Goal: Task Accomplishment & Management: Manage account settings

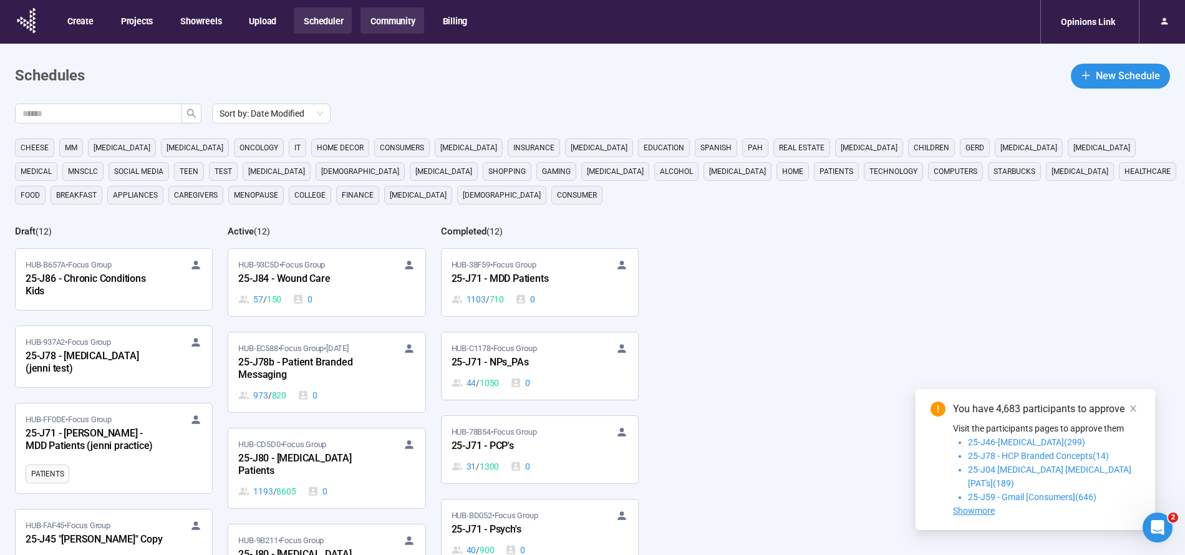
drag, startPoint x: 392, startPoint y: 16, endPoint x: 387, endPoint y: 21, distance: 7.1
click at [392, 17] on button "Community" at bounding box center [391, 20] width 63 height 26
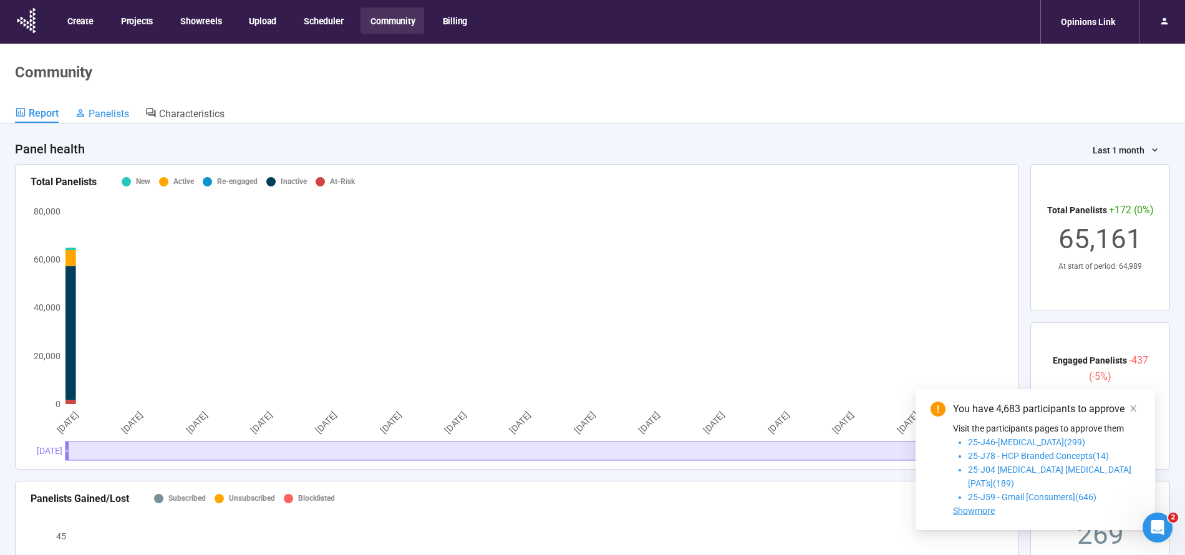
click at [117, 116] on span "Panelists" at bounding box center [109, 114] width 41 height 12
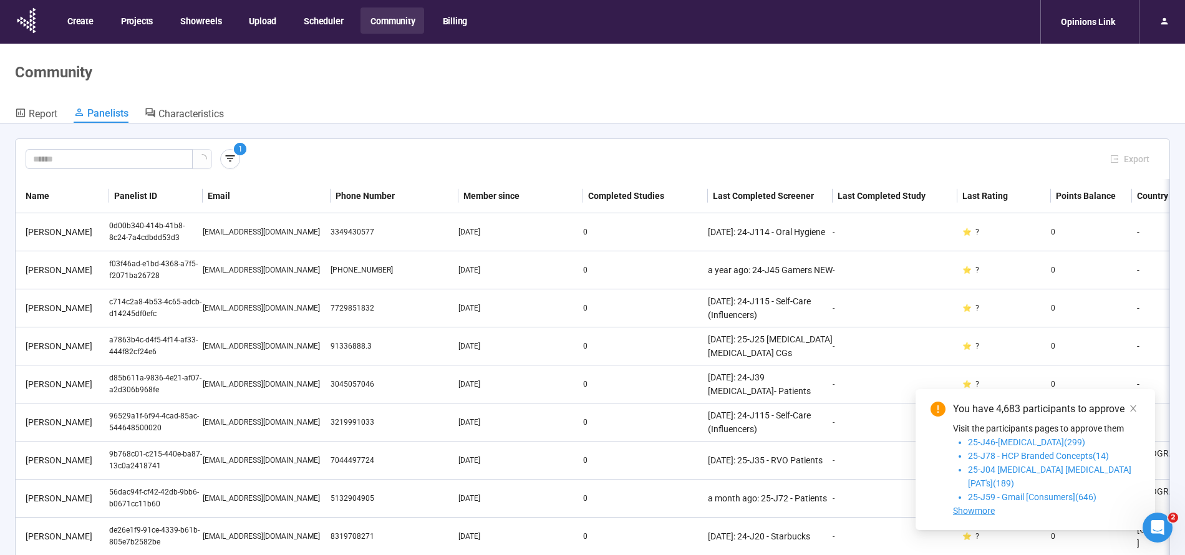
click at [234, 155] on icon "button" at bounding box center [230, 158] width 12 height 12
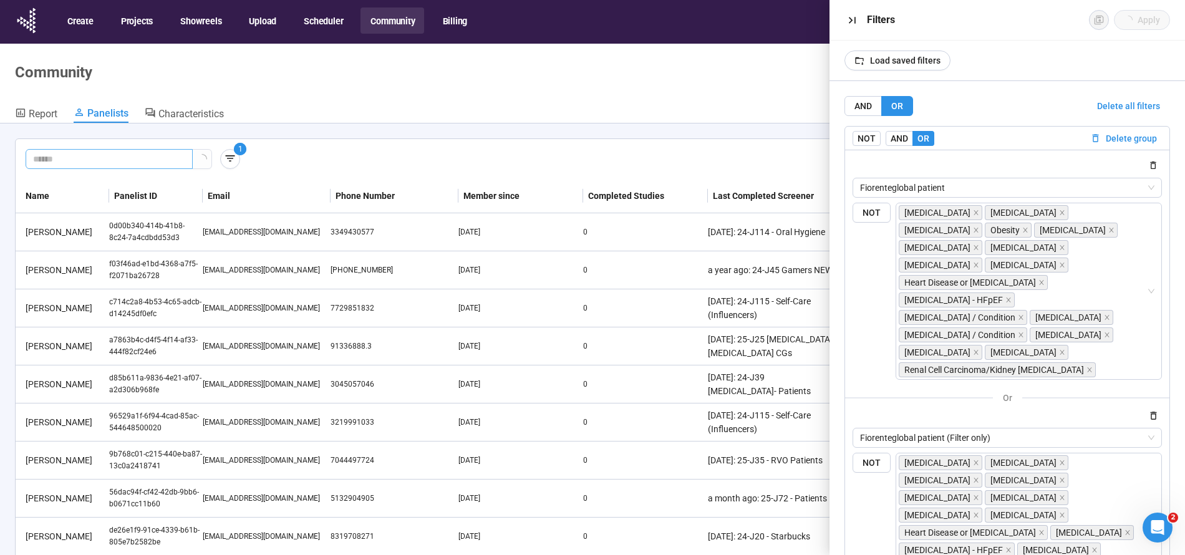
click at [1157, 104] on span "Delete all filters" at bounding box center [1128, 106] width 63 height 14
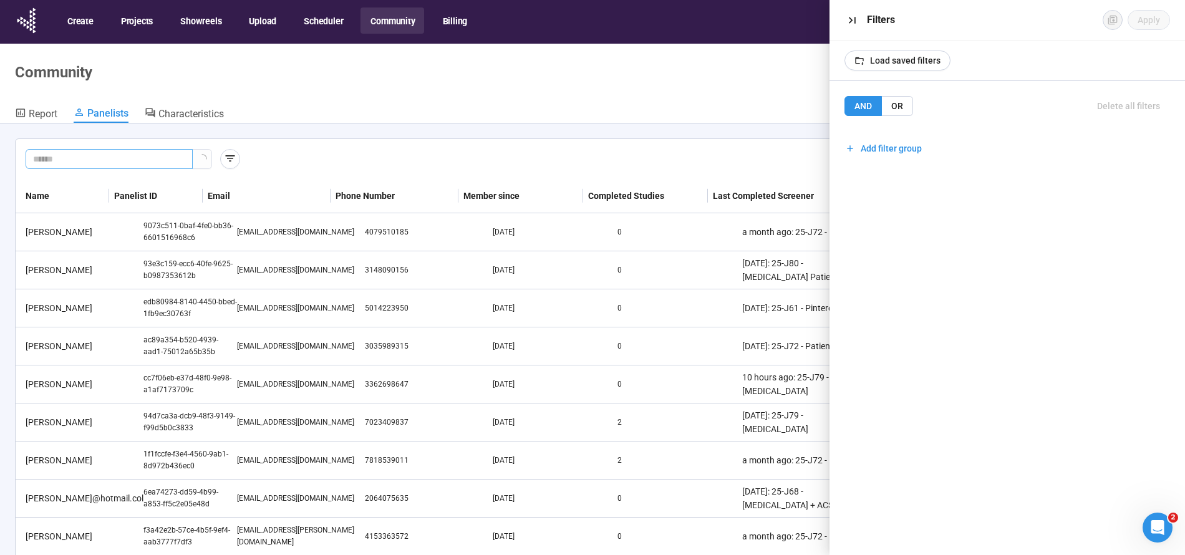
click at [97, 163] on input "text" at bounding box center [104, 159] width 142 height 14
paste input "**********"
click at [851, 19] on icon "button" at bounding box center [851, 20] width 7 height 7
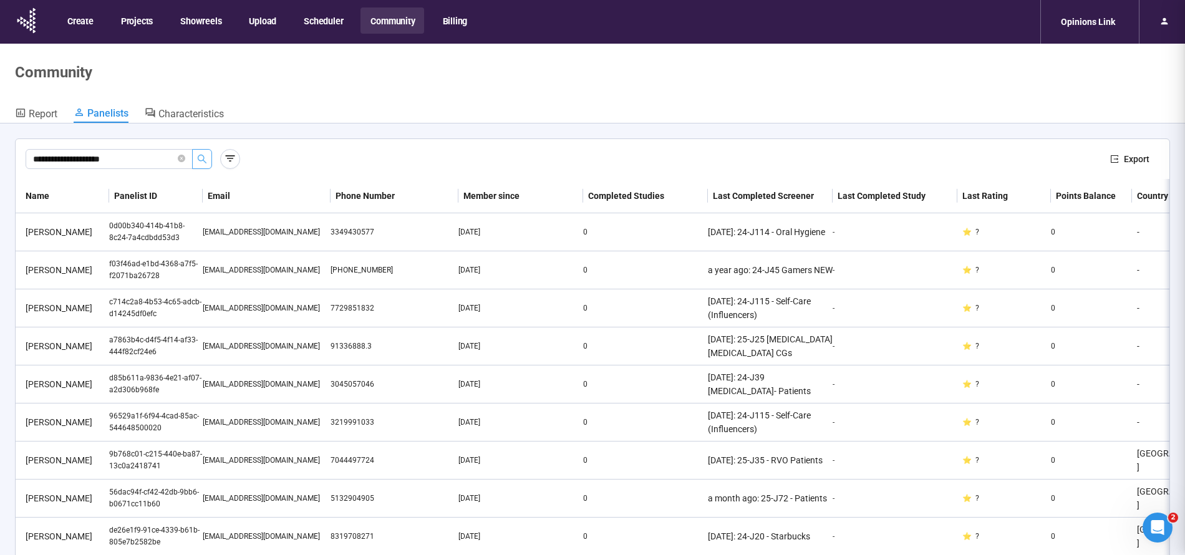
click at [205, 158] on icon "search" at bounding box center [202, 159] width 10 height 10
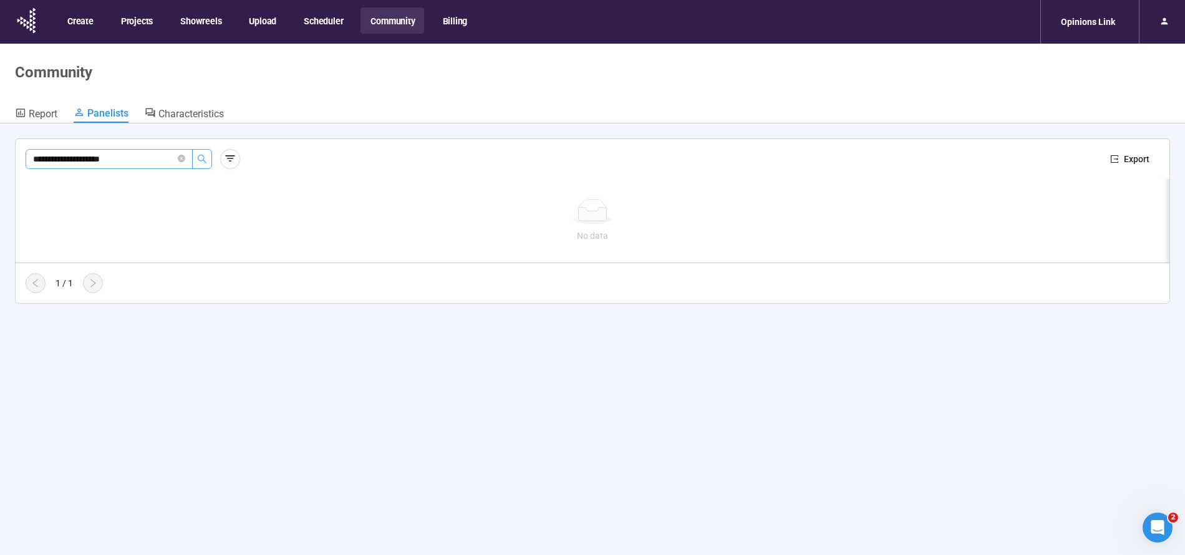
click at [94, 159] on input "**********" at bounding box center [104, 159] width 142 height 14
paste input "*"
type input "**********"
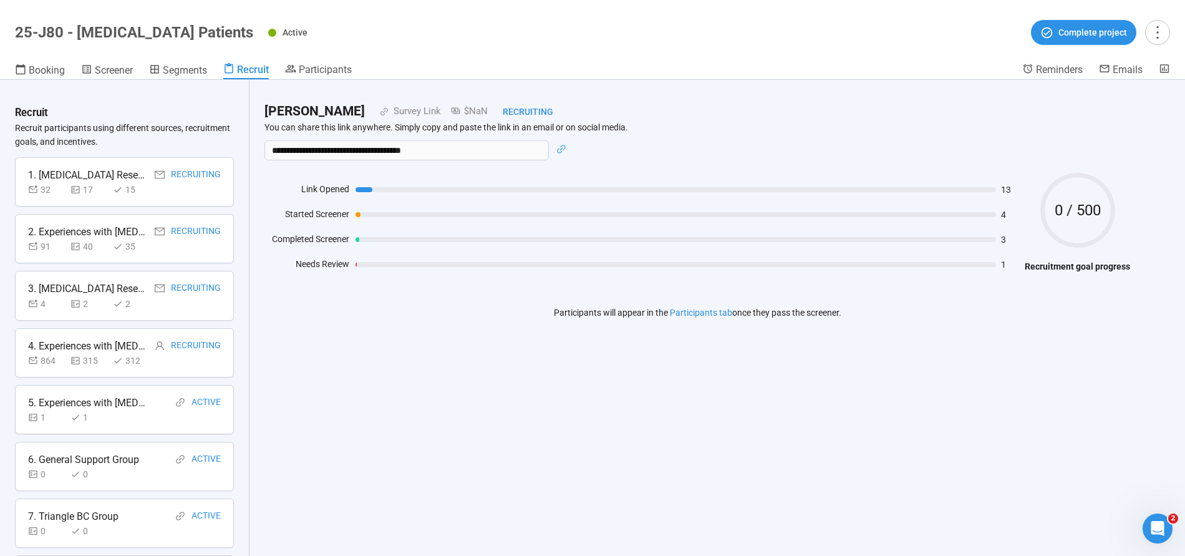
scroll to position [1119, 0]
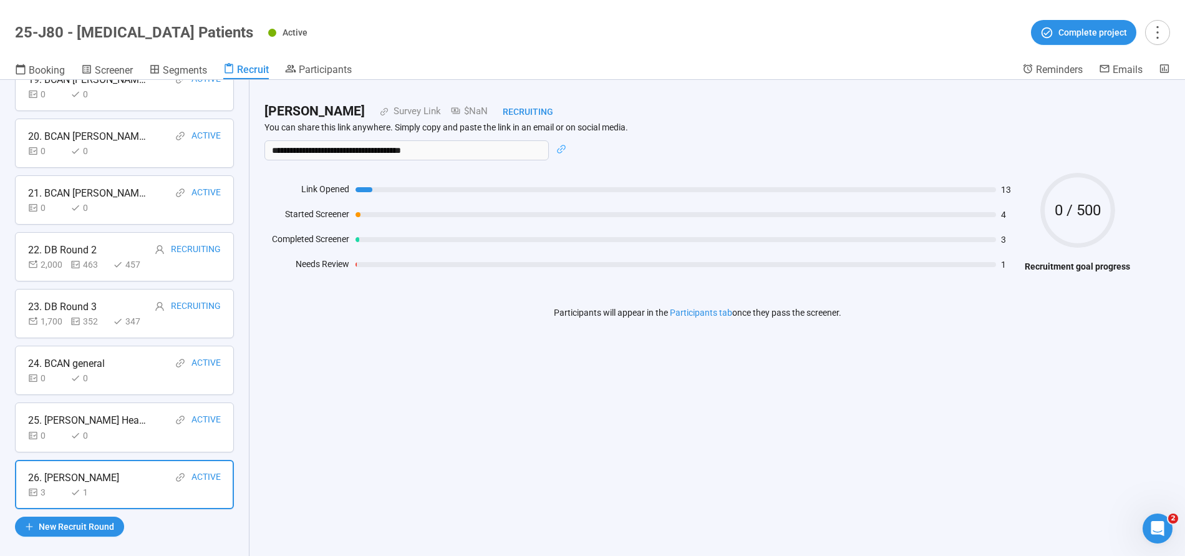
click at [442, 328] on div "**********" at bounding box center [696, 219] width 895 height 278
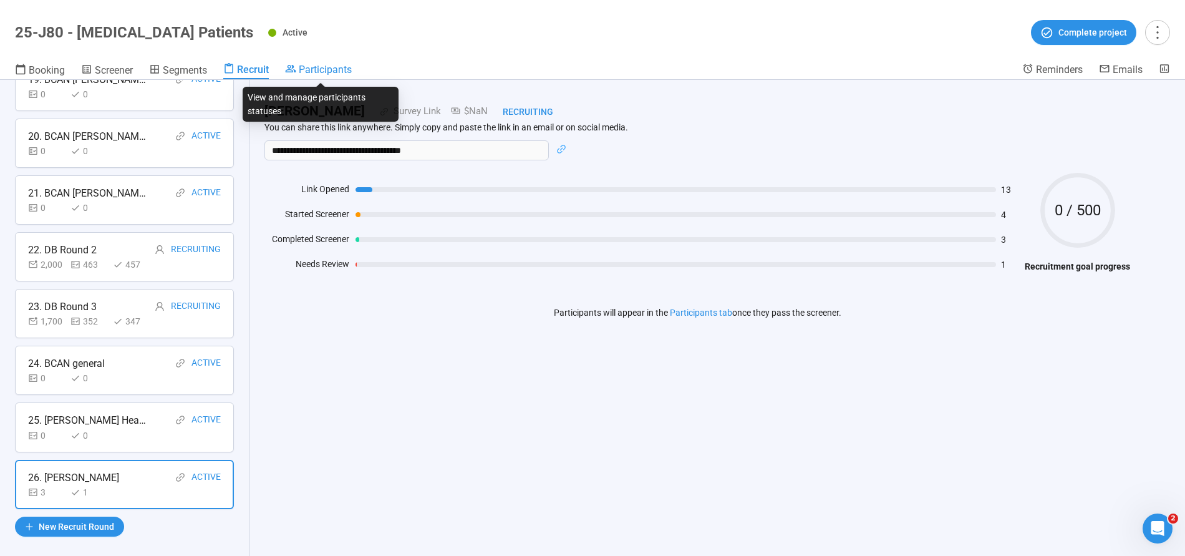
click at [322, 66] on span "Participants" at bounding box center [325, 70] width 53 height 12
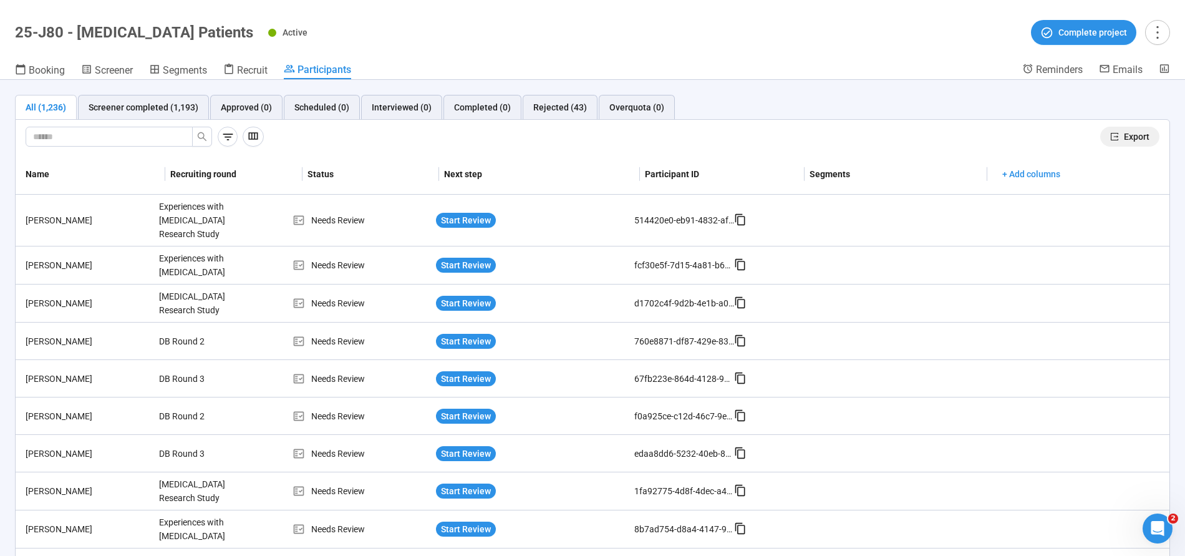
click at [1136, 132] on span "Export" at bounding box center [1137, 137] width 26 height 14
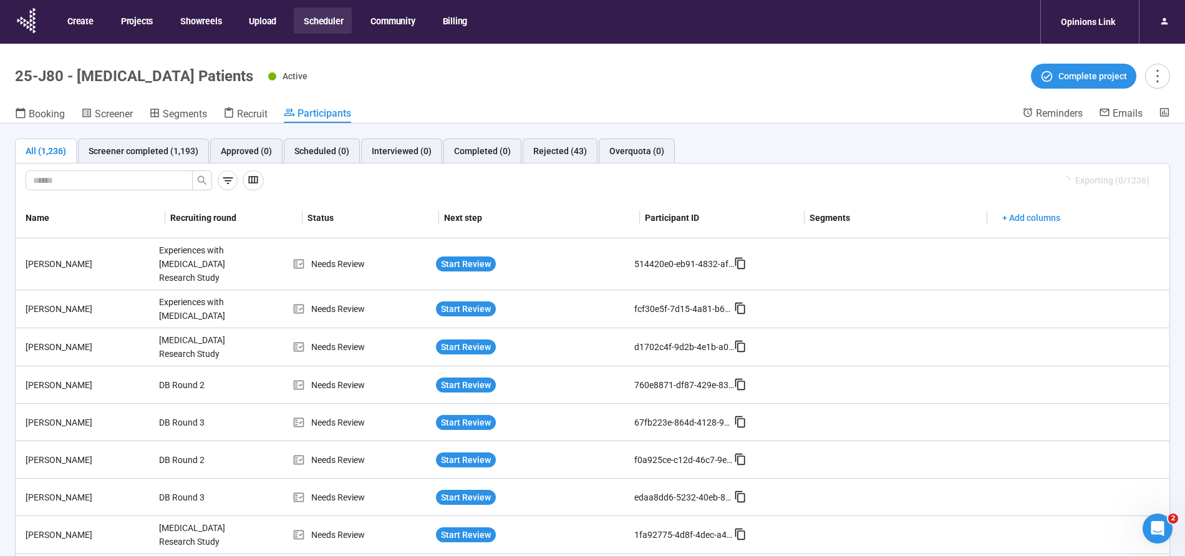
click at [309, 18] on button "Scheduler" at bounding box center [323, 20] width 58 height 26
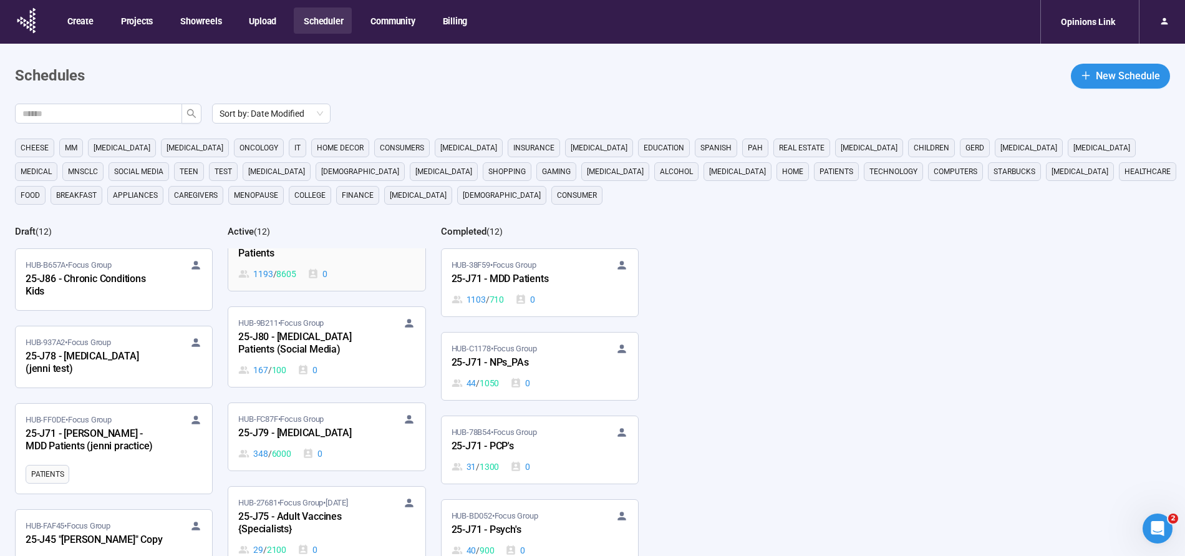
scroll to position [223, 0]
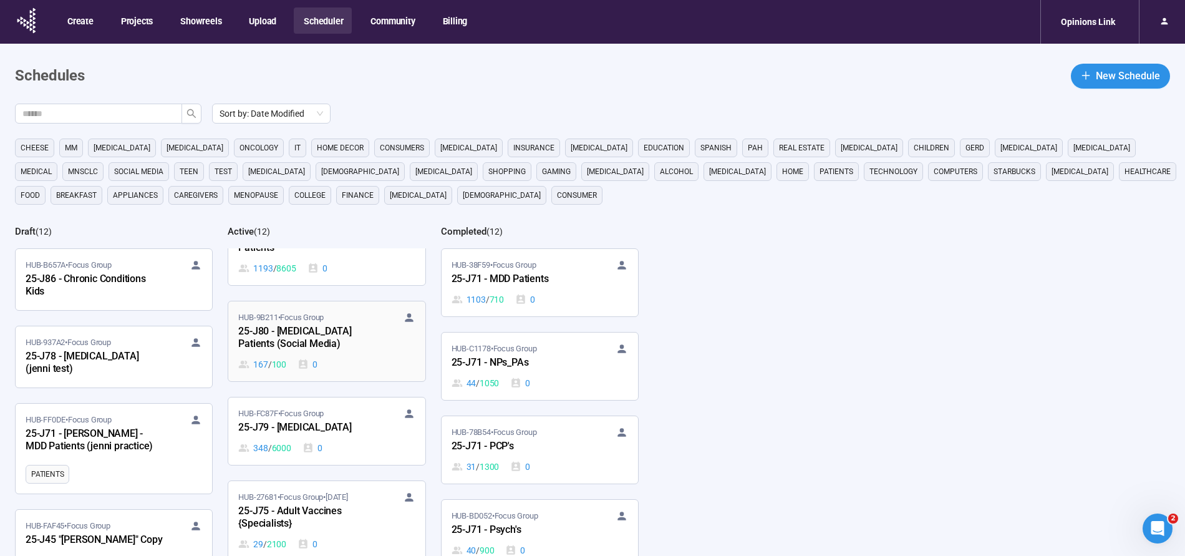
click at [308, 335] on div "25-J80 - Bladder Cancer Patients (Social Media)" at bounding box center [306, 338] width 137 height 29
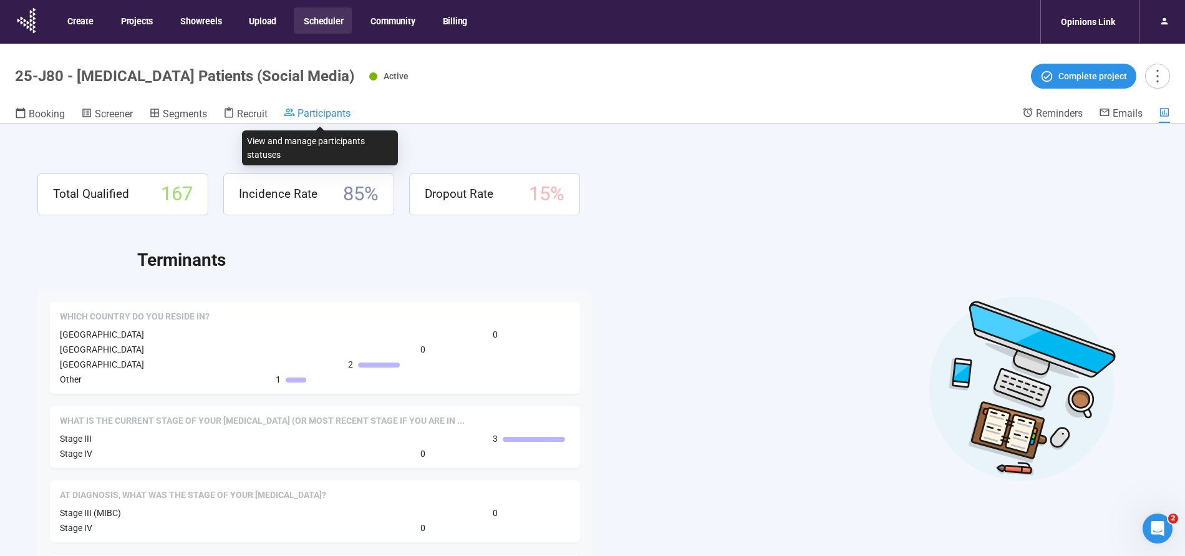
click at [318, 118] on span "Participants" at bounding box center [323, 113] width 53 height 12
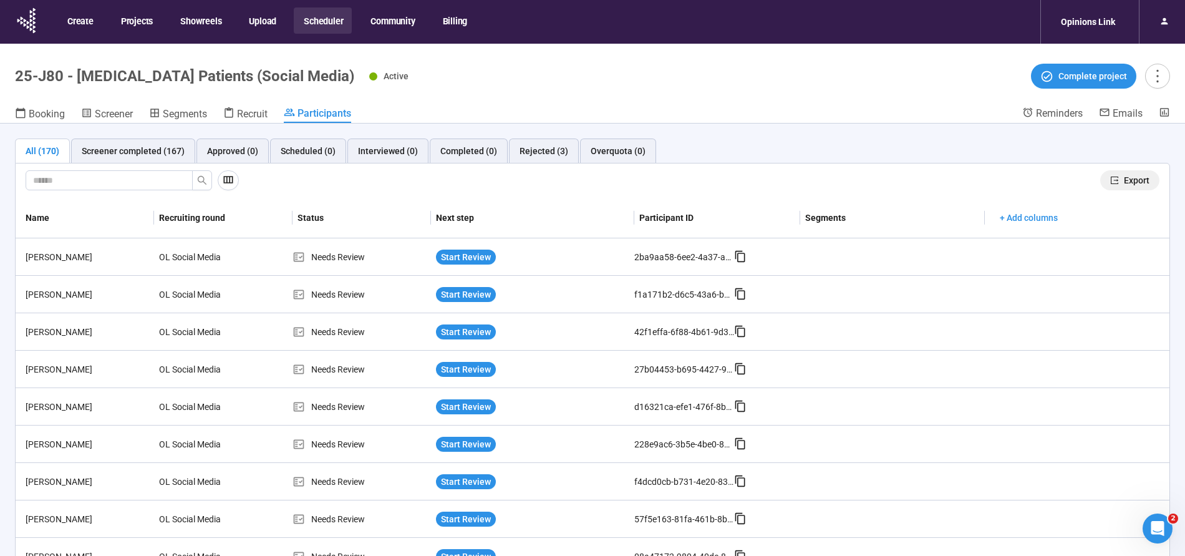
click at [1142, 180] on span "Export" at bounding box center [1137, 180] width 26 height 14
click at [336, 22] on button "Scheduler" at bounding box center [323, 20] width 58 height 26
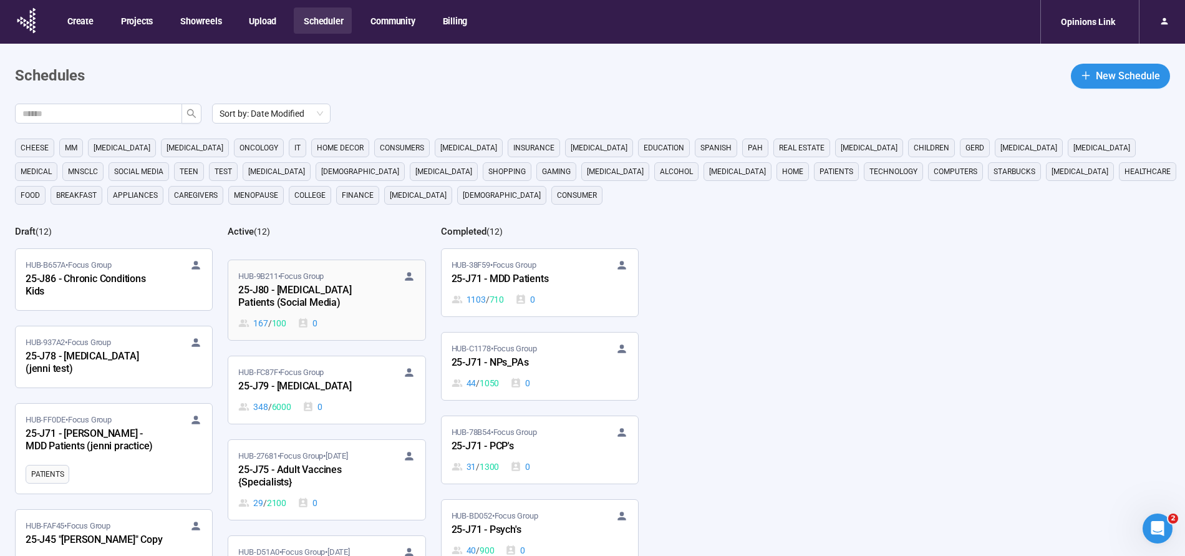
scroll to position [292, 0]
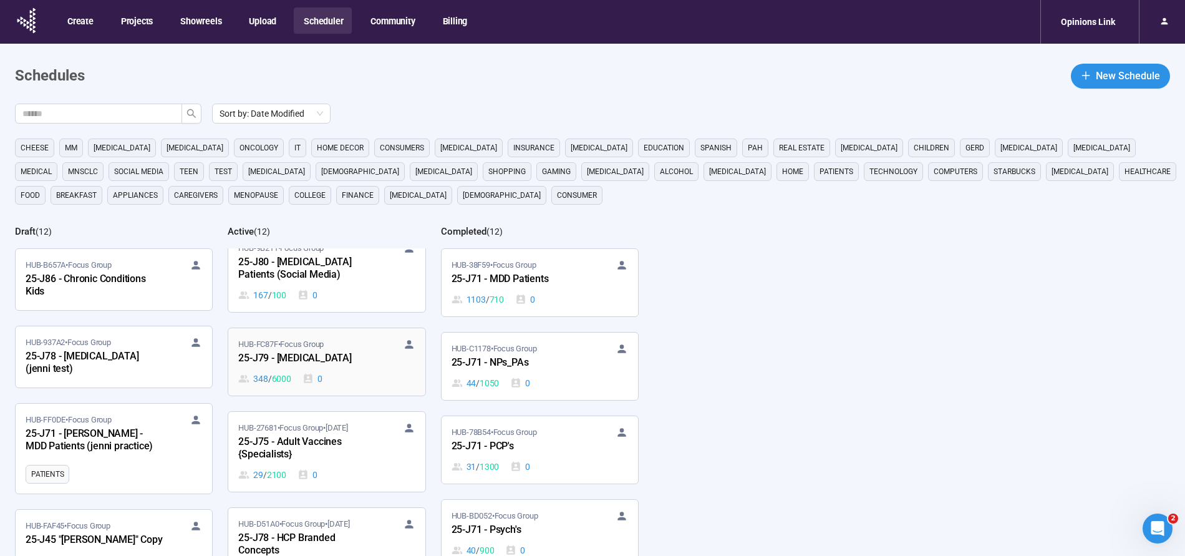
click at [338, 355] on div "25-J79 - Cancer" at bounding box center [306, 358] width 137 height 16
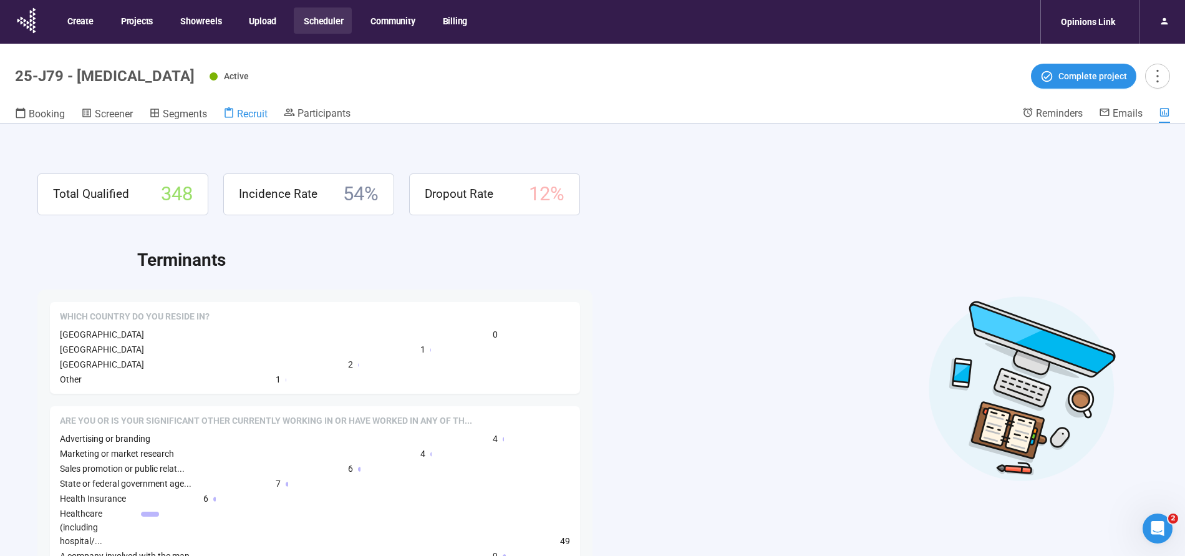
click at [258, 113] on span "Recruit" at bounding box center [252, 114] width 31 height 12
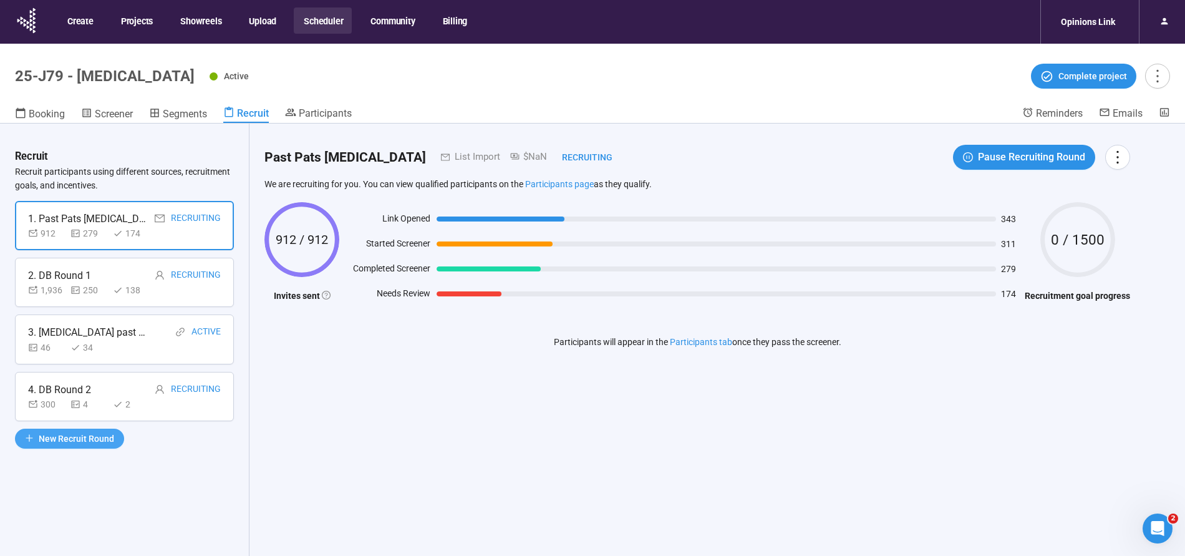
click at [47, 433] on span "New Recruit Round" at bounding box center [76, 439] width 75 height 14
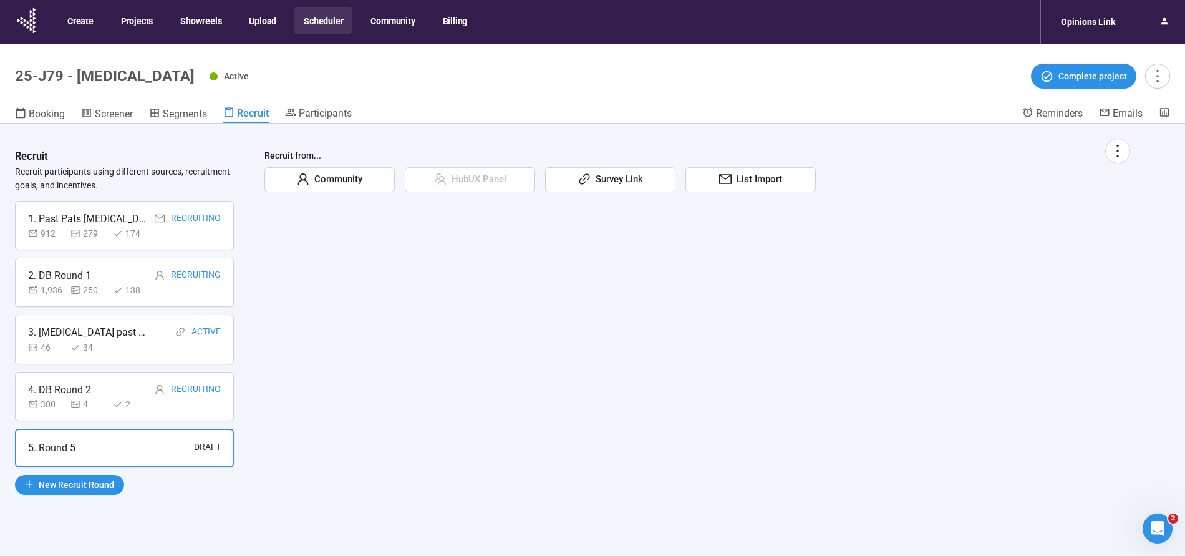
click at [348, 180] on span "Community" at bounding box center [335, 179] width 53 height 15
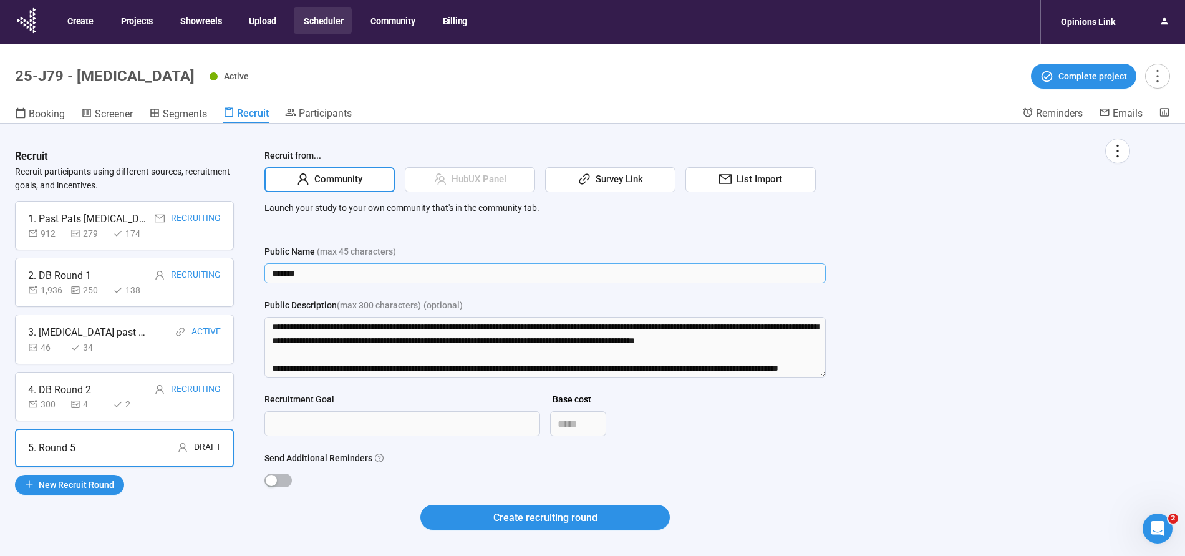
drag, startPoint x: 314, startPoint y: 279, endPoint x: 233, endPoint y: 269, distance: 81.7
click at [233, 269] on div "Recruit Recruit participants using different sources, recruitment goals, and in…" at bounding box center [592, 361] width 1185 height 476
type input "**********"
click at [303, 337] on textarea "Public Description (max 300 characters) (optional)" at bounding box center [544, 347] width 561 height 60
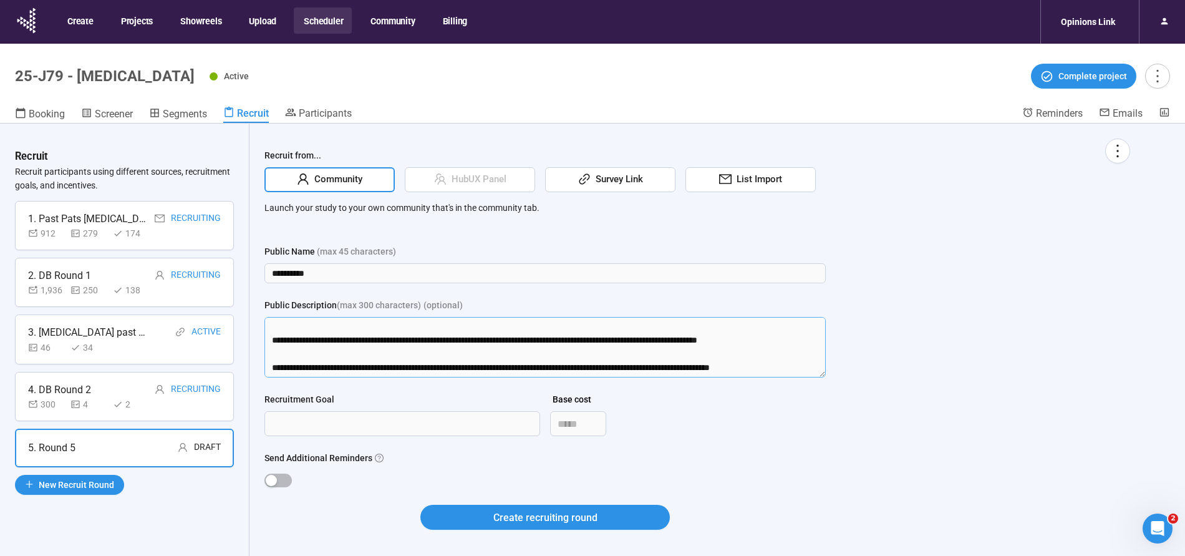
drag, startPoint x: 270, startPoint y: 326, endPoint x: 277, endPoint y: 514, distance: 187.8
click at [277, 514] on form "**********" at bounding box center [544, 394] width 561 height 300
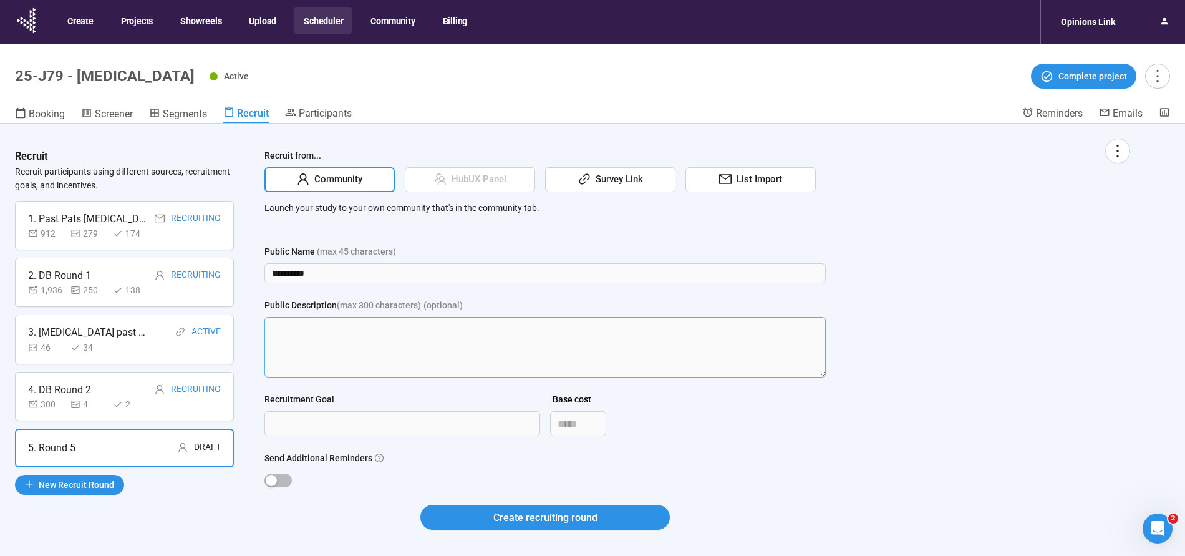
scroll to position [0, 0]
click at [284, 476] on span "button" at bounding box center [277, 480] width 27 height 14
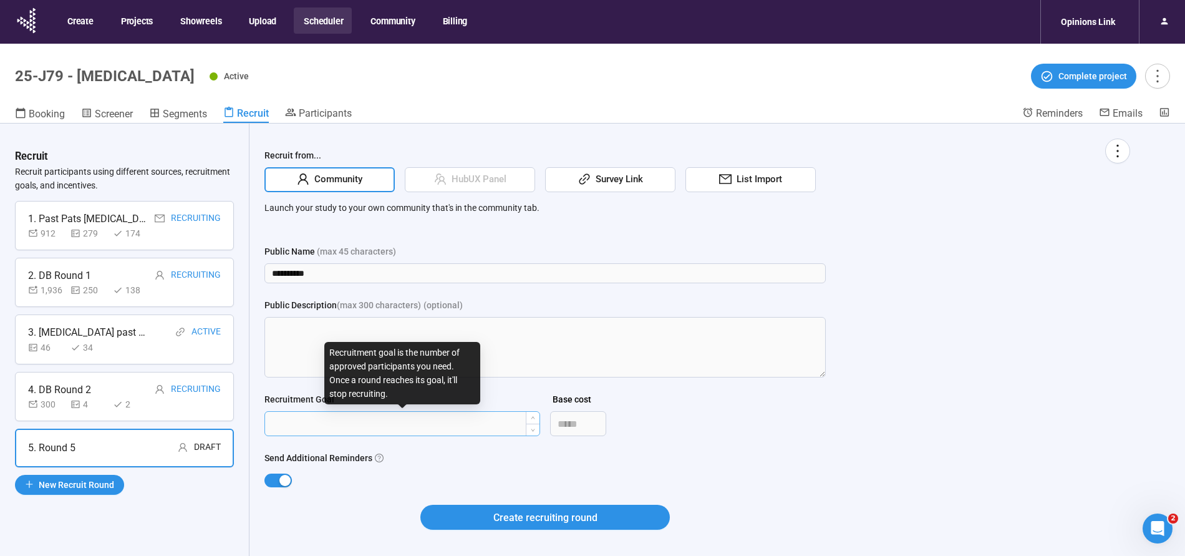
click at [334, 428] on input "Recruitment Goal" at bounding box center [402, 424] width 274 height 24
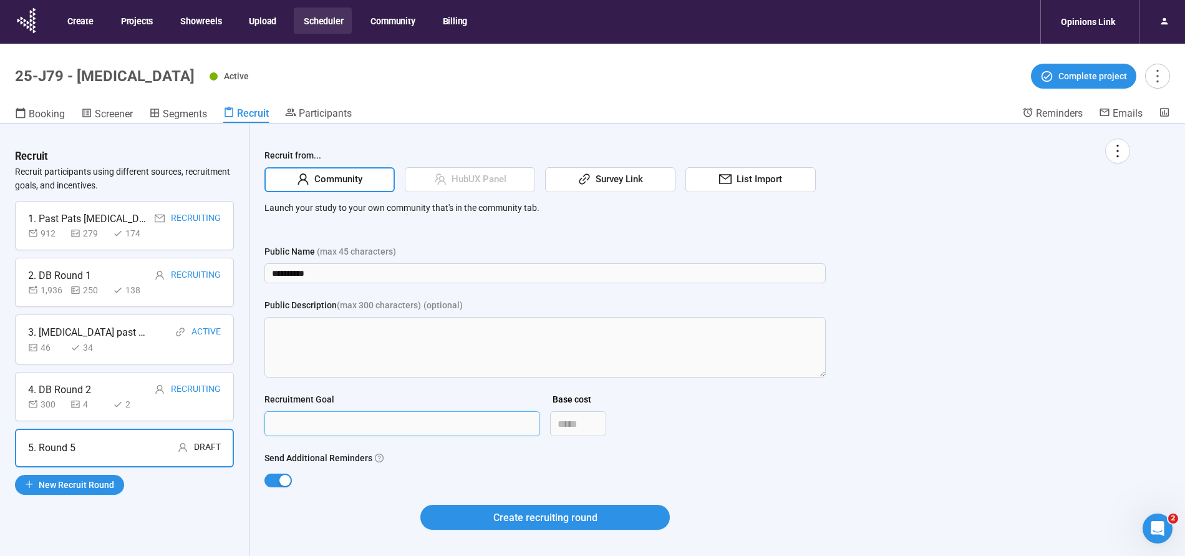
type input "****"
drag, startPoint x: 362, startPoint y: 526, endPoint x: 466, endPoint y: 526, distance: 104.1
click at [367, 526] on div "Create recruiting round" at bounding box center [544, 524] width 561 height 40
click at [536, 516] on span "Create recruiting round" at bounding box center [545, 517] width 104 height 16
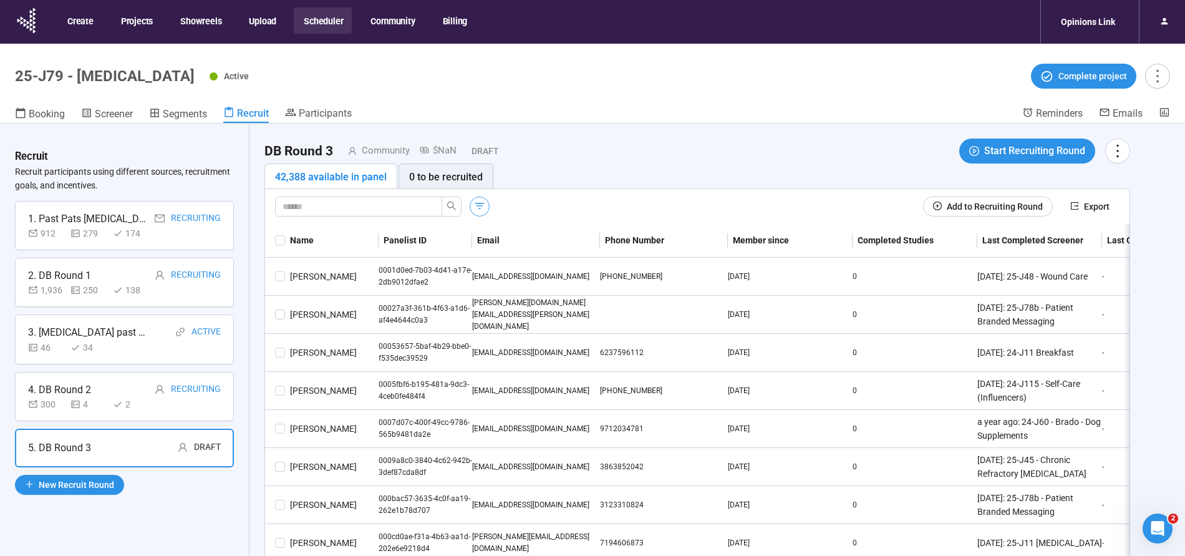
click at [480, 206] on icon "button" at bounding box center [479, 206] width 12 height 12
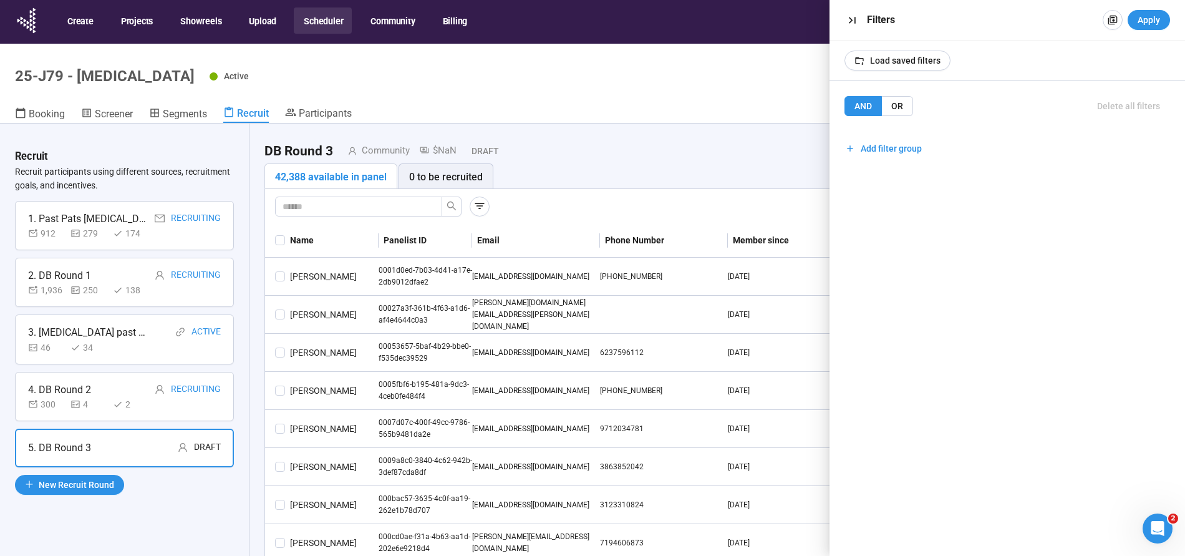
click at [178, 465] on div "Recruit Recruit participants using different sources, recruitment goals, and in…" at bounding box center [124, 361] width 249 height 476
click at [317, 19] on button "Scheduler" at bounding box center [323, 20] width 58 height 26
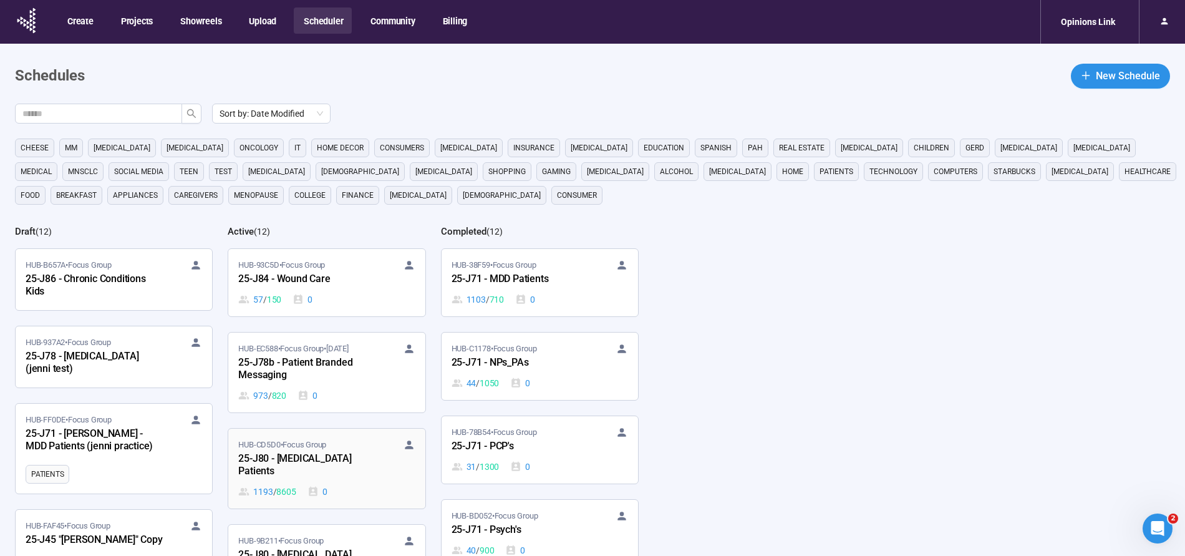
click at [296, 458] on div "25-J80 - Bladder Cancer Patients" at bounding box center [306, 465] width 137 height 29
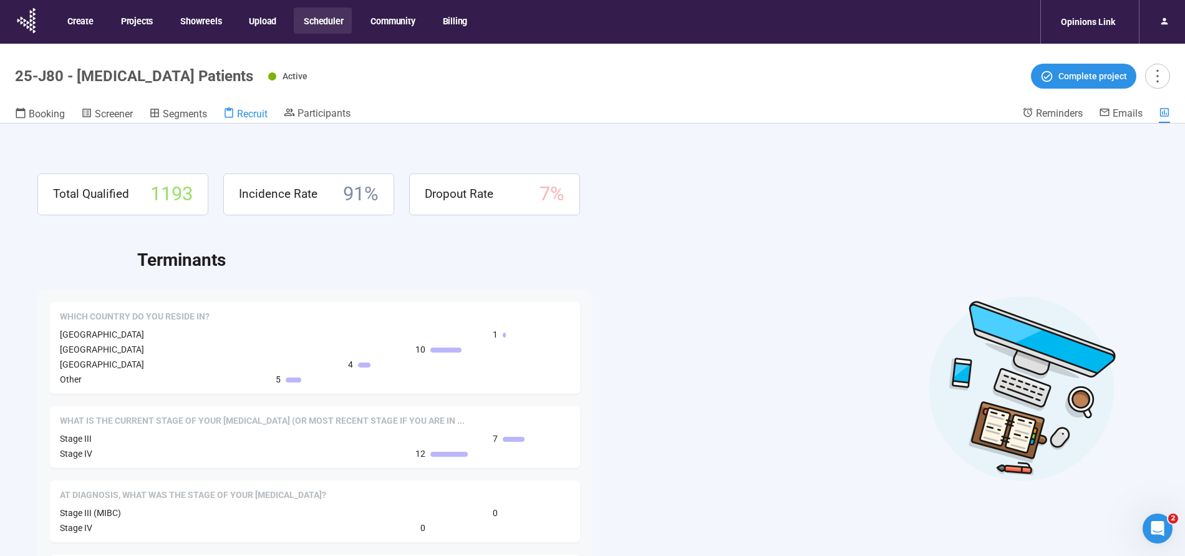
click at [242, 112] on span "Recruit" at bounding box center [252, 114] width 31 height 12
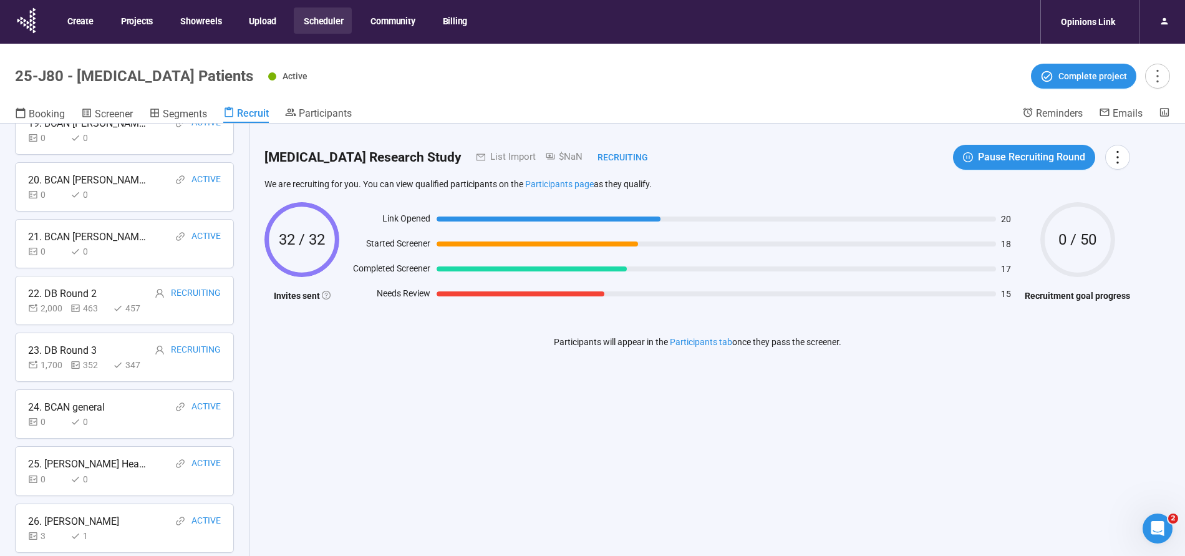
click at [320, 16] on button "Scheduler" at bounding box center [323, 20] width 58 height 26
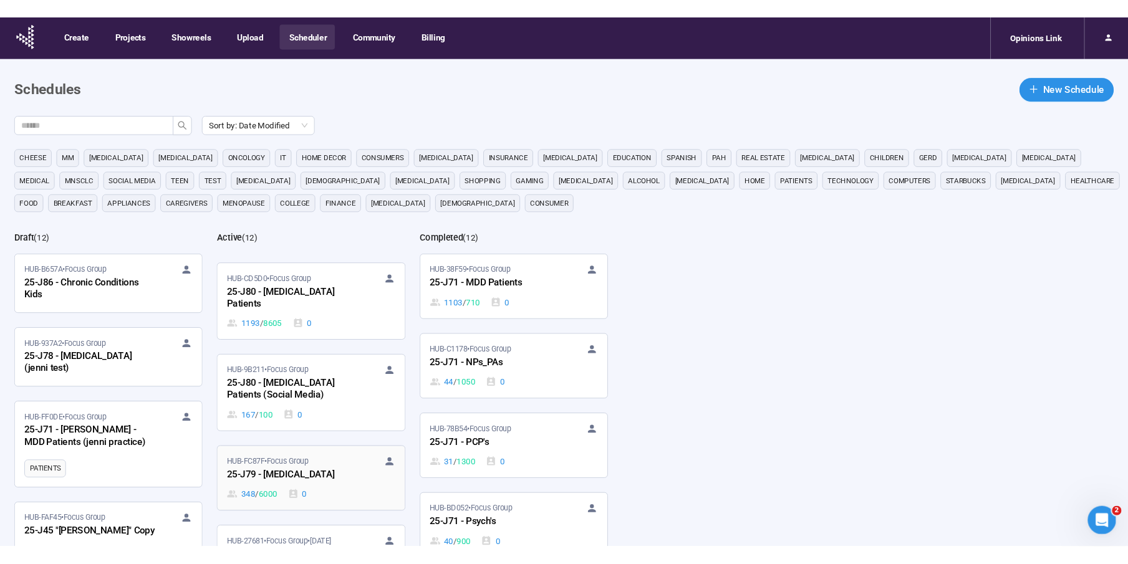
scroll to position [188, 0]
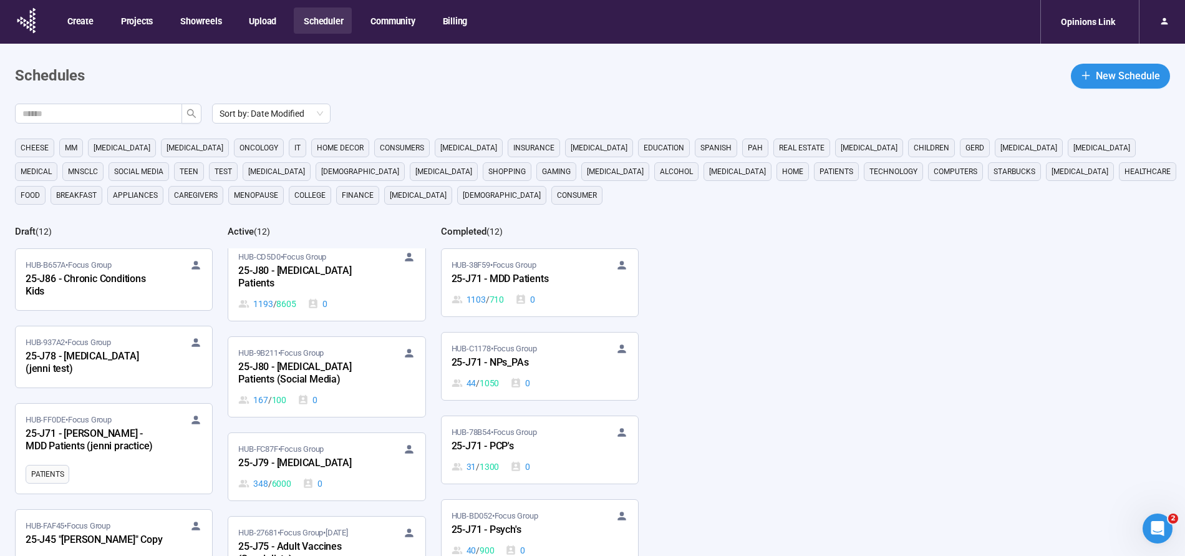
click at [301, 456] on div "25-J79 - Cancer" at bounding box center [306, 463] width 137 height 16
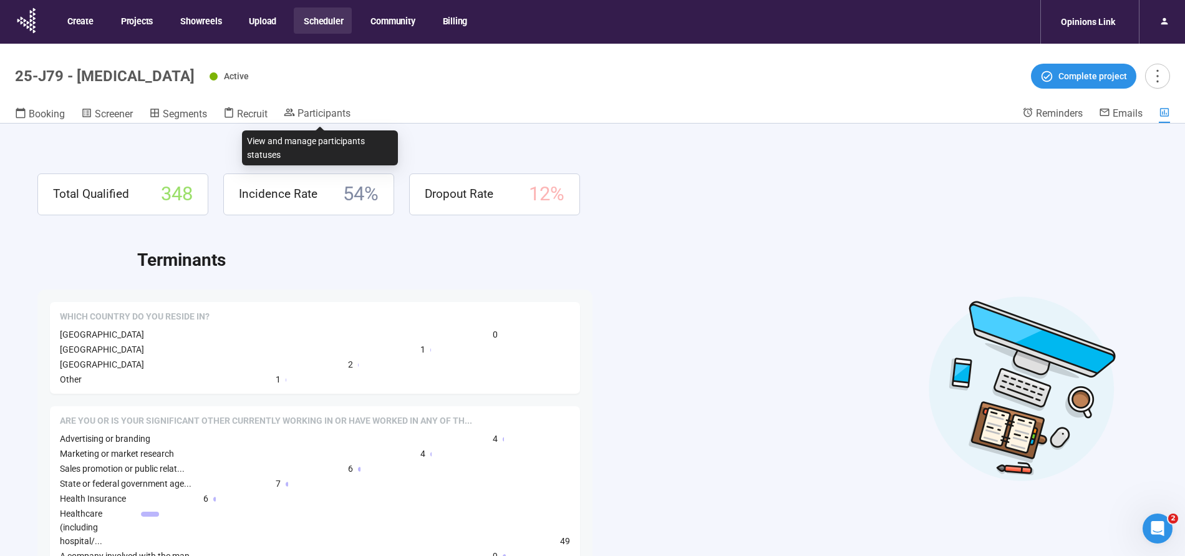
drag, startPoint x: 337, startPoint y: 120, endPoint x: 943, endPoint y: 133, distance: 606.2
click at [337, 120] on link "Participants" at bounding box center [317, 114] width 67 height 15
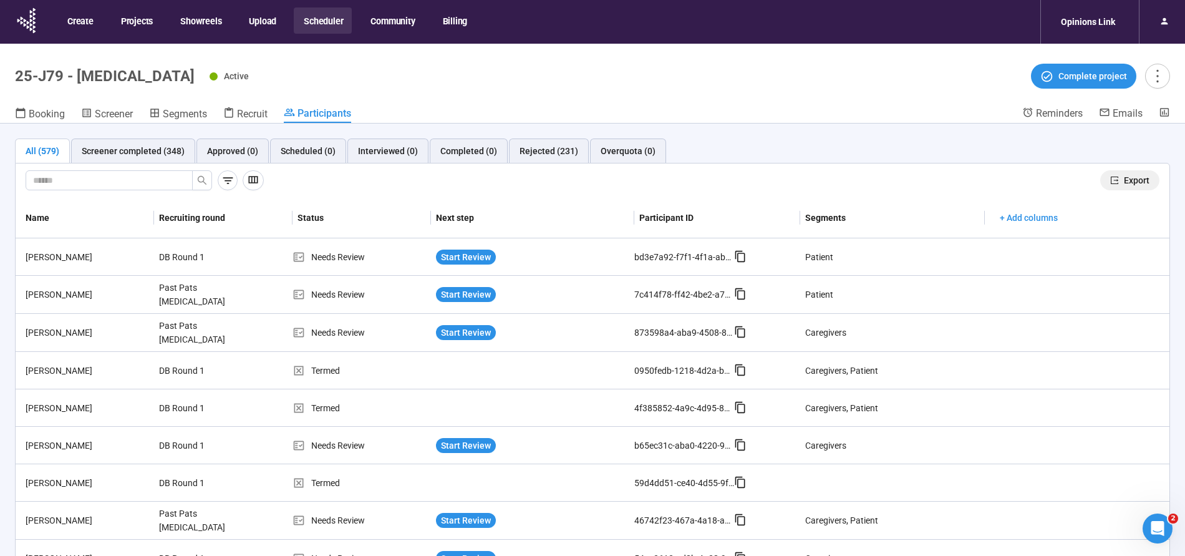
click at [1141, 179] on span "Export" at bounding box center [1137, 180] width 26 height 14
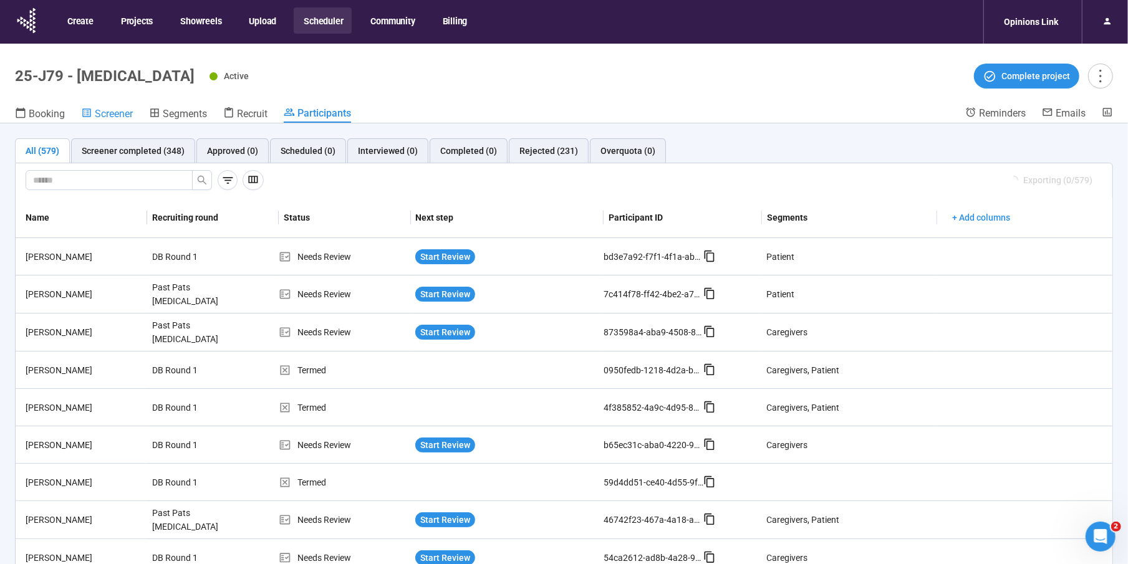
click at [107, 116] on span "Screener" at bounding box center [114, 114] width 38 height 12
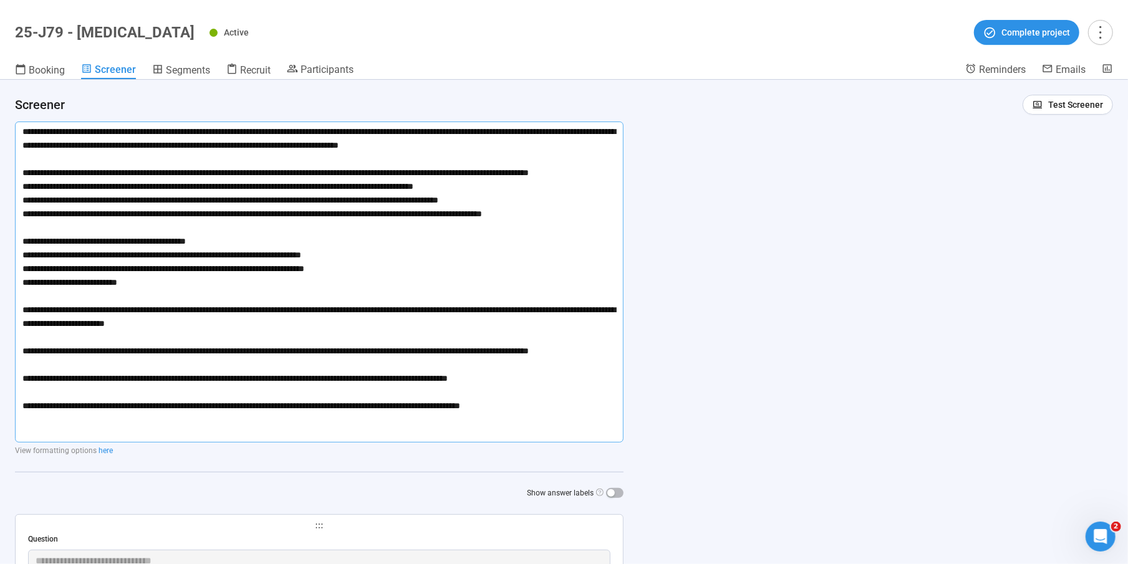
scroll to position [262, 0]
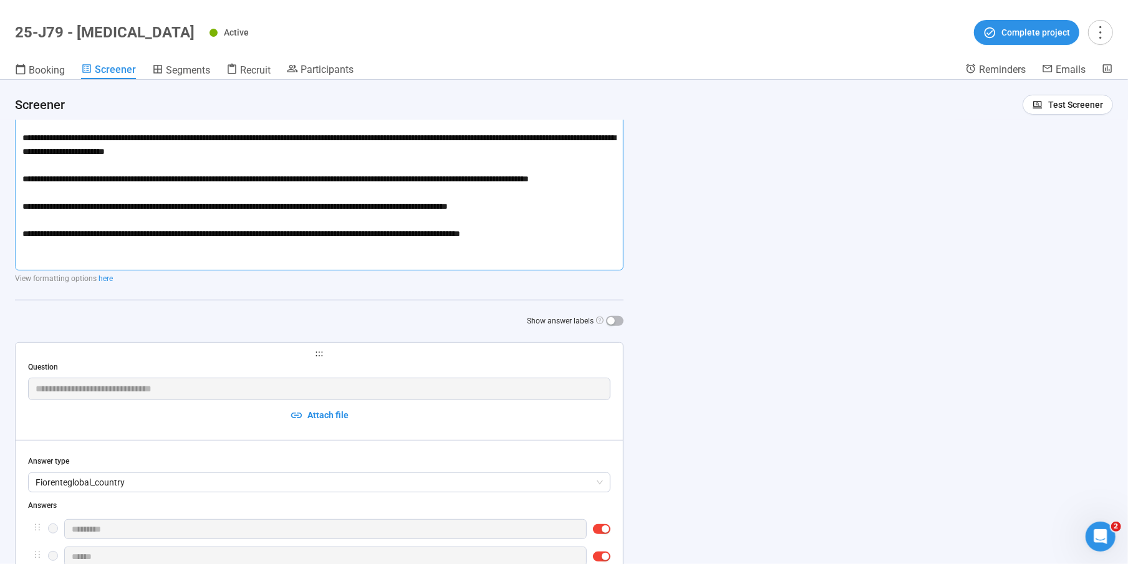
drag, startPoint x: 65, startPoint y: 266, endPoint x: 575, endPoint y: 257, distance: 509.5
click at [575, 257] on textarea at bounding box center [319, 109] width 609 height 321
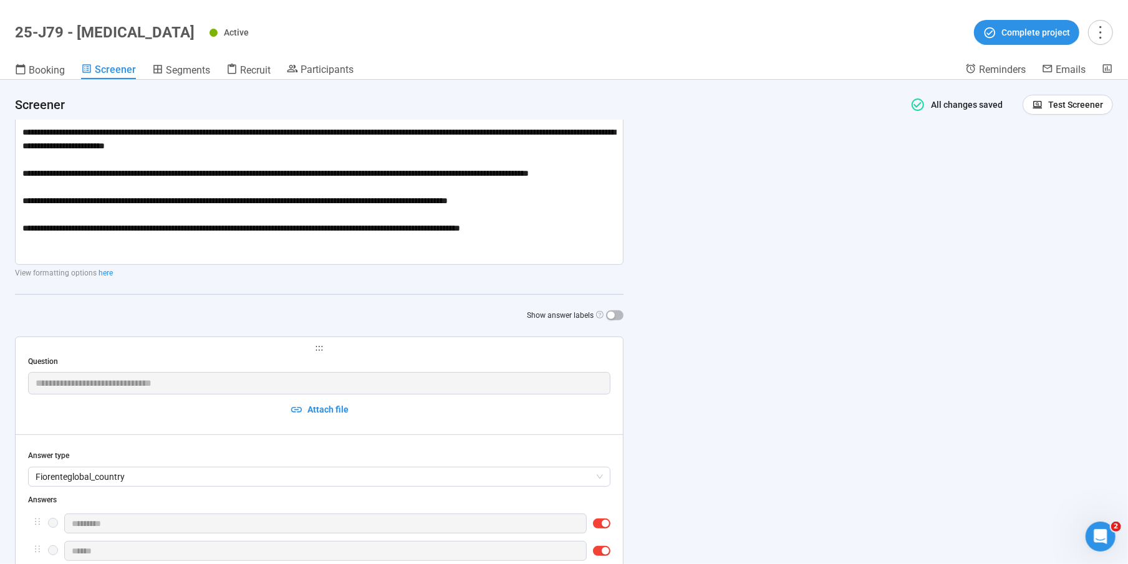
click at [769, 264] on div "**********" at bounding box center [564, 322] width 1128 height 485
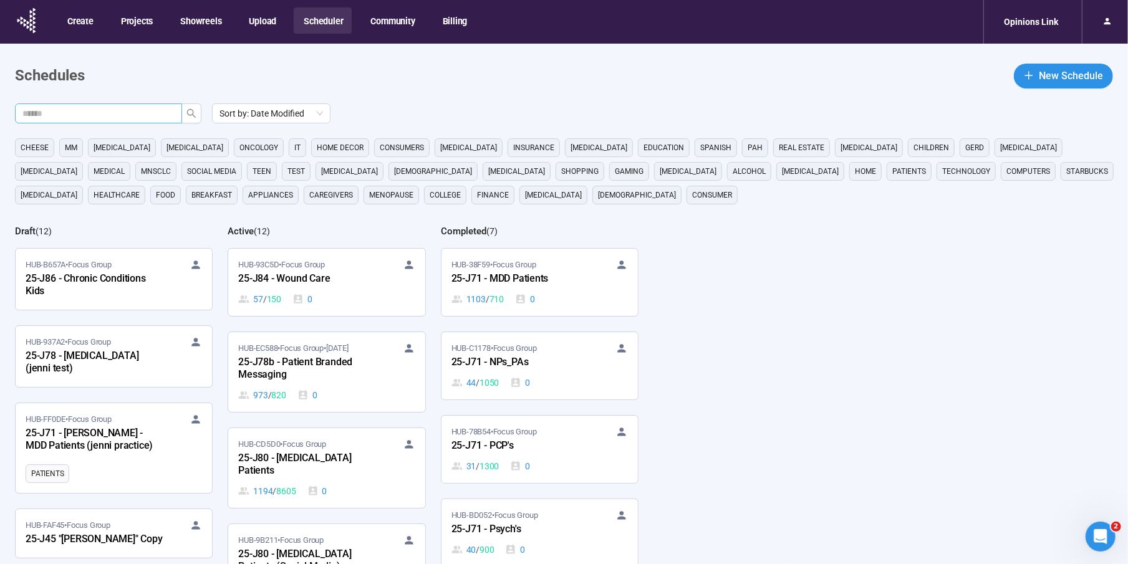
click at [135, 117] on input "text" at bounding box center [93, 114] width 142 height 14
type input "***"
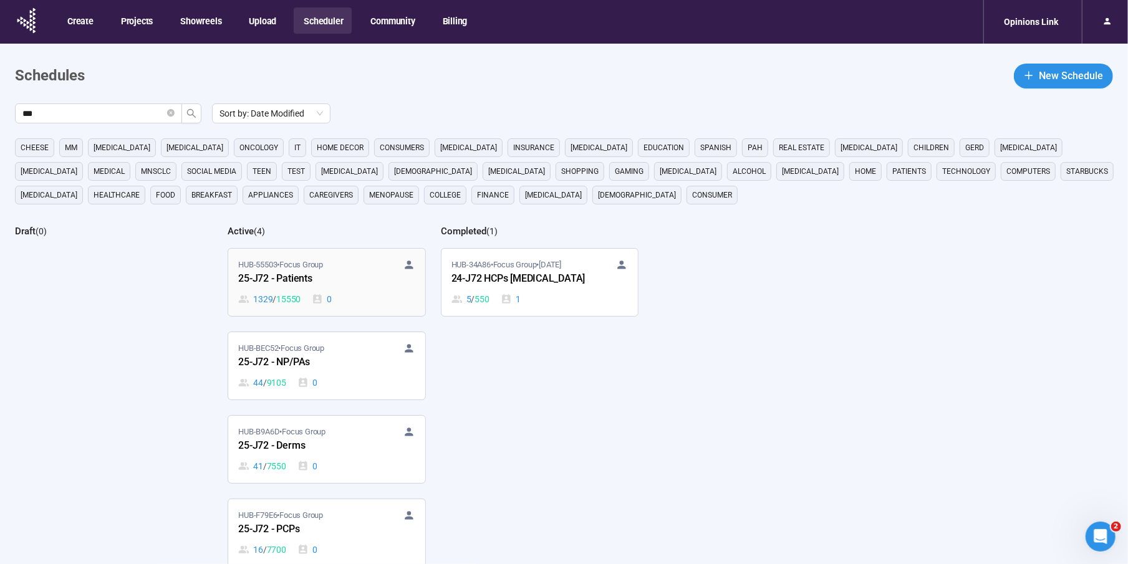
click at [345, 275] on div "25-J72 - Patients" at bounding box center [306, 279] width 137 height 16
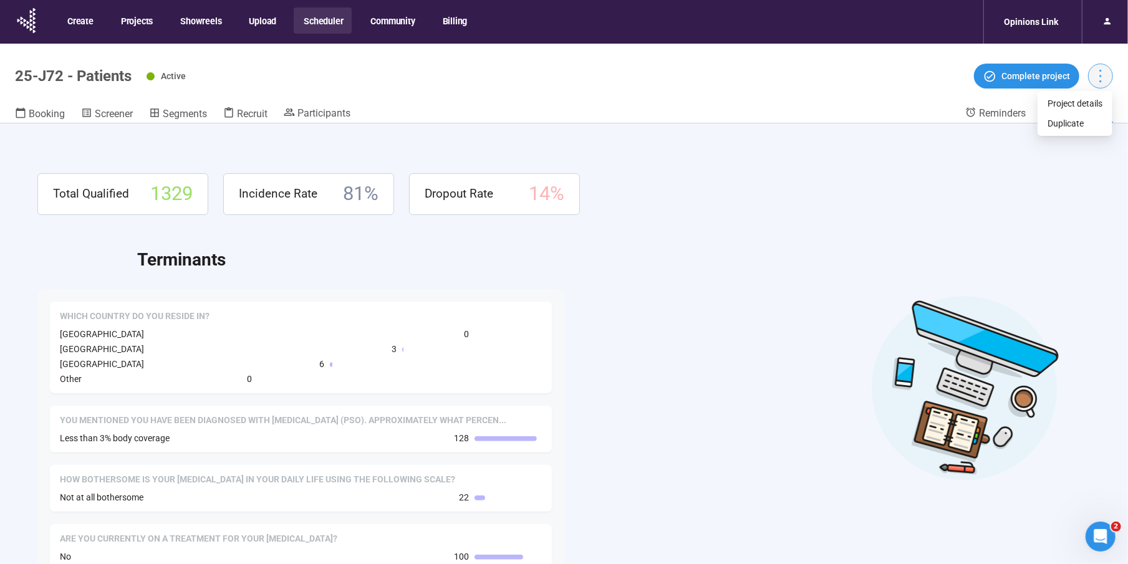
click at [1100, 84] on button "button" at bounding box center [1100, 76] width 25 height 25
click at [1033, 77] on span "Complete project" at bounding box center [1035, 76] width 69 height 14
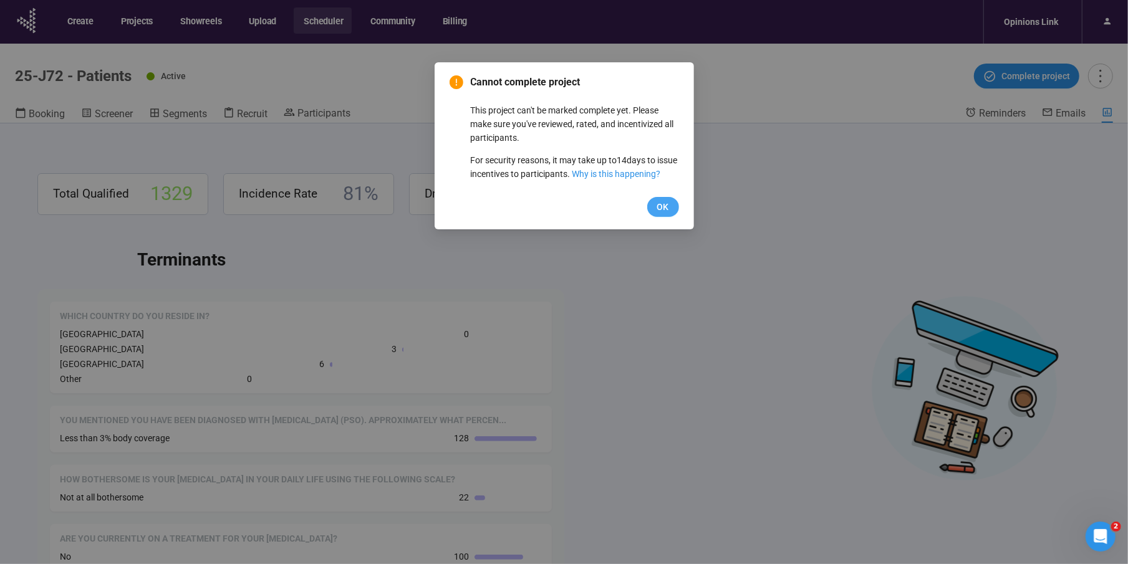
click at [658, 214] on span "OK" at bounding box center [663, 207] width 12 height 14
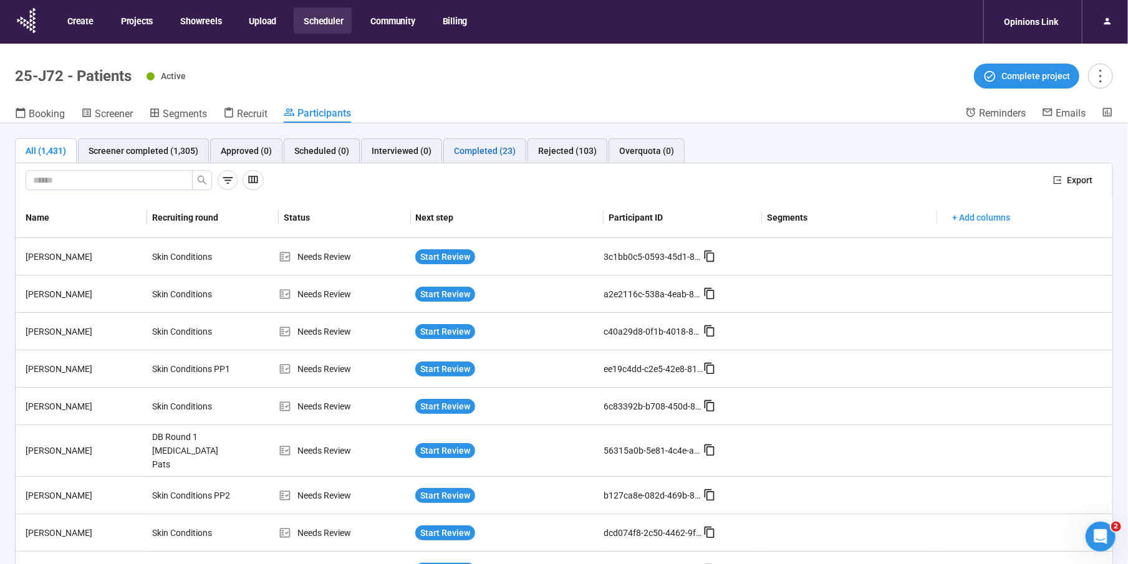
click at [473, 147] on div "Completed (23)" at bounding box center [485, 151] width 62 height 14
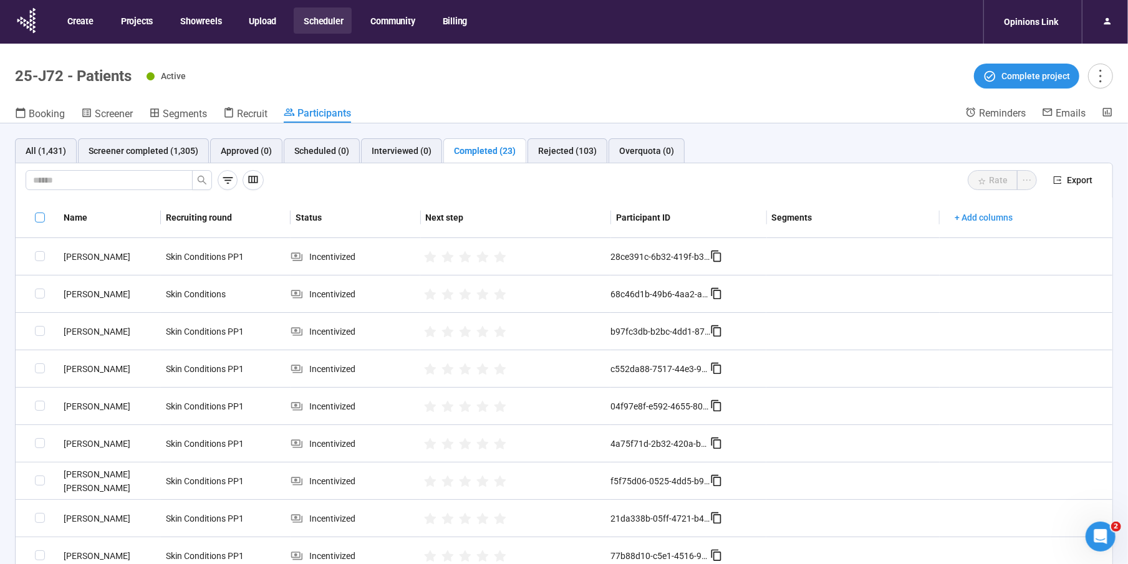
click at [36, 218] on span at bounding box center [40, 218] width 10 height 10
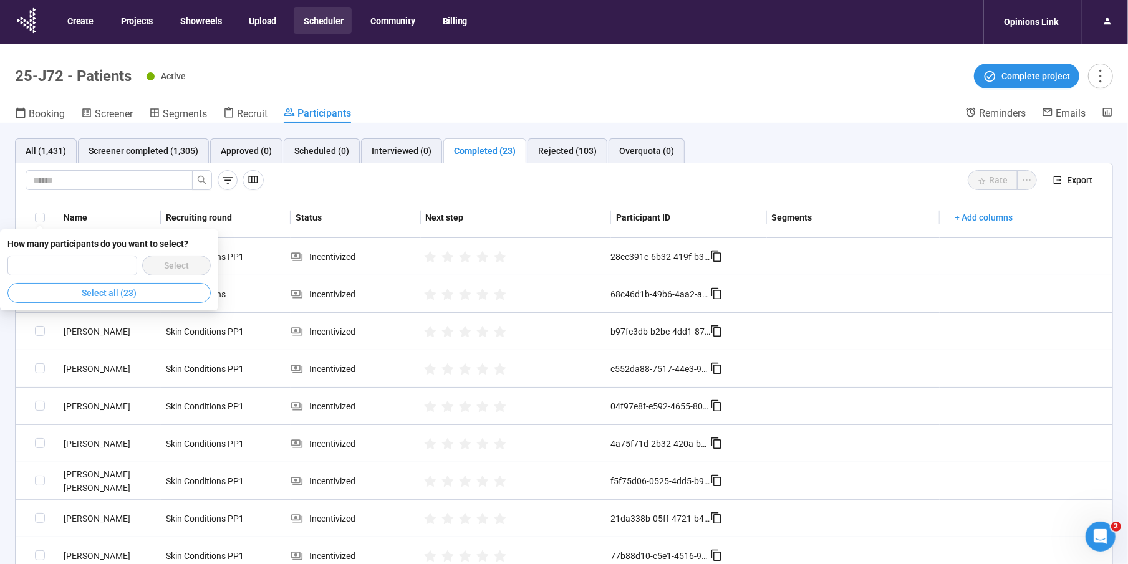
click at [120, 297] on span "Select all (23)" at bounding box center [109, 293] width 55 height 14
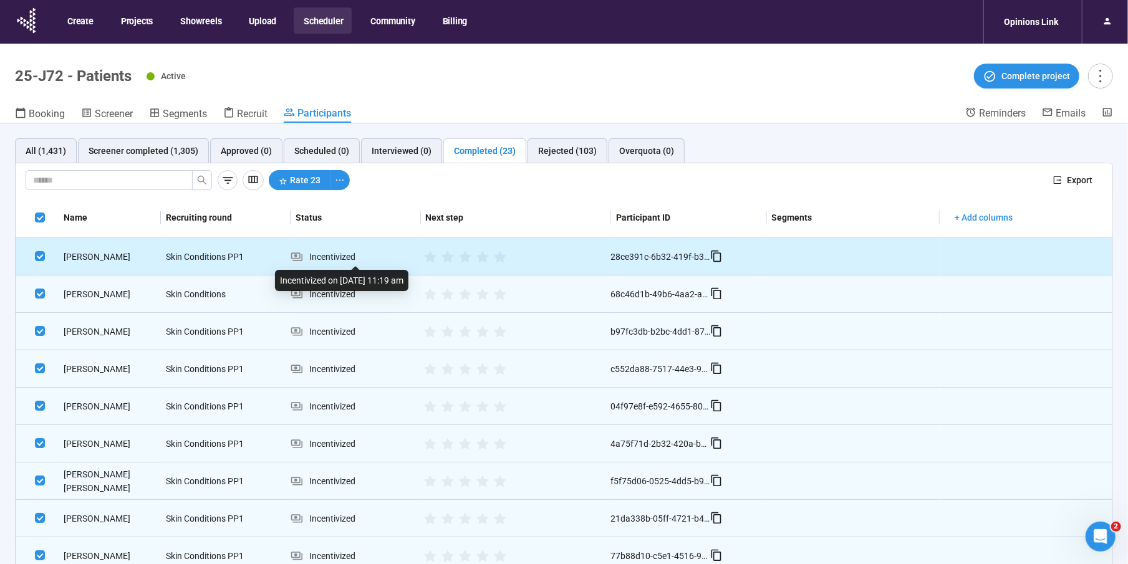
click at [335, 256] on div "Incentivized" at bounding box center [356, 257] width 130 height 14
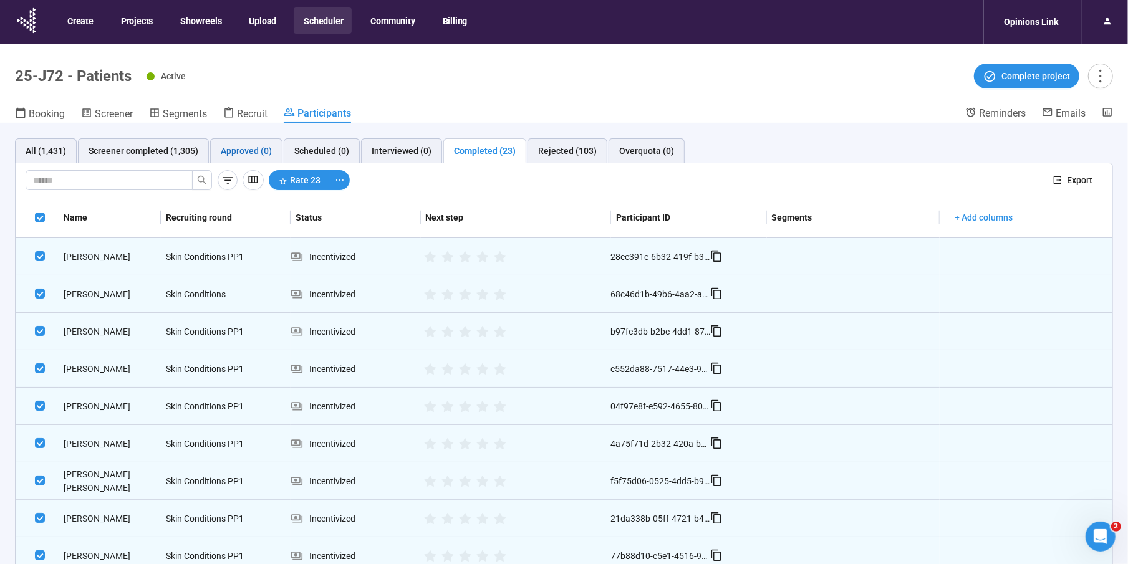
click at [221, 153] on div "Approved (0)" at bounding box center [246, 151] width 51 height 14
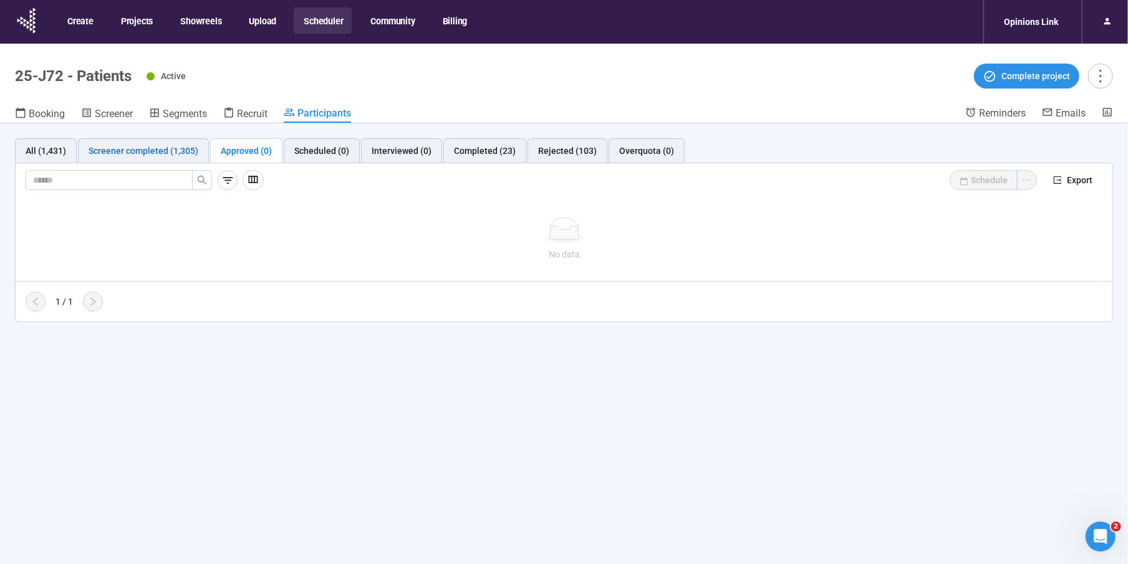
click at [136, 149] on div "Screener completed (1,305)" at bounding box center [144, 151] width 110 height 14
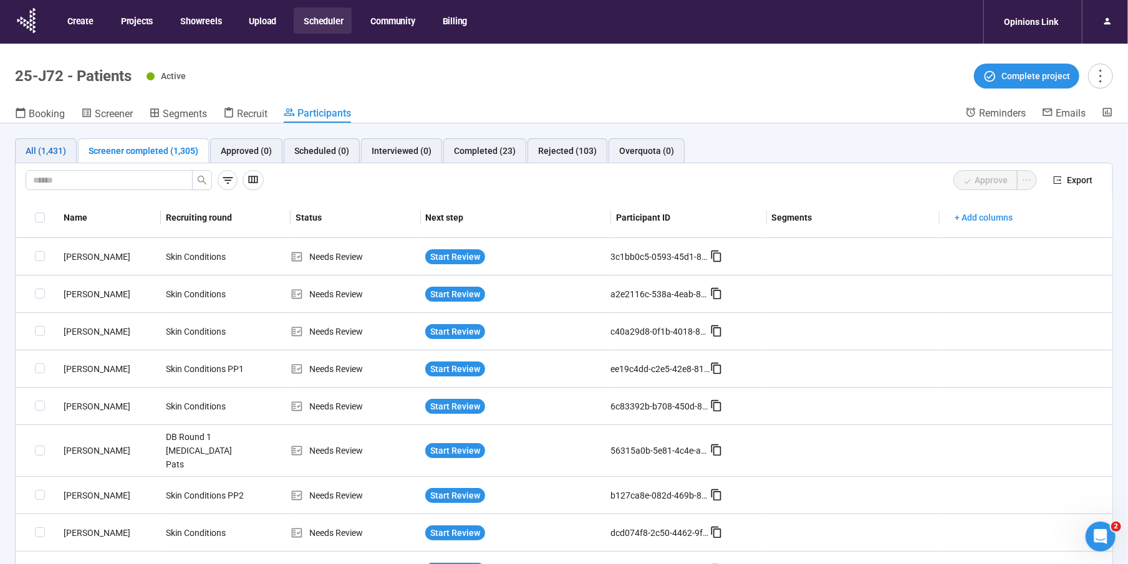
click at [51, 149] on div "All (1,431)" at bounding box center [46, 151] width 41 height 14
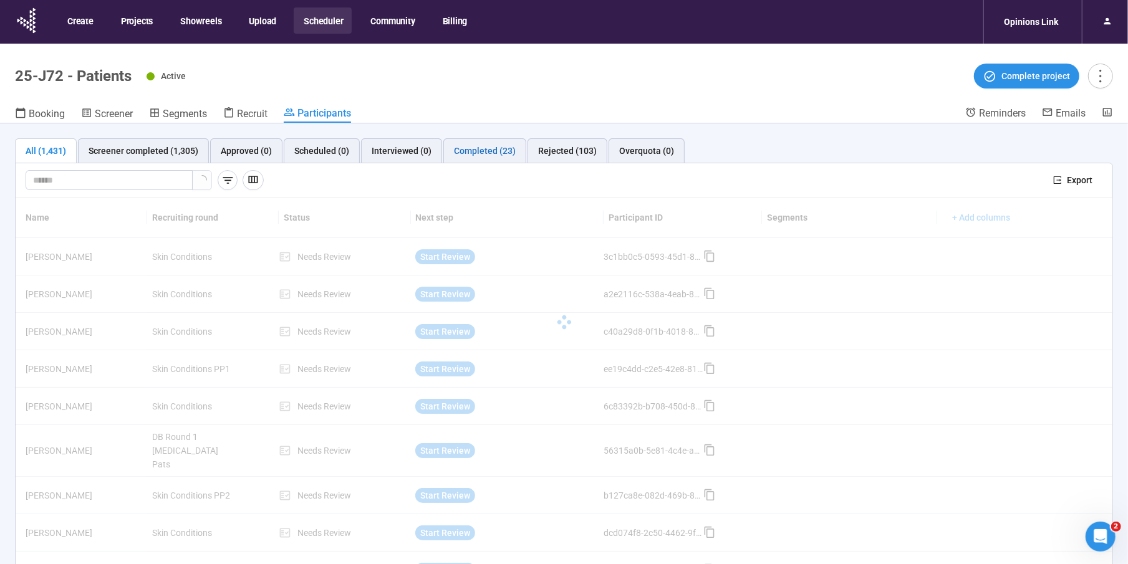
click at [481, 146] on div "Completed (23)" at bounding box center [485, 151] width 62 height 14
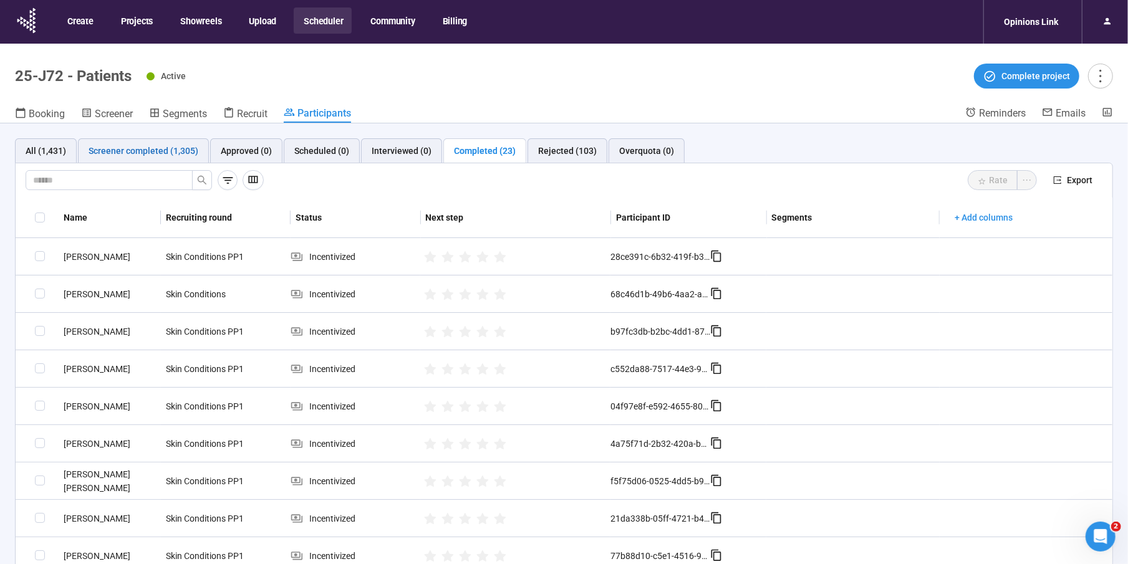
click at [138, 150] on div "Screener completed (1,305)" at bounding box center [144, 151] width 110 height 14
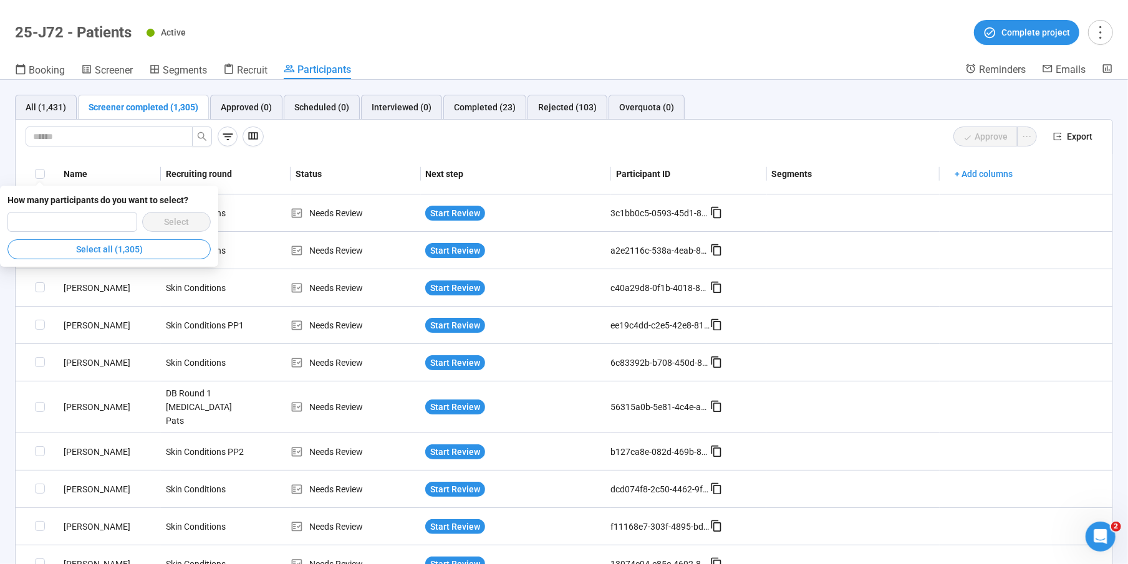
click at [841, 48] on header "25-J72 - Patients Active Complete project Booking Screener Segments Recruit Par…" at bounding box center [564, 40] width 1128 height 80
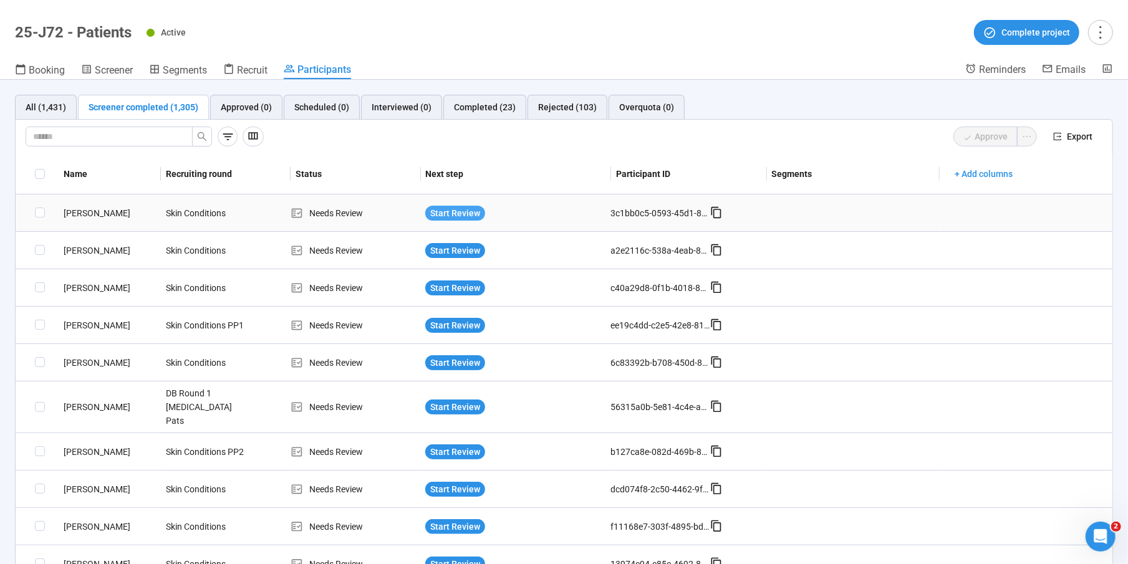
click at [468, 212] on span "Start Review" at bounding box center [455, 213] width 50 height 14
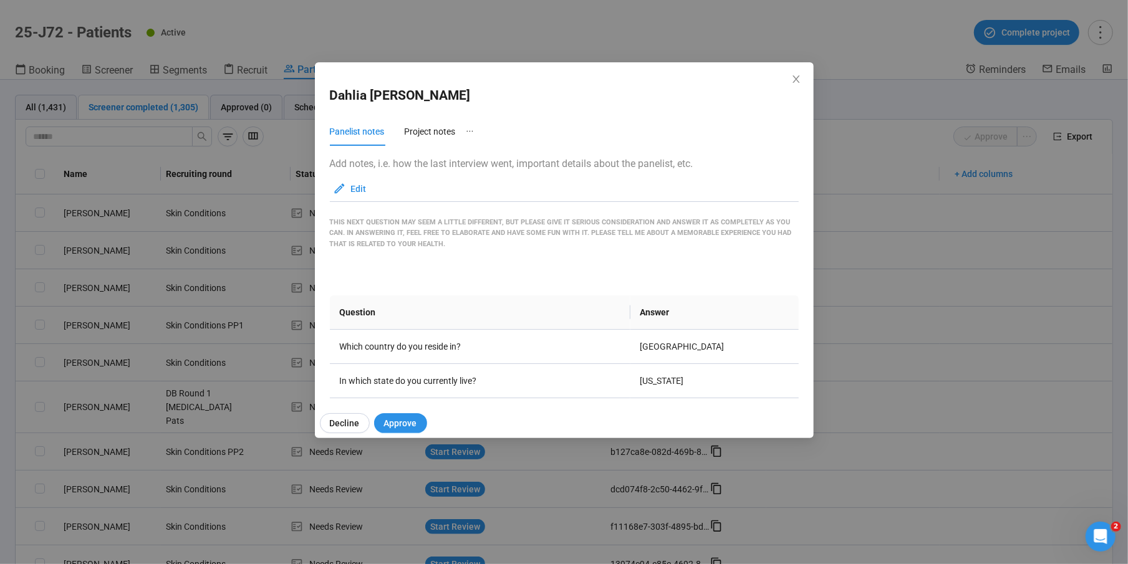
click at [791, 77] on icon "close" at bounding box center [796, 79] width 10 height 10
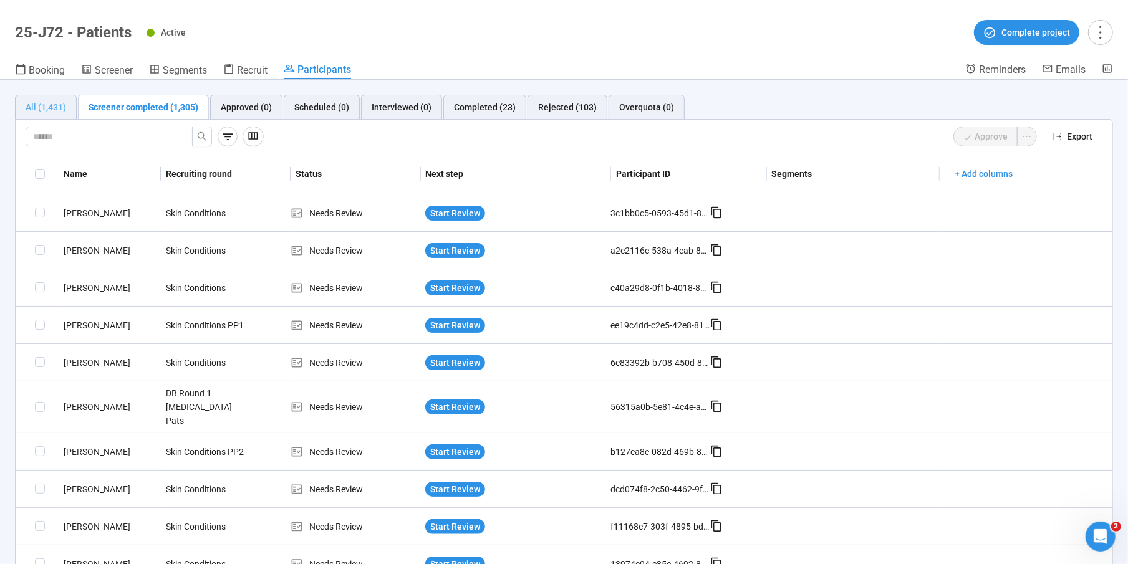
click at [42, 98] on div "All (1,431)" at bounding box center [46, 107] width 62 height 25
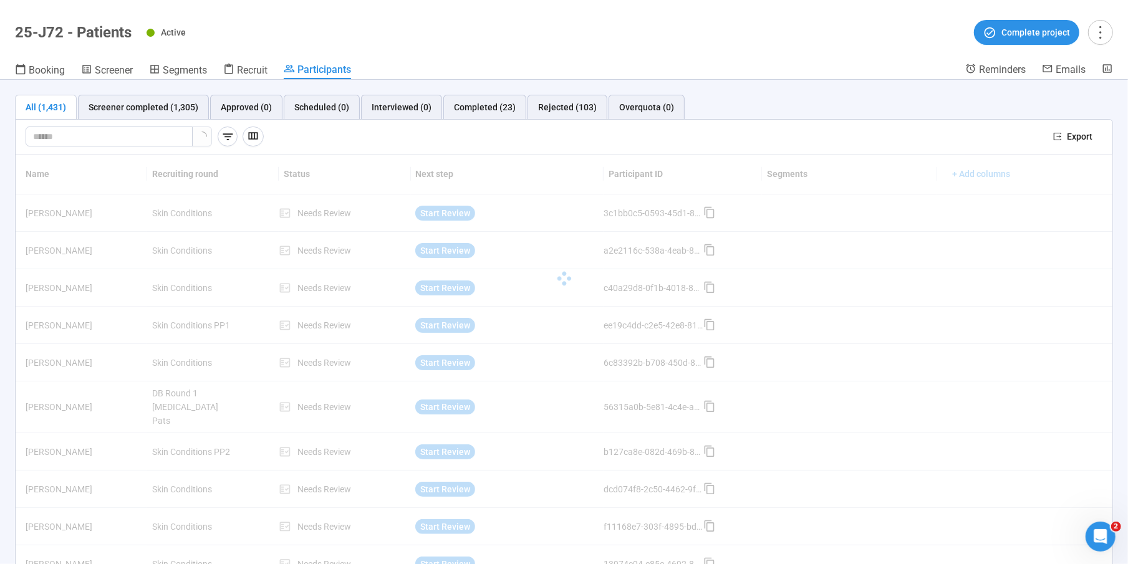
click at [307, 67] on span "Participants" at bounding box center [324, 70] width 54 height 12
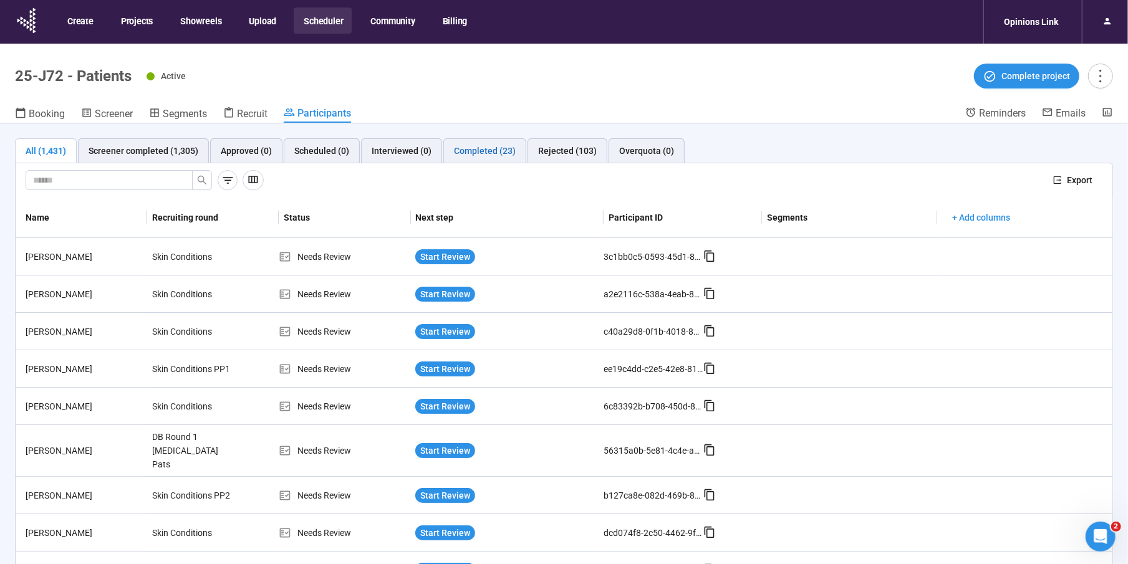
click at [470, 148] on div "Completed (23)" at bounding box center [485, 151] width 62 height 14
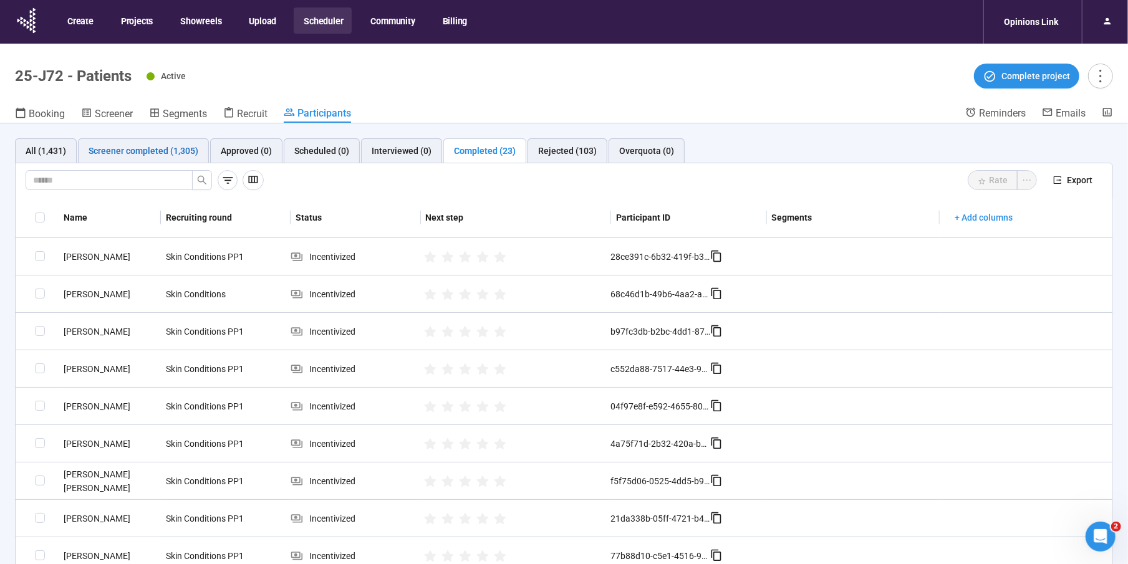
click at [110, 148] on div "Screener completed (1,305)" at bounding box center [144, 151] width 110 height 14
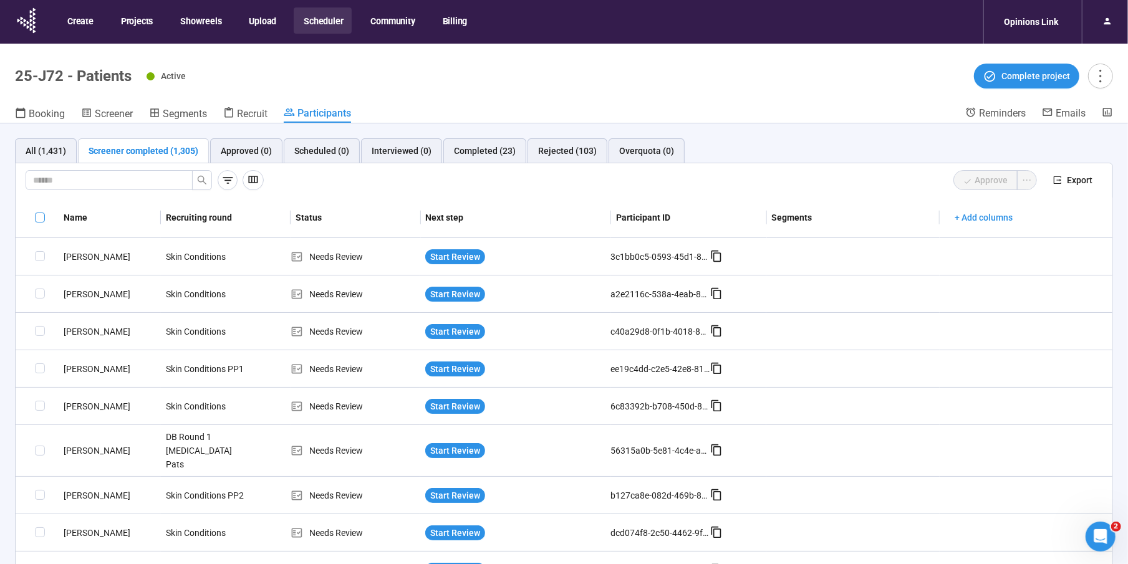
click at [36, 215] on span at bounding box center [40, 218] width 10 height 10
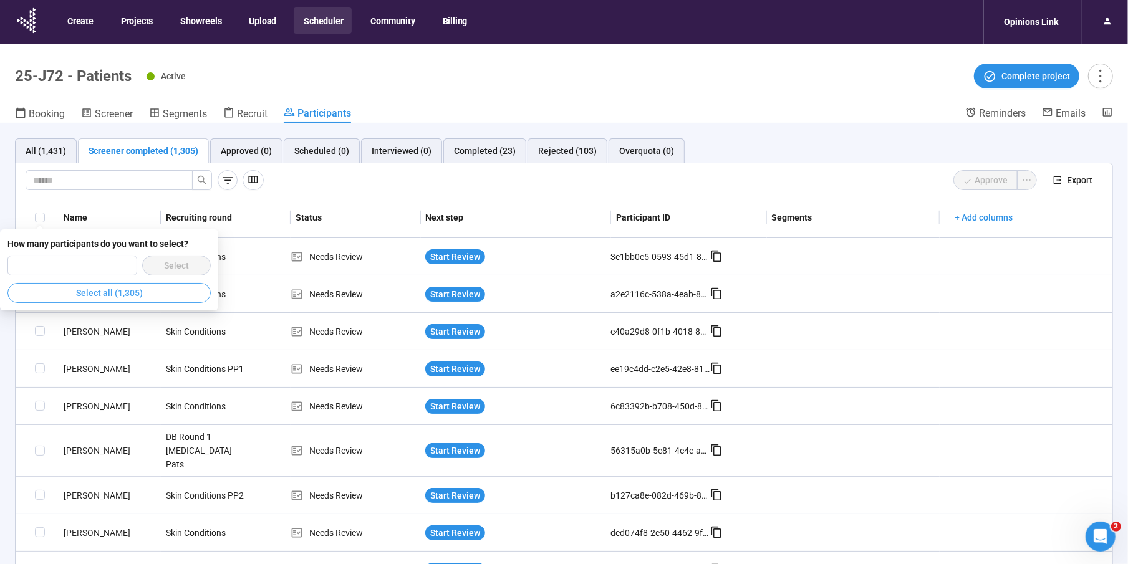
click at [58, 297] on button "Select all (1,305)" at bounding box center [108, 293] width 203 height 20
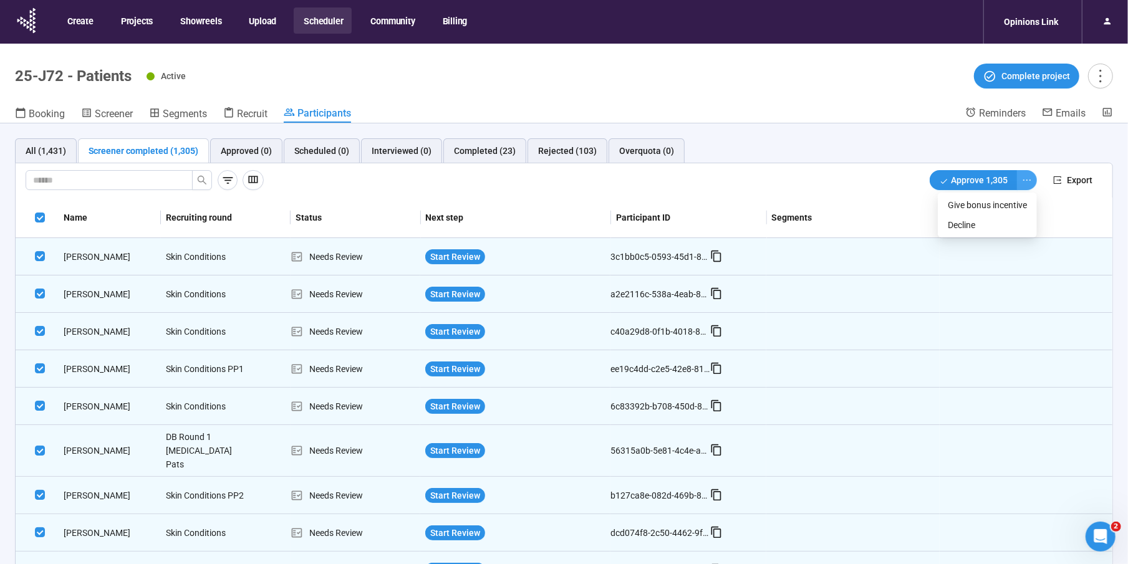
click at [1030, 177] on icon "ellipsis" at bounding box center [1027, 180] width 10 height 10
click at [963, 223] on span "Decline" at bounding box center [987, 225] width 79 height 14
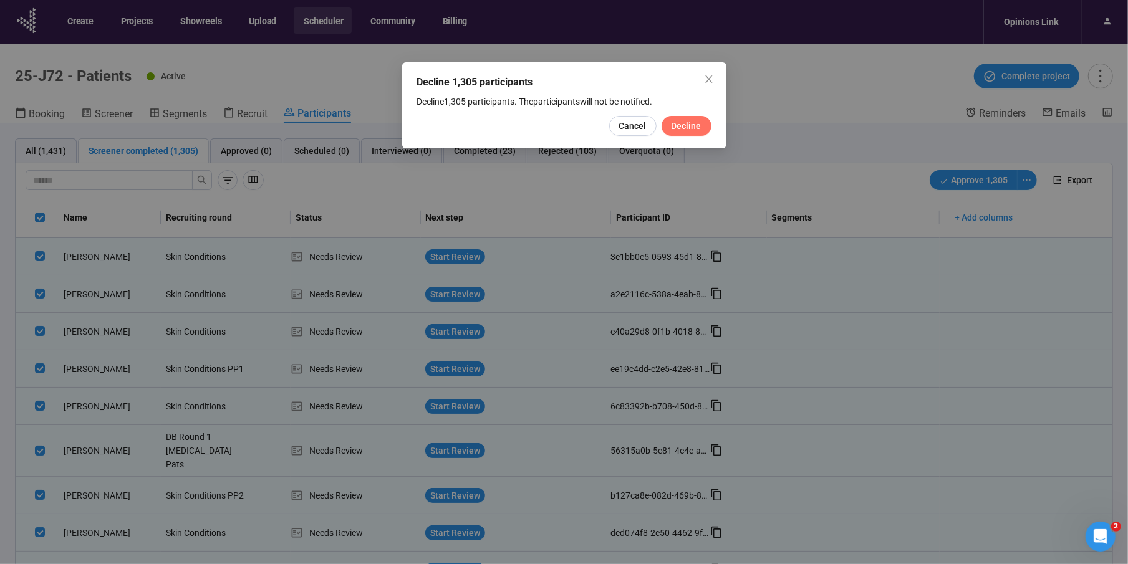
click at [690, 121] on span "Decline" at bounding box center [687, 126] width 30 height 14
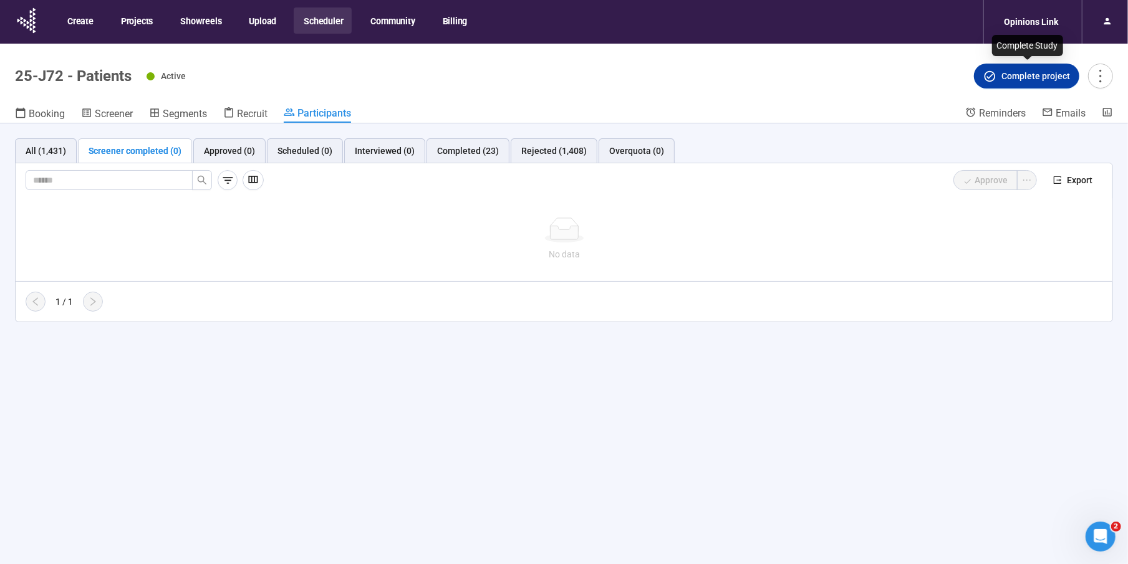
click at [1032, 74] on span "Complete project" at bounding box center [1035, 76] width 69 height 14
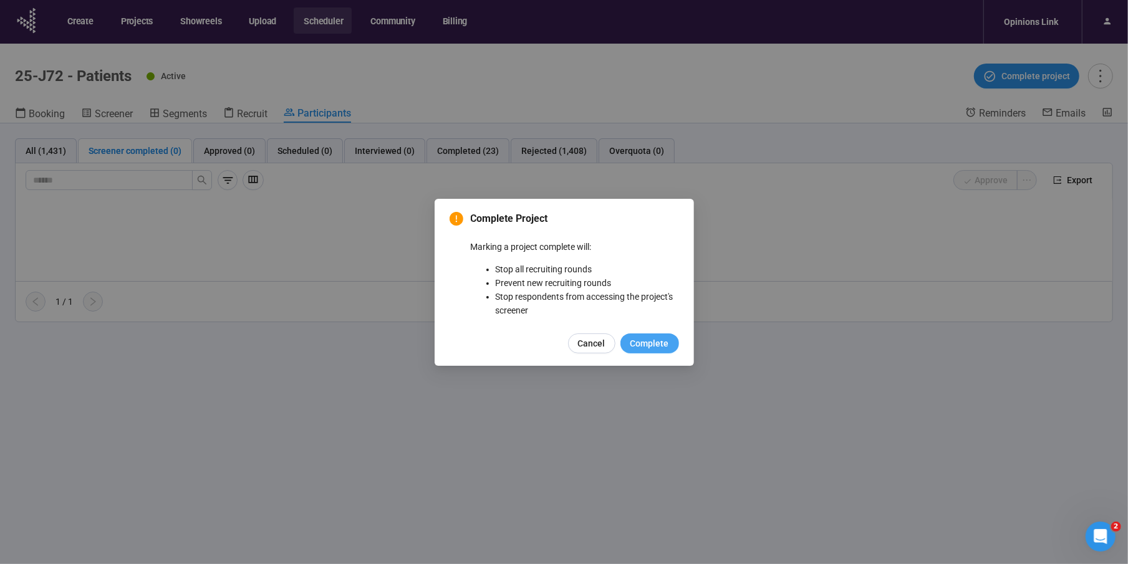
click at [659, 341] on span "Complete" at bounding box center [649, 344] width 39 height 14
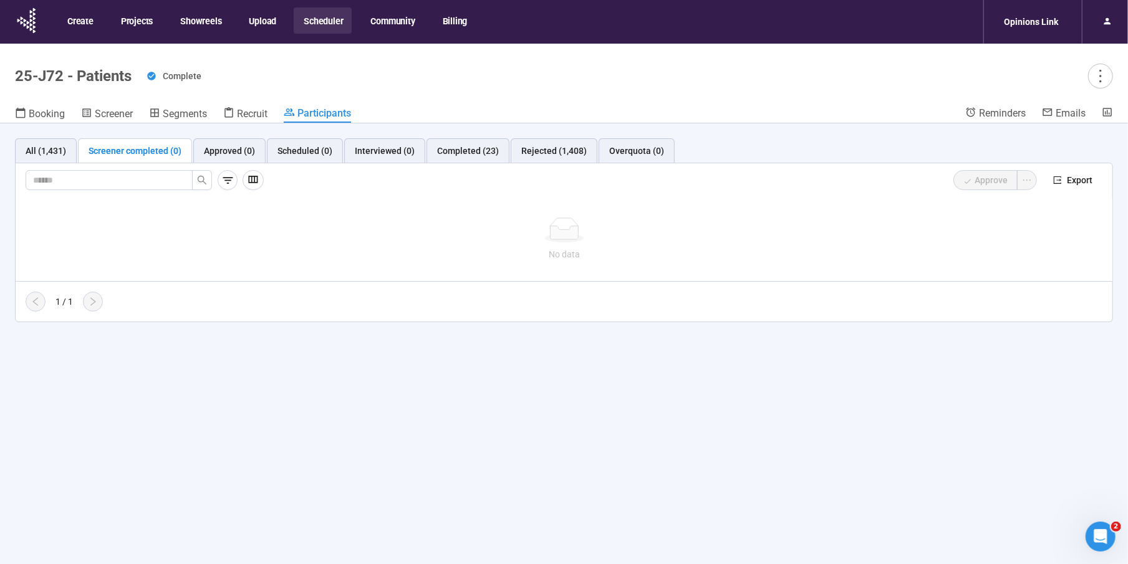
click at [321, 24] on button "Scheduler" at bounding box center [323, 20] width 58 height 26
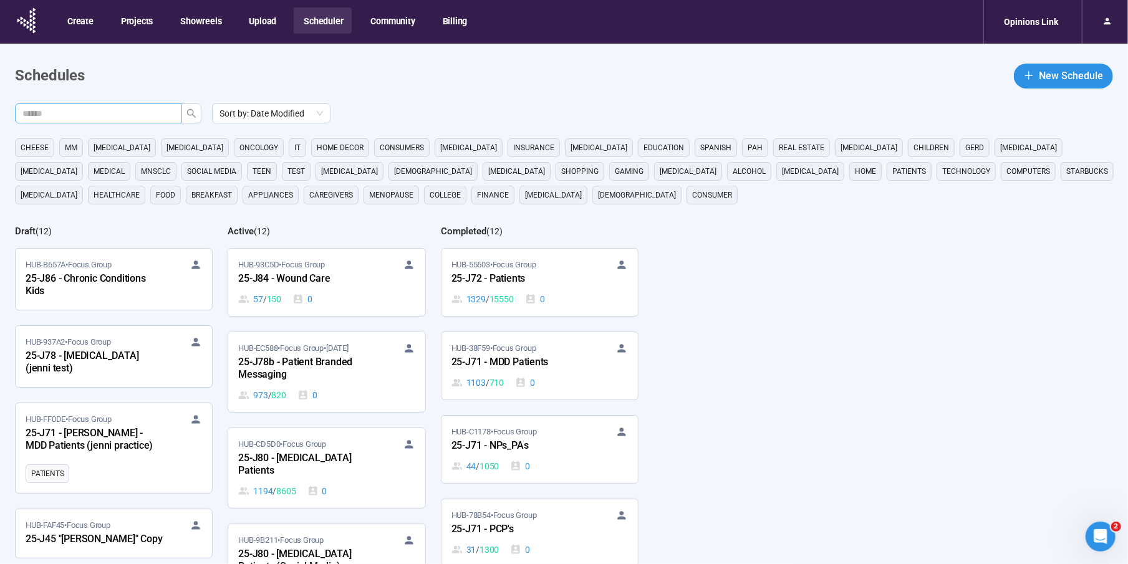
click at [103, 112] on input "text" at bounding box center [93, 114] width 142 height 14
type input "***"
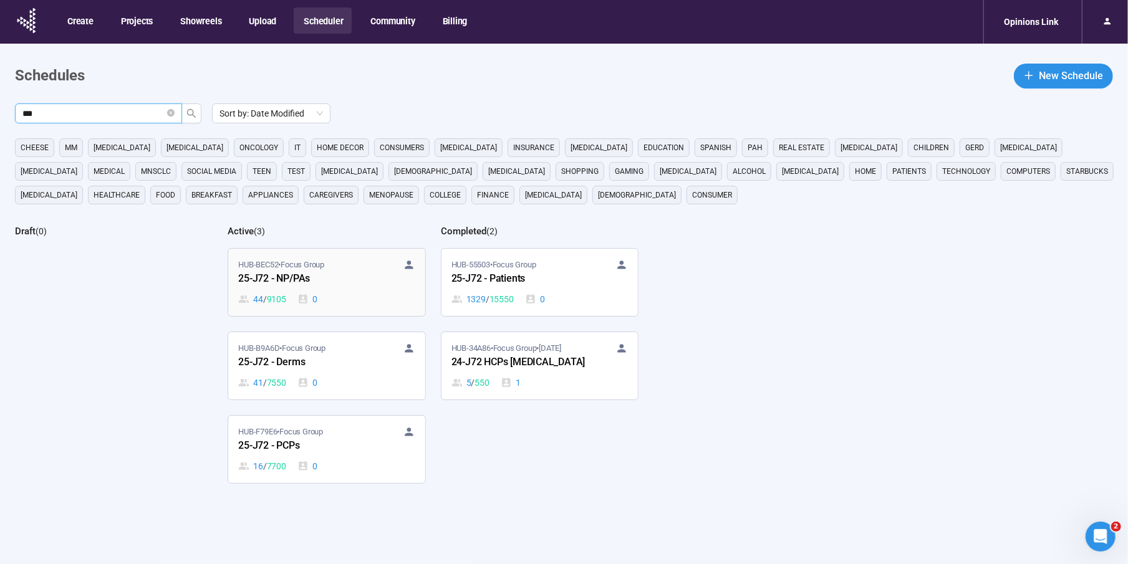
click at [305, 269] on span "HUB-BEC52 • Focus Group" at bounding box center [281, 265] width 86 height 12
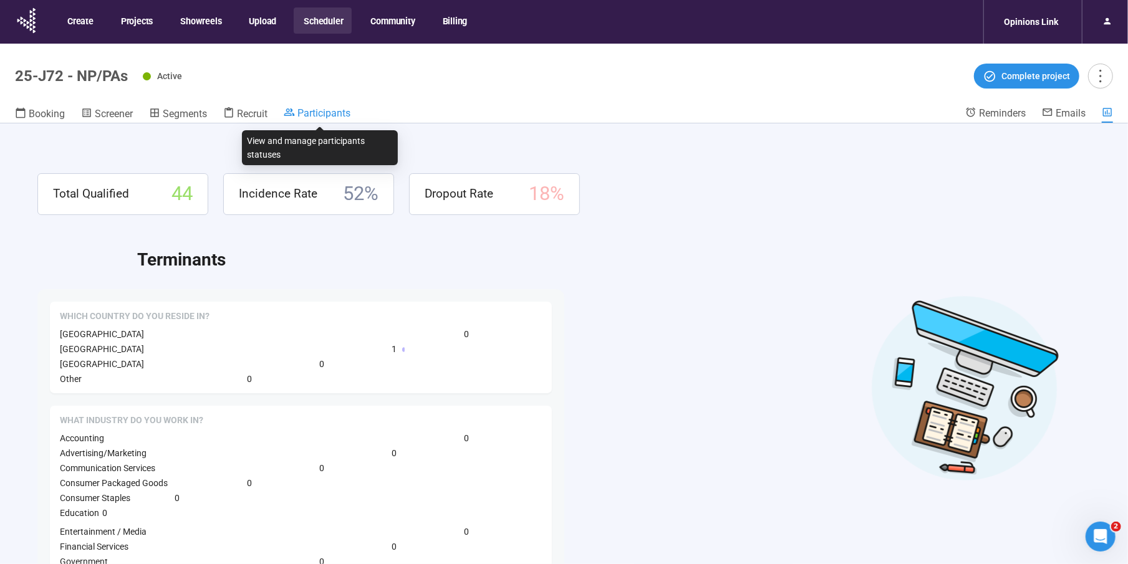
click at [330, 109] on span "Participants" at bounding box center [323, 113] width 53 height 12
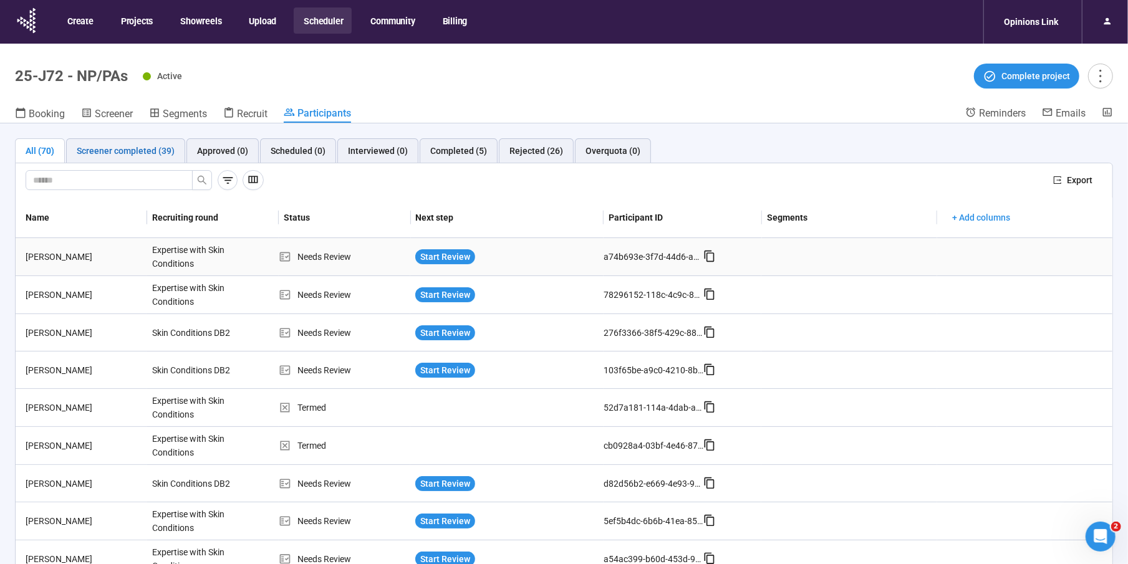
click at [97, 151] on div "Screener completed (39)" at bounding box center [126, 151] width 98 height 14
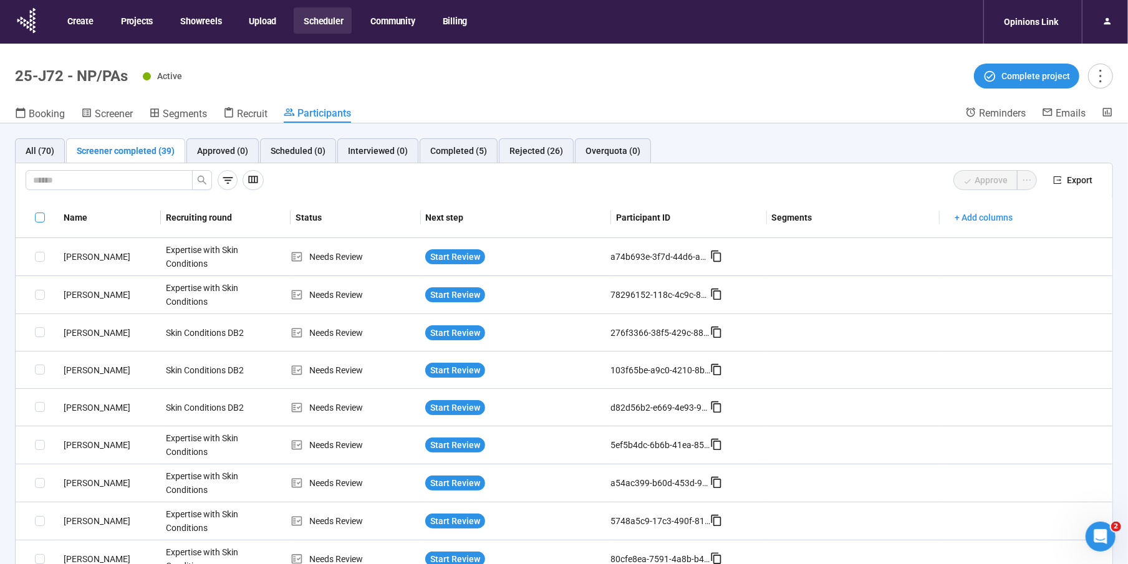
click at [35, 216] on span at bounding box center [40, 218] width 10 height 10
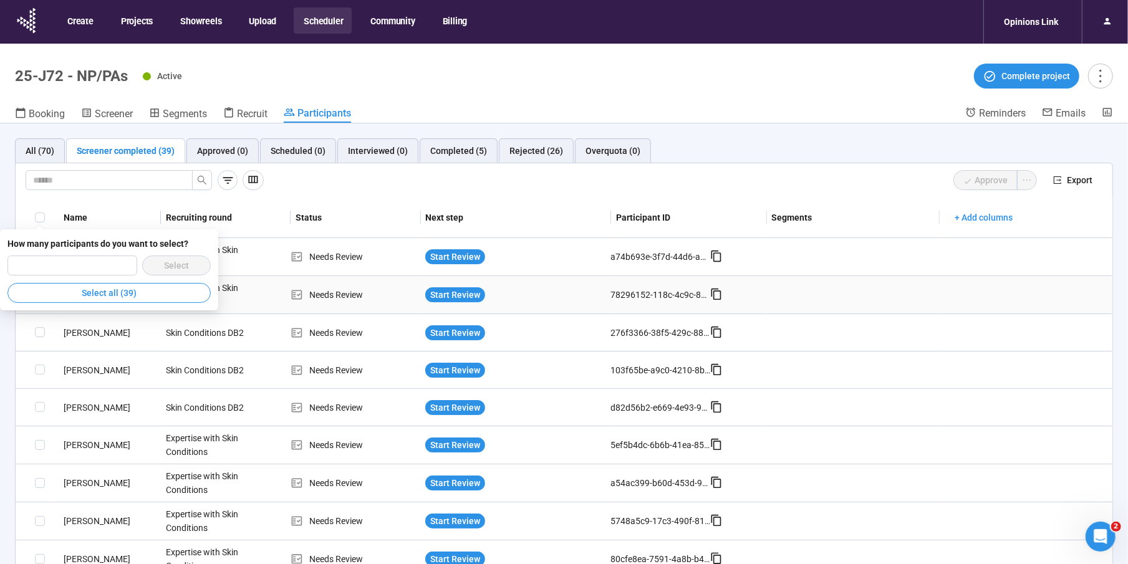
click at [90, 292] on span "Select all (39)" at bounding box center [109, 293] width 55 height 14
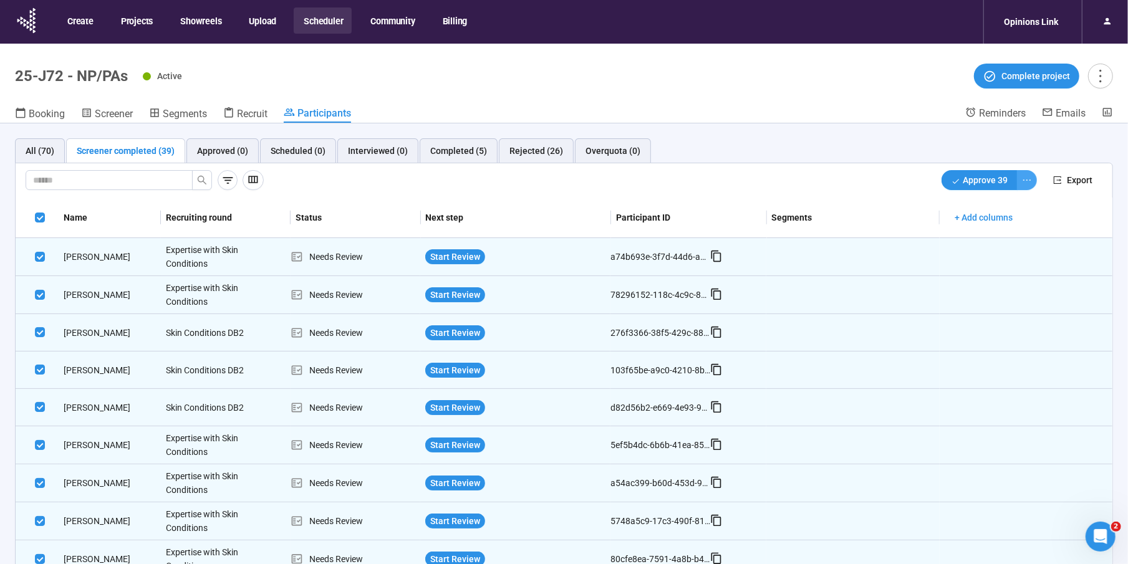
click at [1031, 178] on icon "ellipsis" at bounding box center [1027, 180] width 10 height 10
click at [1004, 224] on span "Decline" at bounding box center [987, 225] width 79 height 14
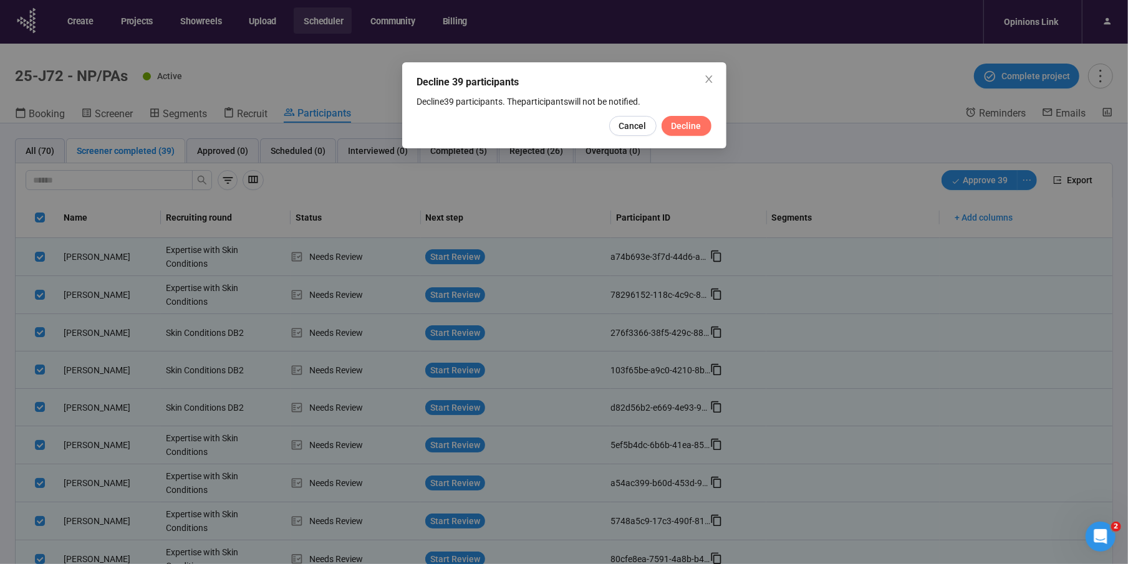
click at [693, 128] on span "Decline" at bounding box center [687, 126] width 30 height 14
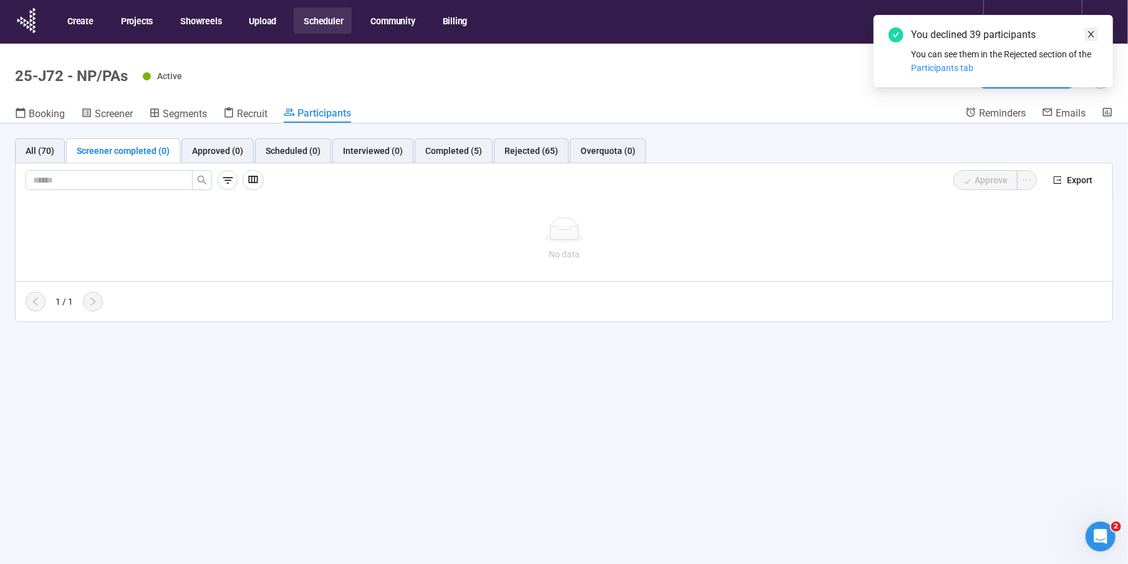
click at [1092, 32] on icon "close" at bounding box center [1091, 34] width 6 height 6
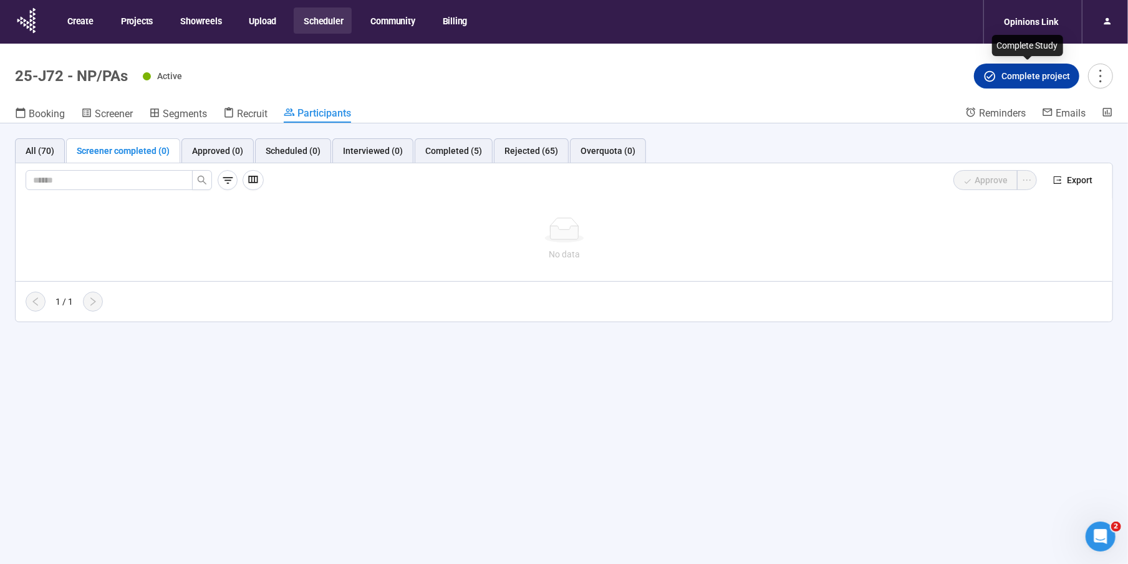
click at [1037, 77] on span "Complete project" at bounding box center [1035, 76] width 69 height 14
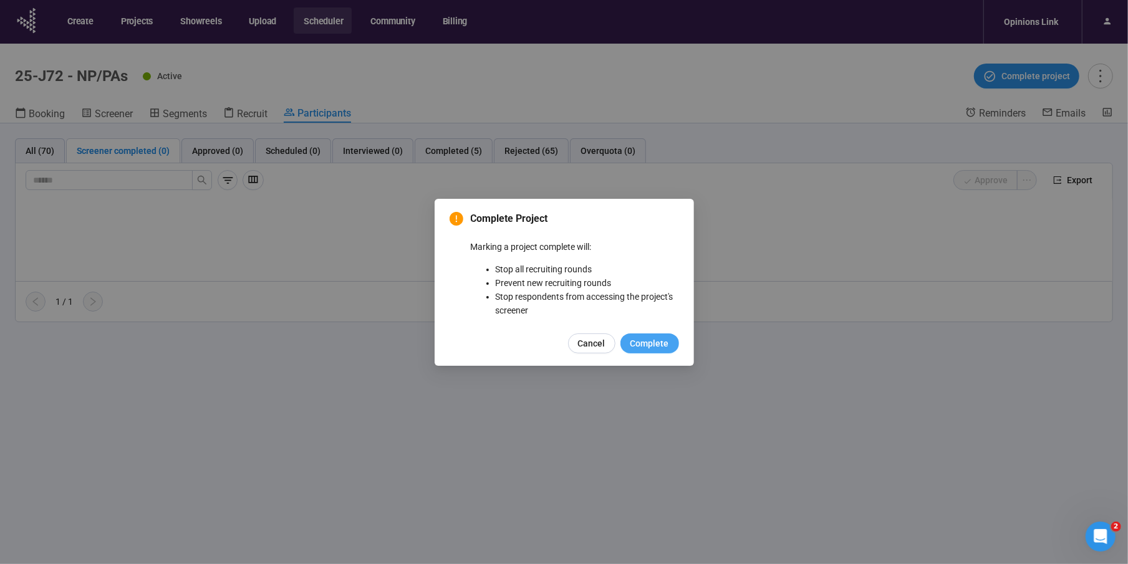
click at [644, 343] on span "Complete" at bounding box center [649, 344] width 39 height 14
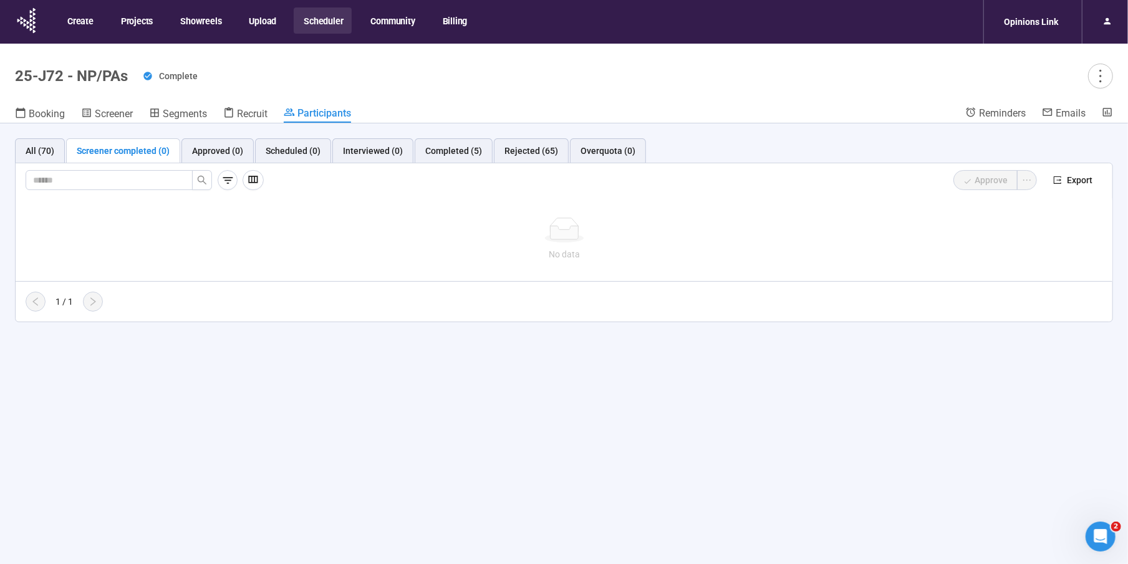
click at [315, 19] on button "Scheduler" at bounding box center [323, 20] width 58 height 26
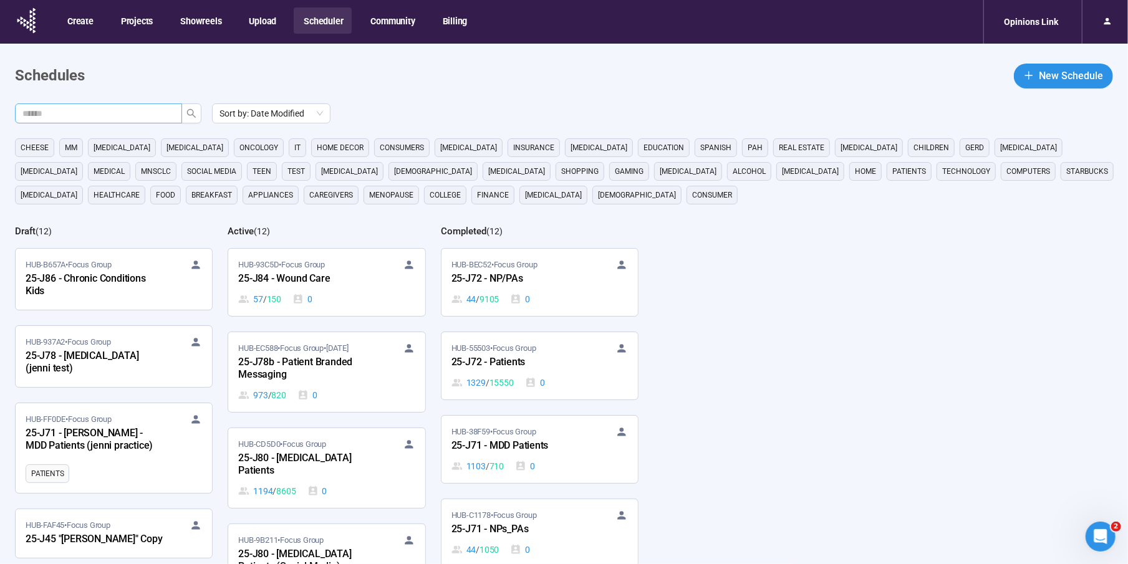
click at [132, 107] on input "text" at bounding box center [93, 114] width 142 height 14
type input "***"
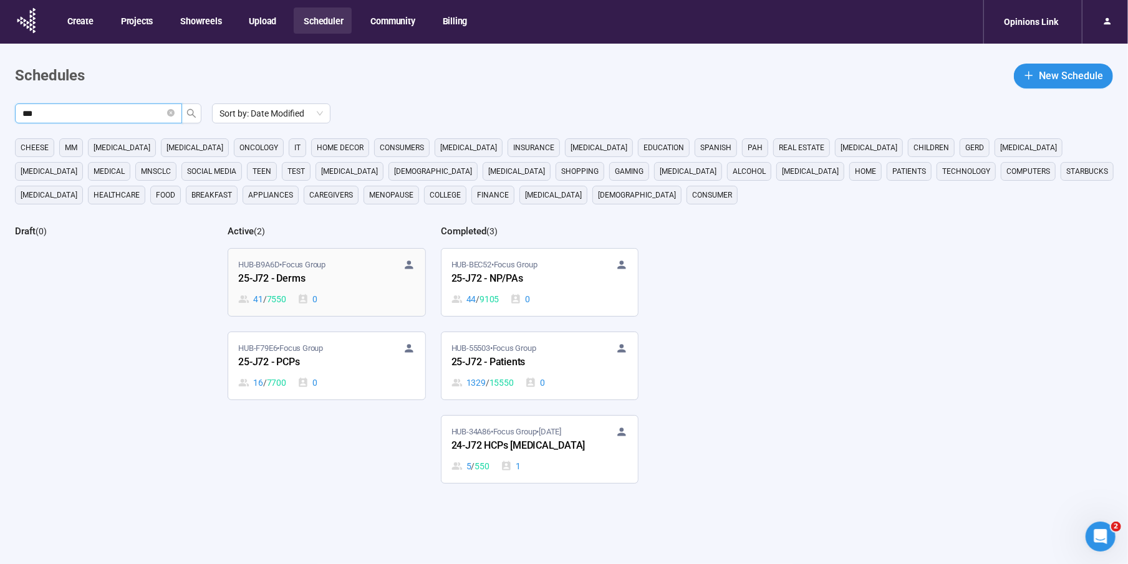
click at [296, 290] on div "HUB-B9A6D • Focus Group 25-J72 - Derms 41 / 7550 0" at bounding box center [326, 282] width 176 height 47
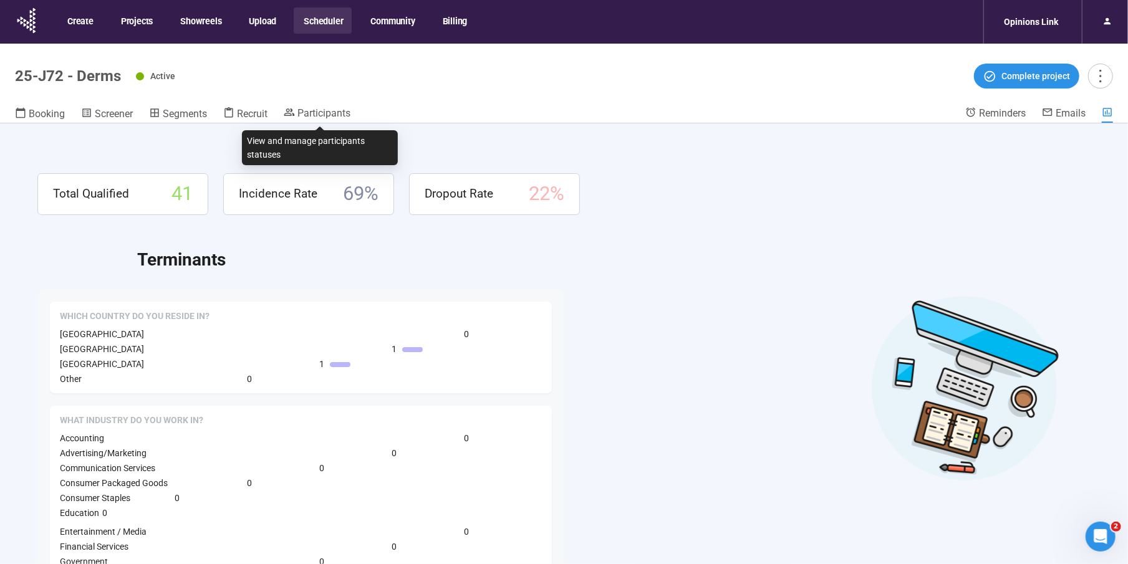
click at [354, 112] on div "Booking Screener Segments Recruit Participants" at bounding box center [490, 115] width 950 height 16
click at [327, 115] on span "Participants" at bounding box center [323, 113] width 53 height 12
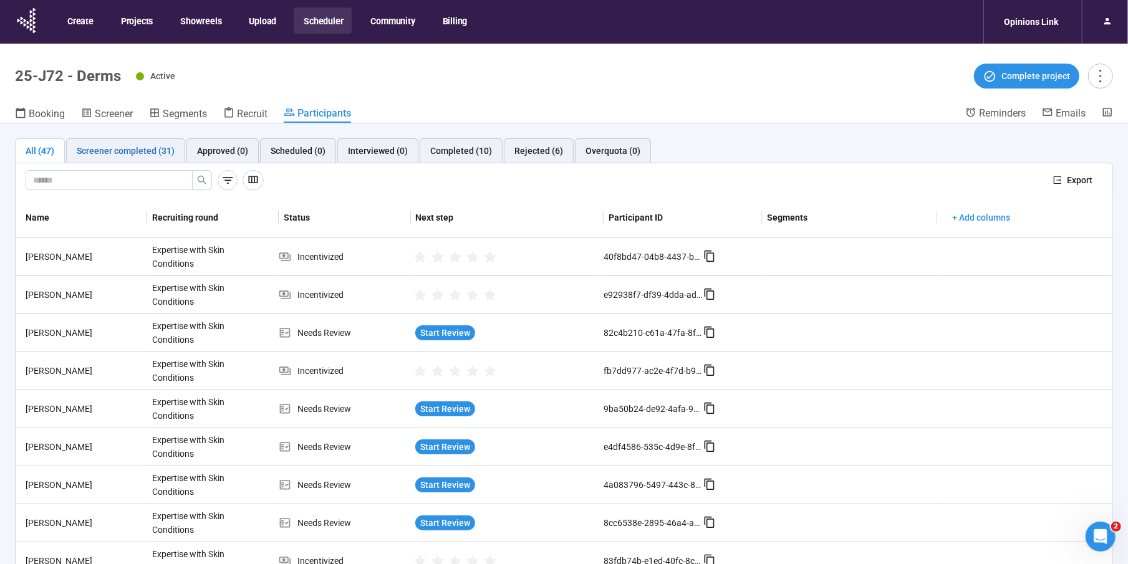
click at [120, 155] on div "Screener completed (31)" at bounding box center [126, 151] width 98 height 14
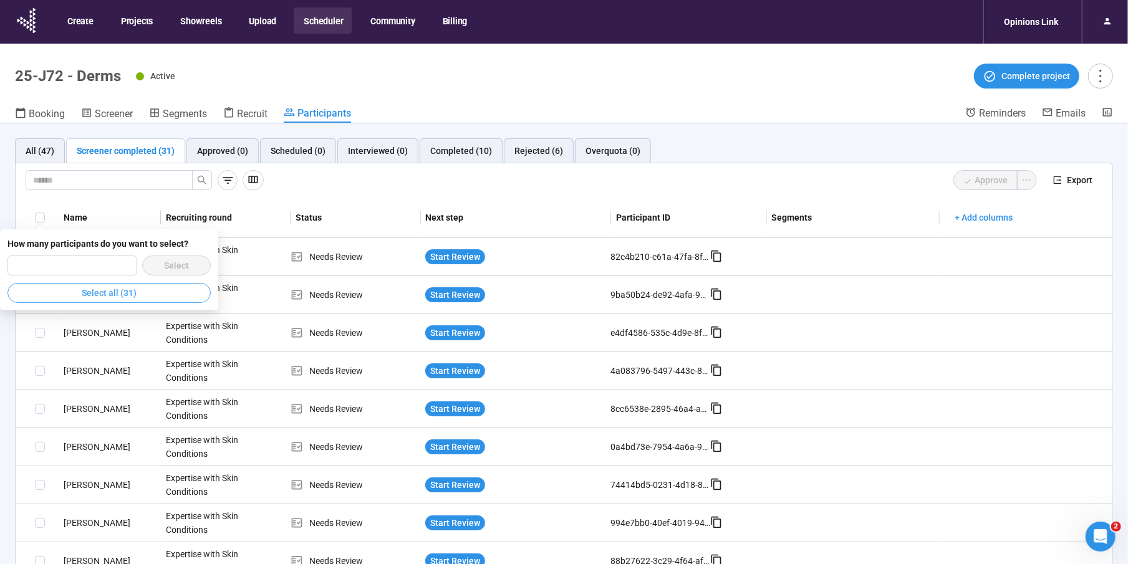
click at [145, 295] on button "Select all (31)" at bounding box center [108, 293] width 203 height 20
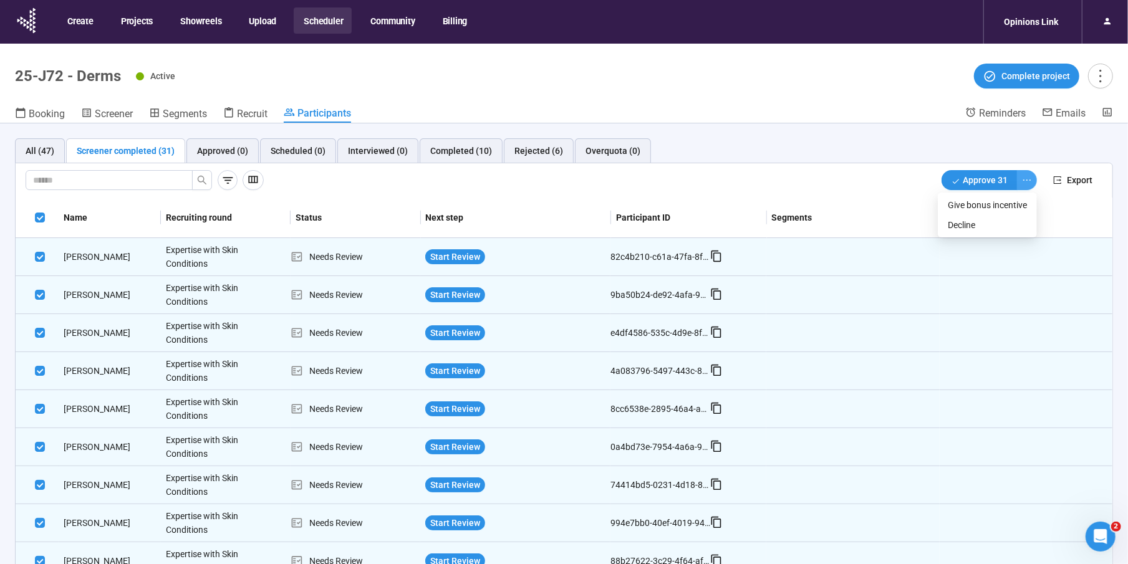
click at [1028, 175] on icon "ellipsis" at bounding box center [1027, 180] width 10 height 10
click at [958, 223] on span "Decline" at bounding box center [987, 225] width 79 height 14
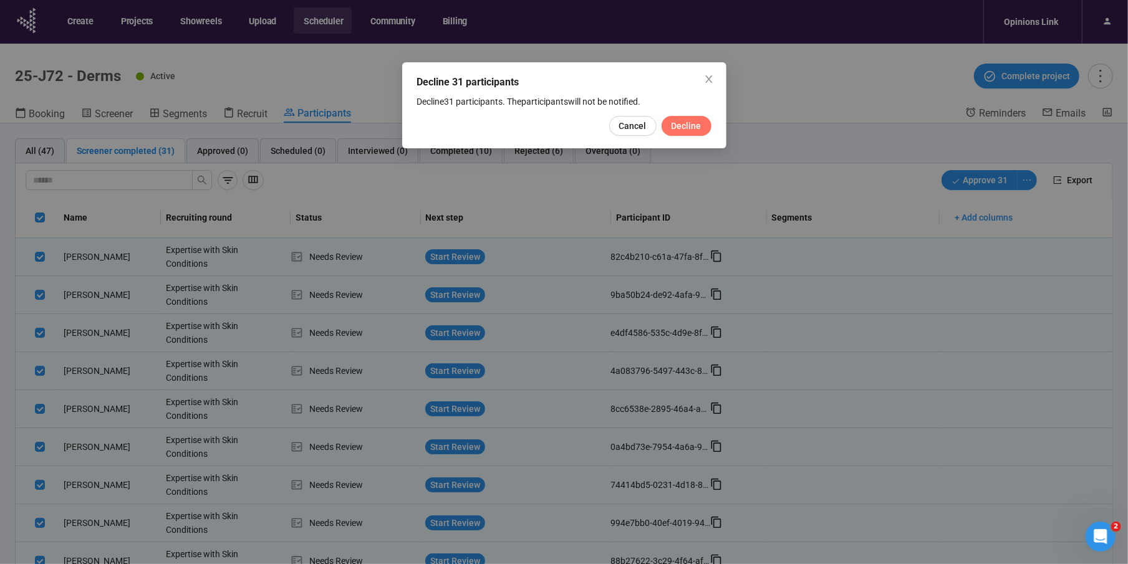
click at [690, 122] on span "Decline" at bounding box center [687, 126] width 30 height 14
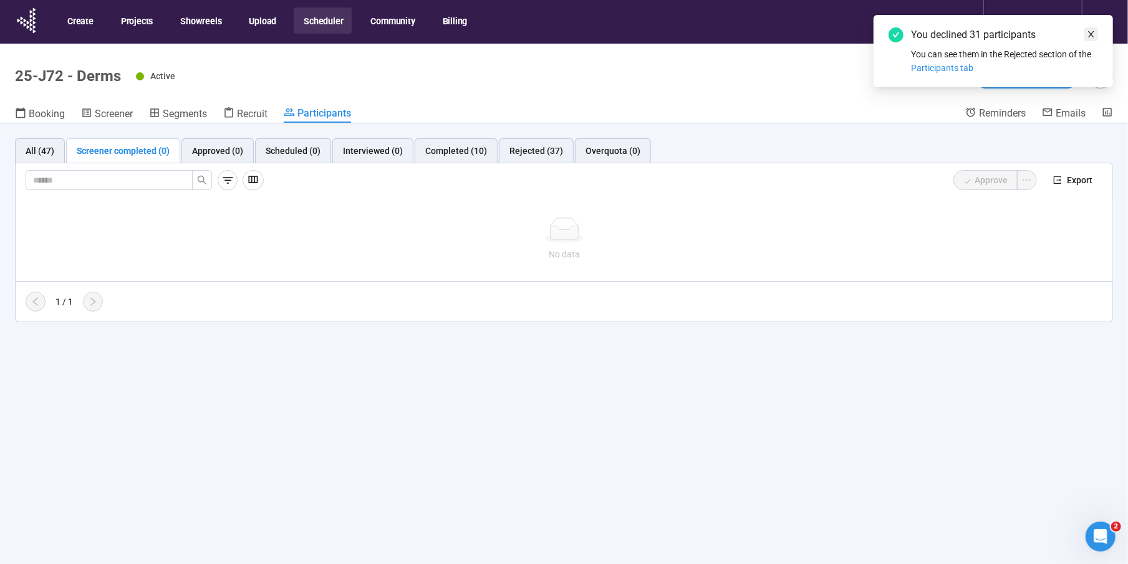
click at [1088, 34] on icon "close" at bounding box center [1091, 34] width 9 height 9
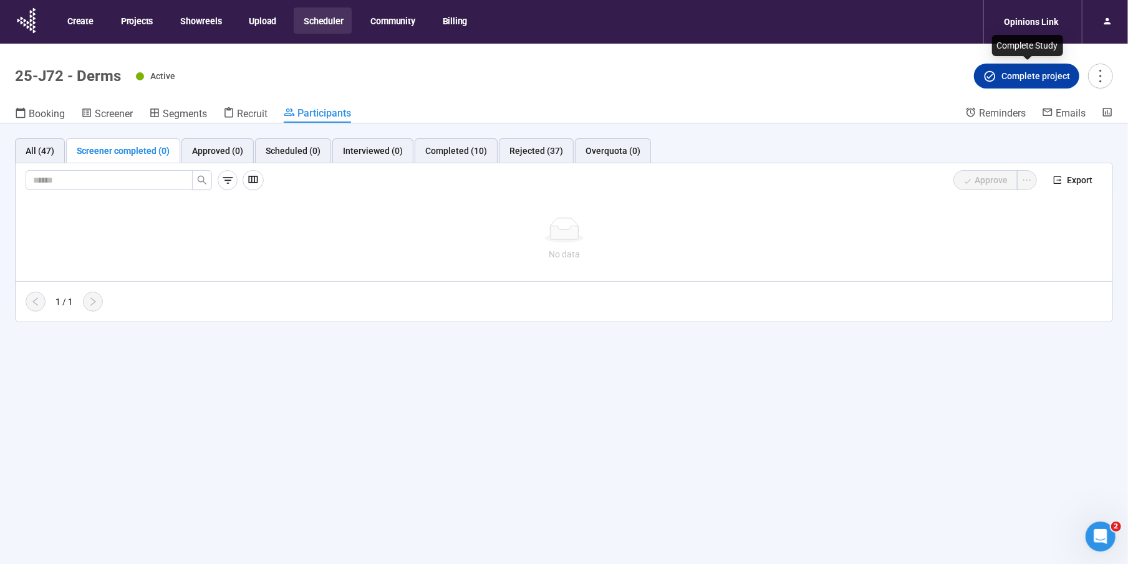
click at [1038, 69] on span "Complete project" at bounding box center [1035, 76] width 69 height 14
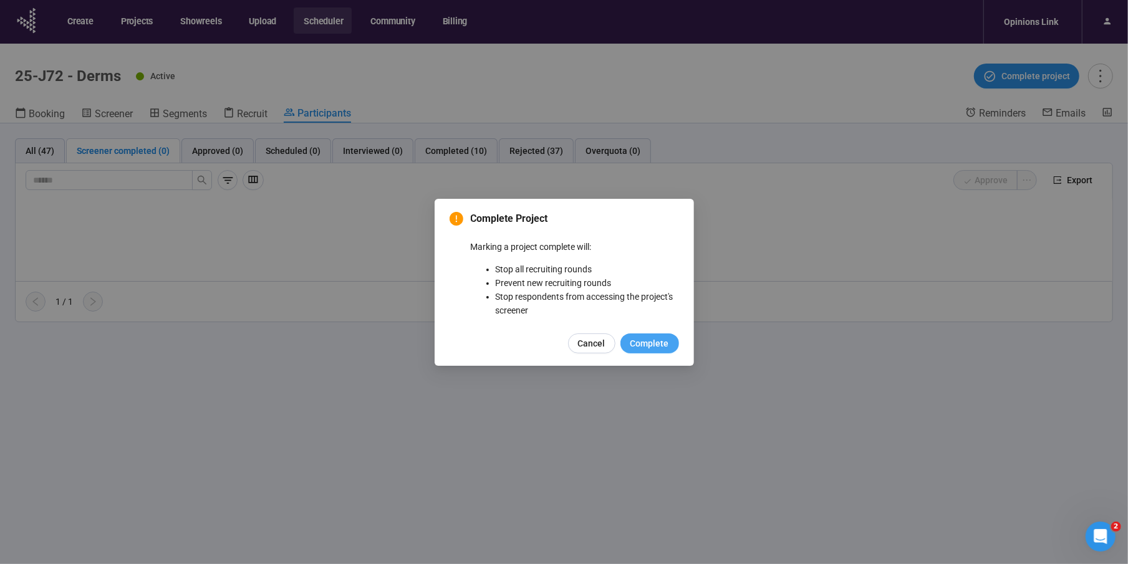
click at [635, 337] on span "Complete" at bounding box center [649, 344] width 39 height 14
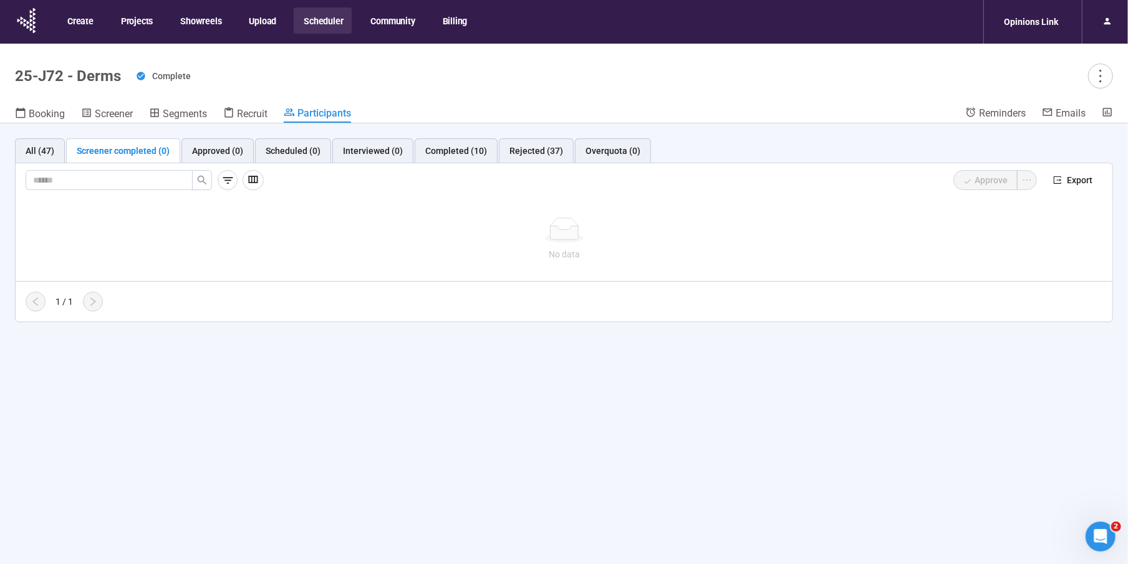
click at [322, 20] on button "Scheduler" at bounding box center [323, 20] width 58 height 26
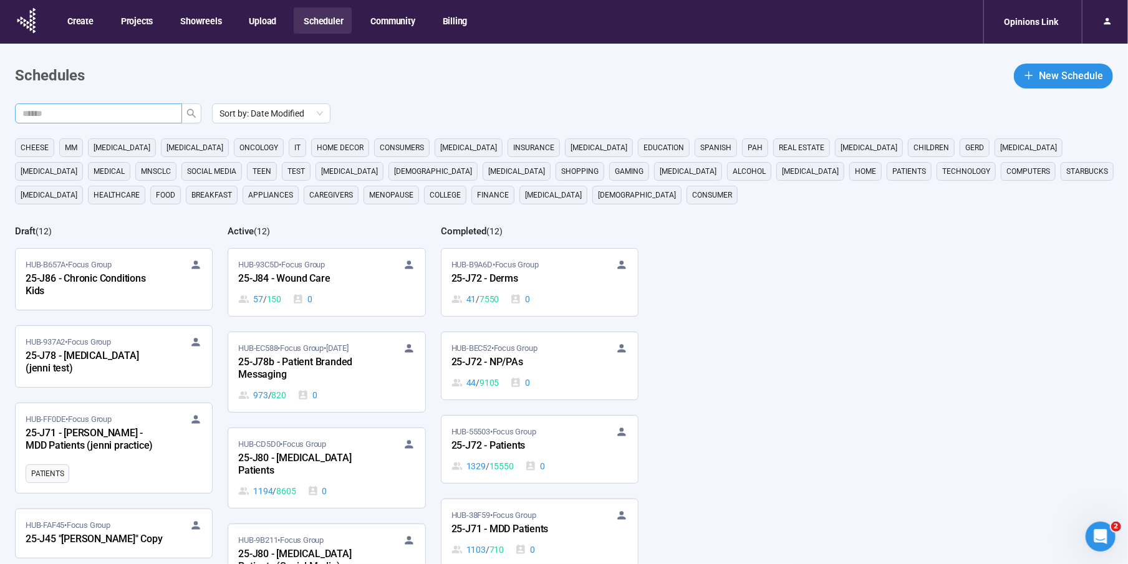
drag, startPoint x: 137, startPoint y: 110, endPoint x: 147, endPoint y: 105, distance: 10.3
click at [138, 110] on input "text" at bounding box center [93, 114] width 142 height 14
type input "***"
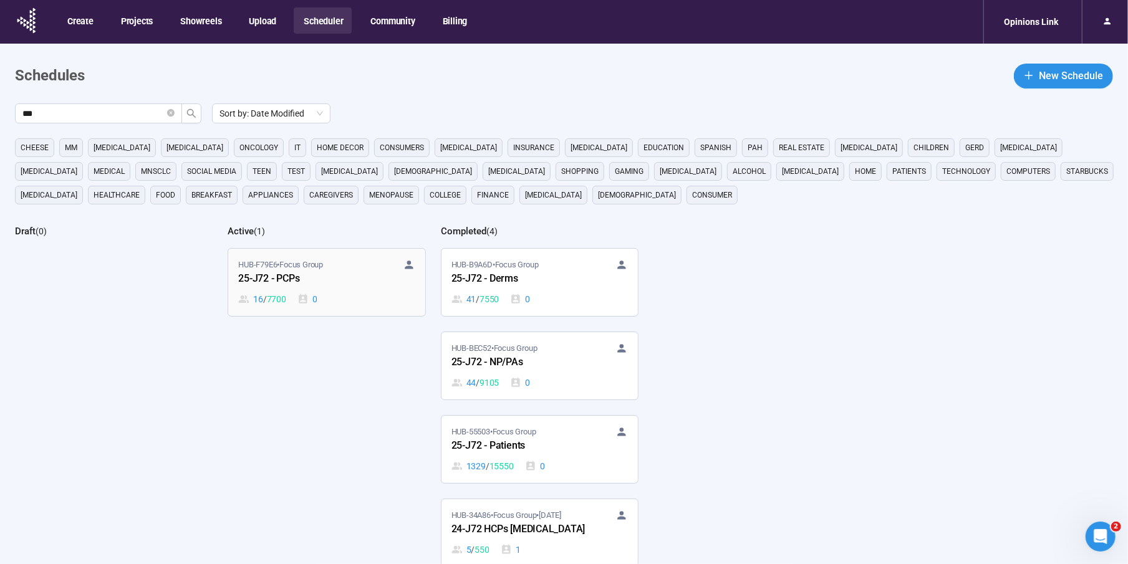
click at [301, 277] on div "25-J72 - PCPs" at bounding box center [306, 279] width 137 height 16
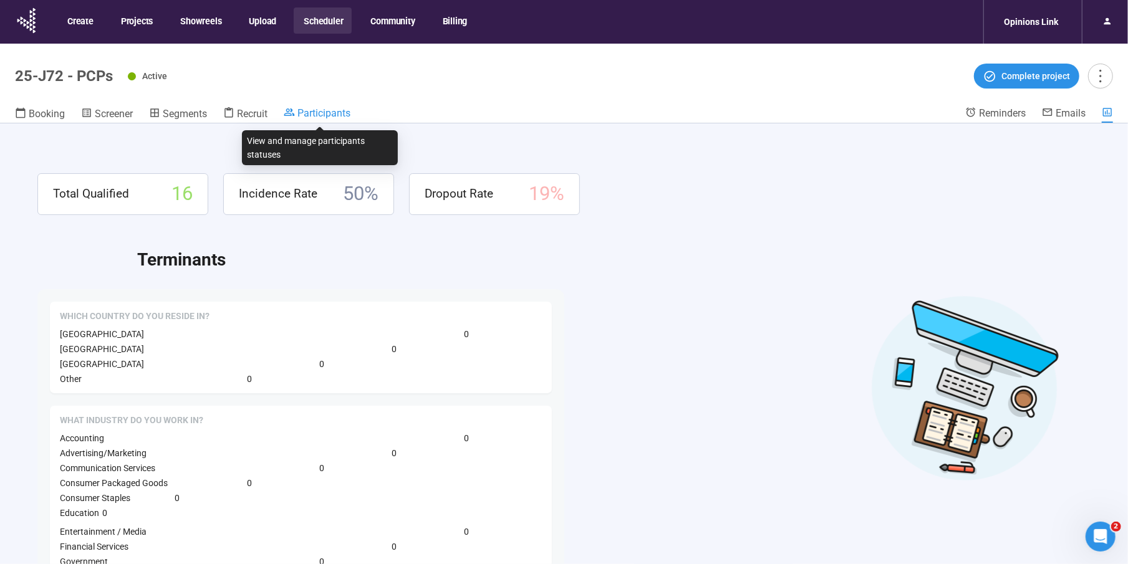
click at [312, 115] on span "Participants" at bounding box center [323, 113] width 53 height 12
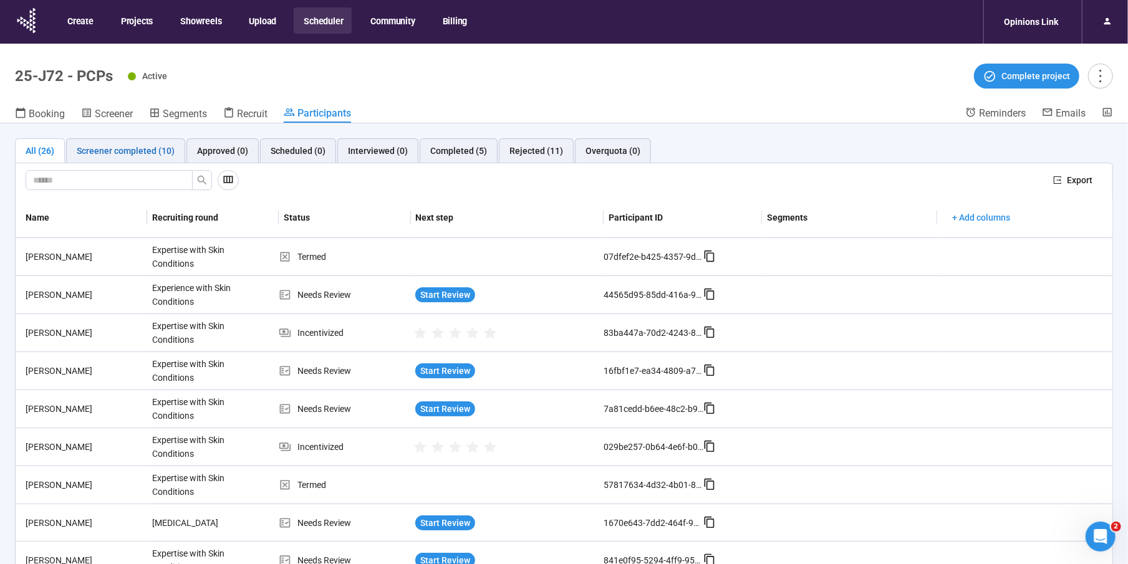
click at [130, 147] on div "Screener completed (10)" at bounding box center [126, 151] width 98 height 14
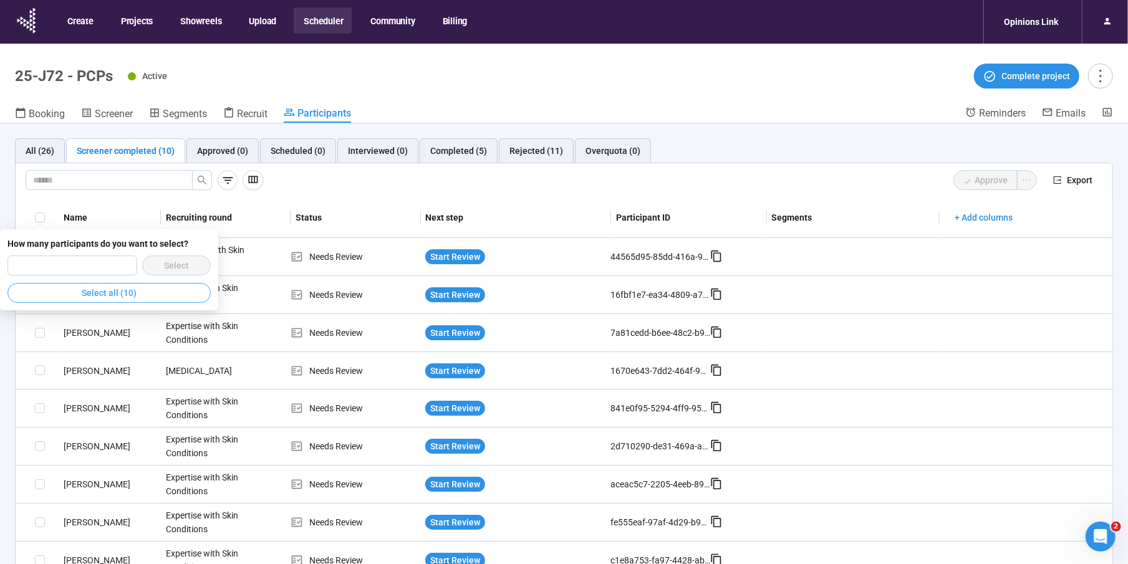
click at [120, 296] on span "Select all (10)" at bounding box center [109, 293] width 55 height 14
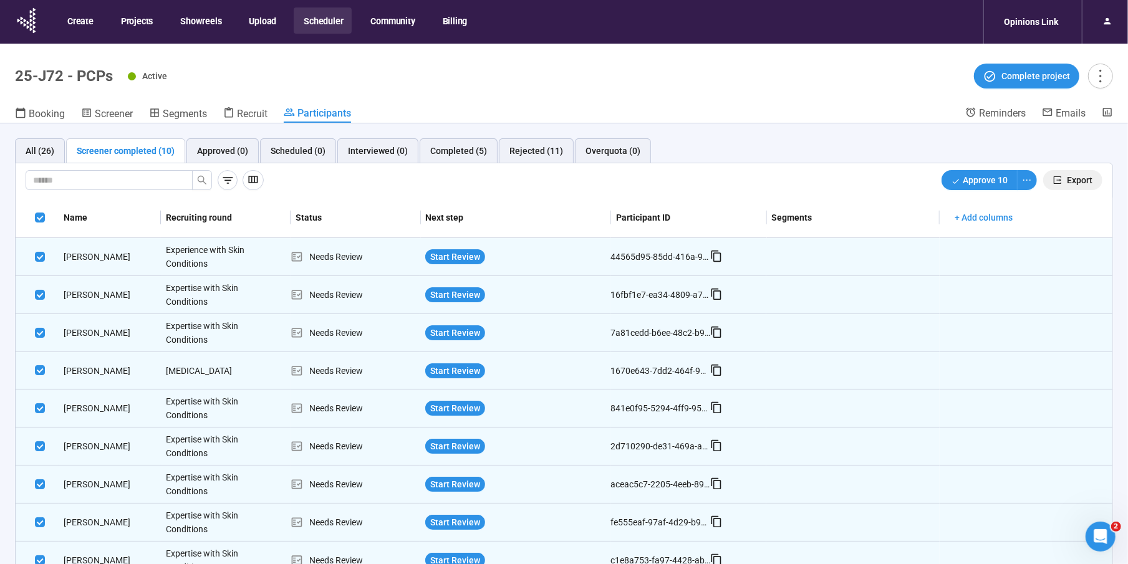
click at [1080, 183] on span "Export" at bounding box center [1080, 180] width 26 height 14
click at [1030, 175] on icon "ellipsis" at bounding box center [1027, 180] width 10 height 10
click at [1009, 223] on span "Decline" at bounding box center [987, 225] width 79 height 14
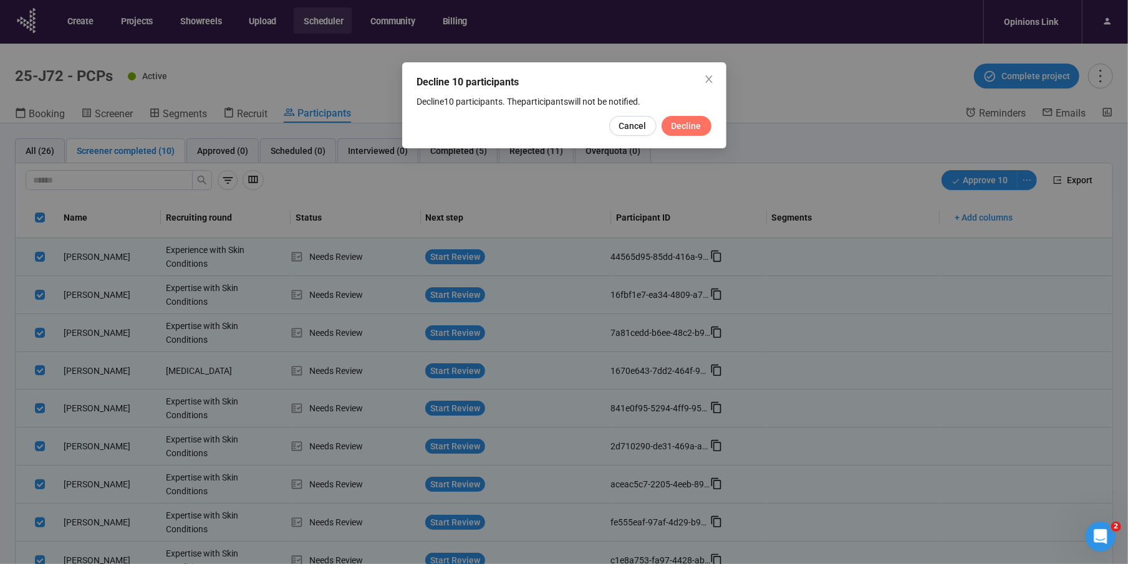
click at [680, 124] on span "Decline" at bounding box center [687, 126] width 30 height 14
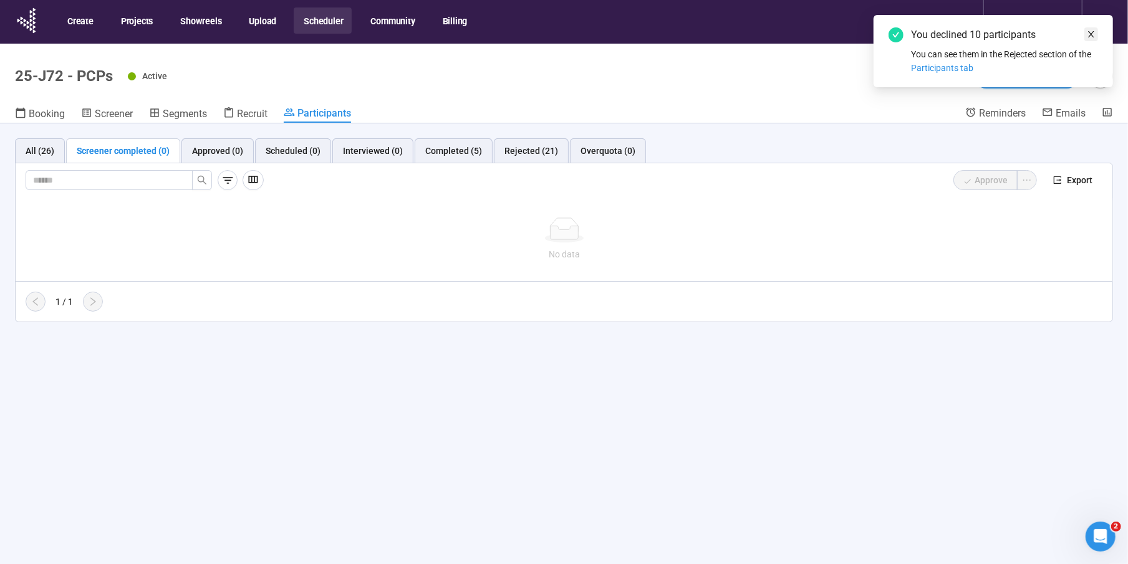
click at [1089, 34] on icon "close" at bounding box center [1091, 34] width 9 height 9
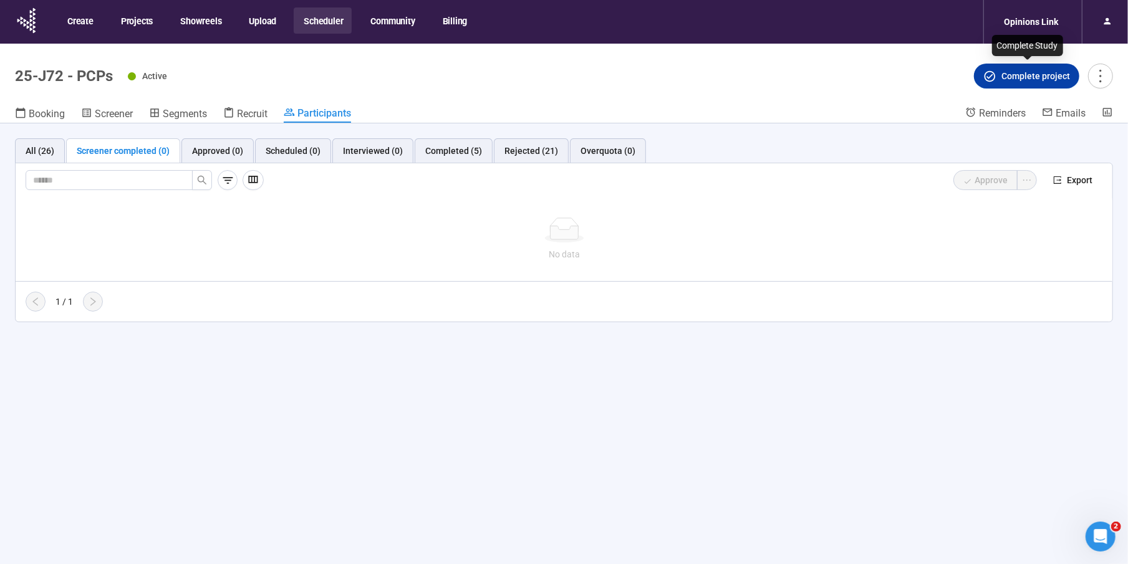
click at [1034, 69] on span "Complete project" at bounding box center [1035, 76] width 69 height 14
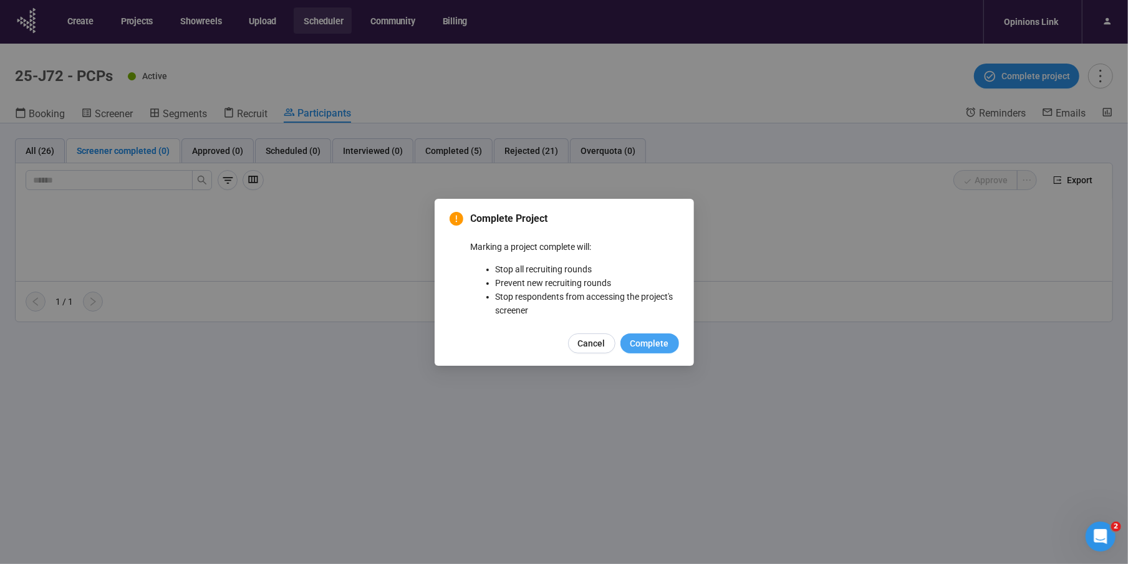
click at [660, 347] on span "Complete" at bounding box center [649, 344] width 39 height 14
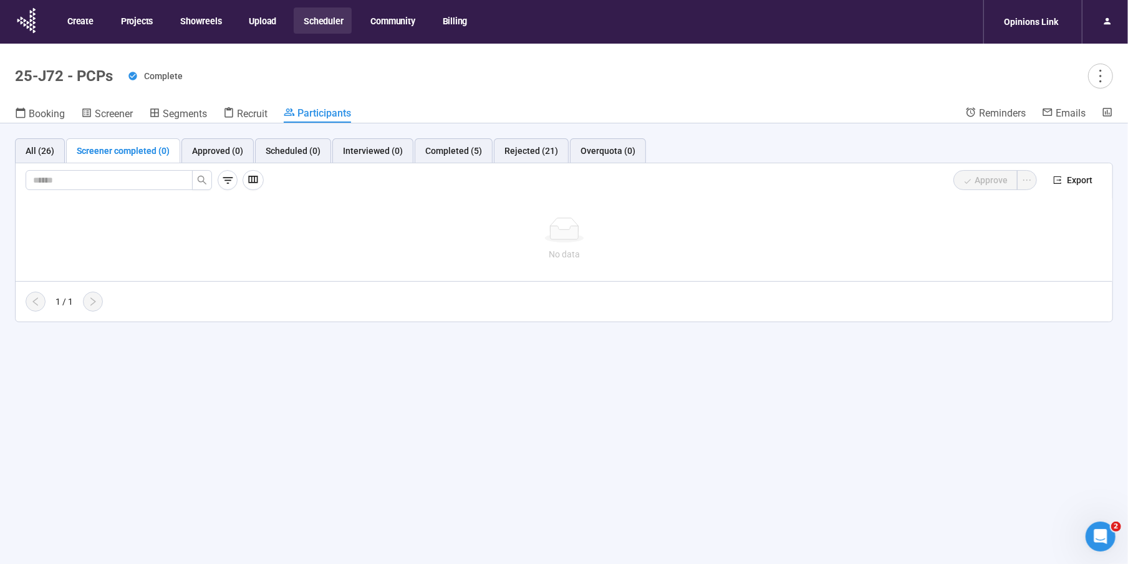
click at [327, 18] on button "Scheduler" at bounding box center [323, 20] width 58 height 26
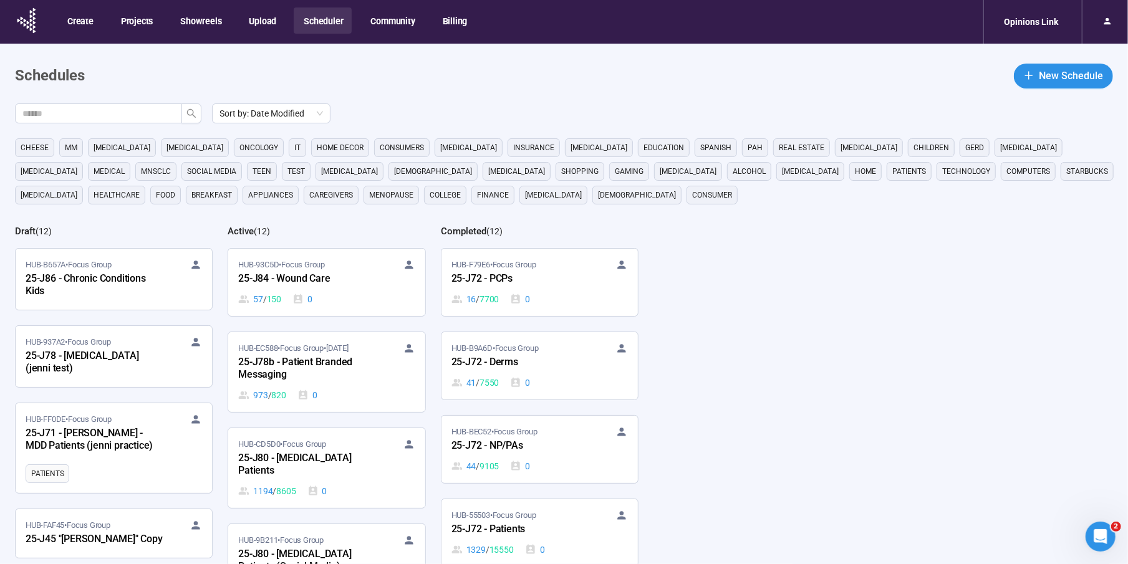
click at [113, 105] on span at bounding box center [98, 114] width 167 height 20
type input "***"
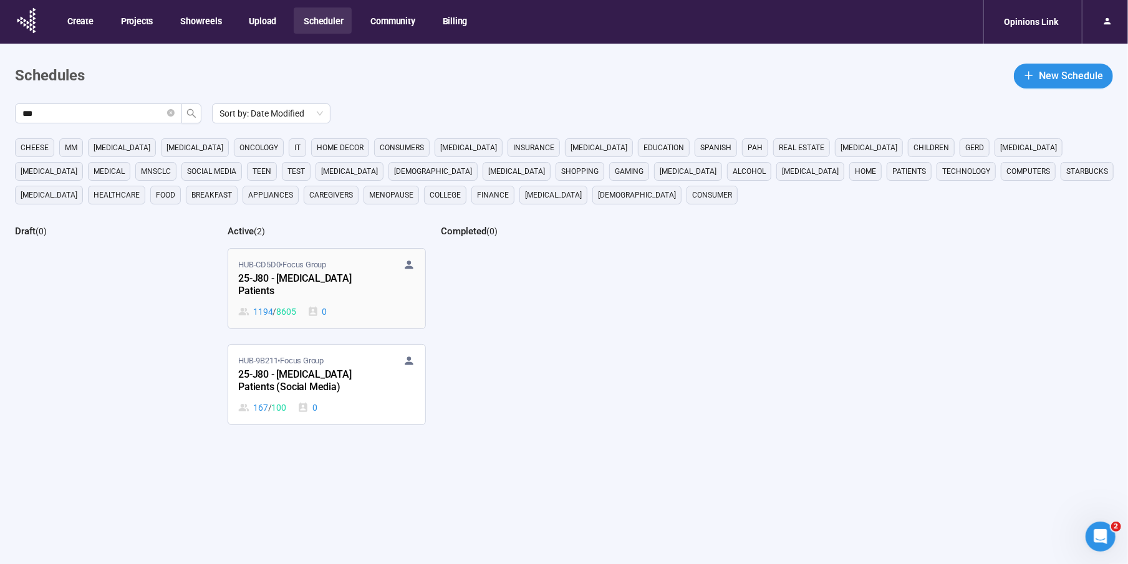
click at [315, 283] on div "25-J80 - Bladder Cancer Patients" at bounding box center [306, 285] width 137 height 29
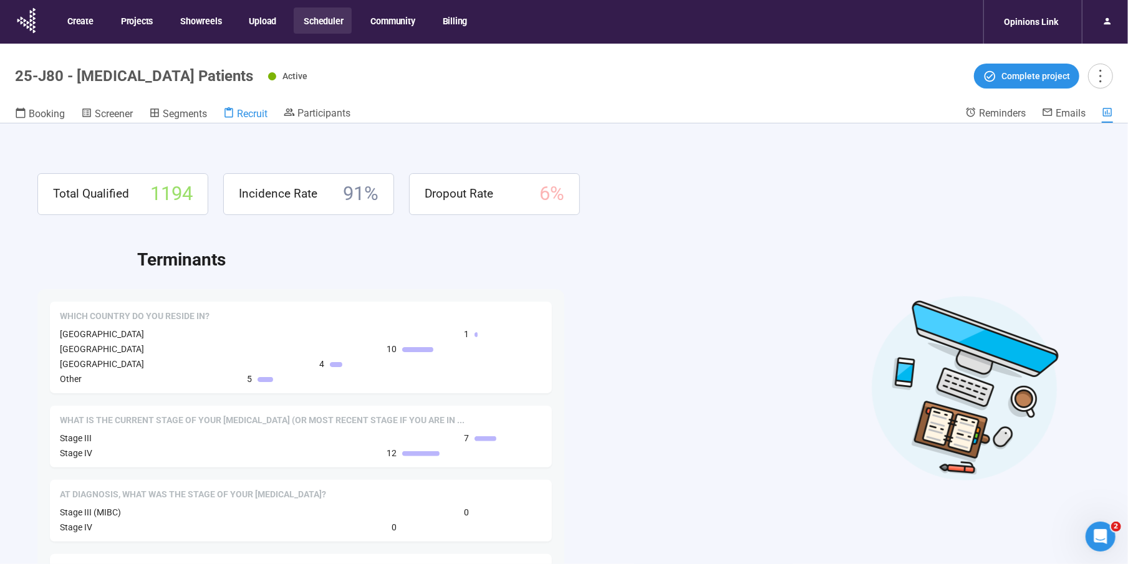
click at [248, 110] on span "Recruit" at bounding box center [252, 114] width 31 height 12
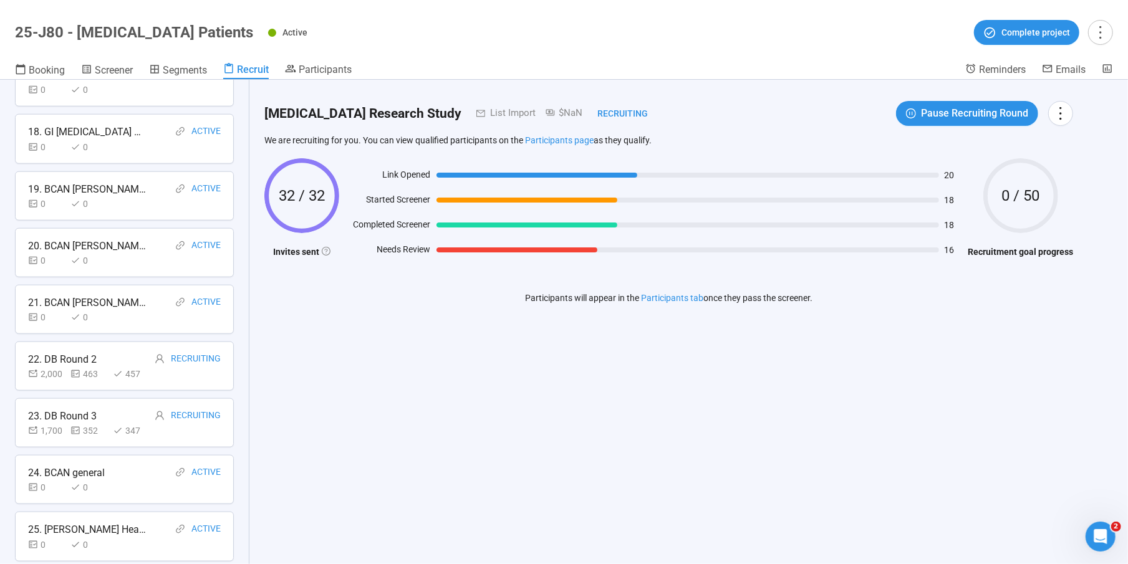
scroll to position [1109, 0]
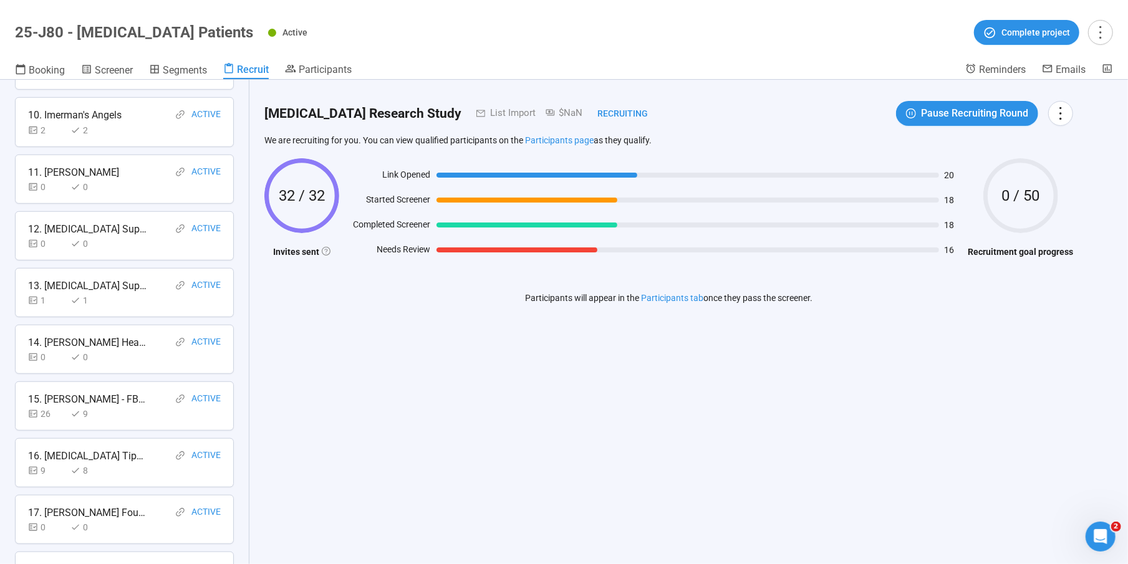
click at [92, 407] on div "9" at bounding box center [88, 414] width 37 height 14
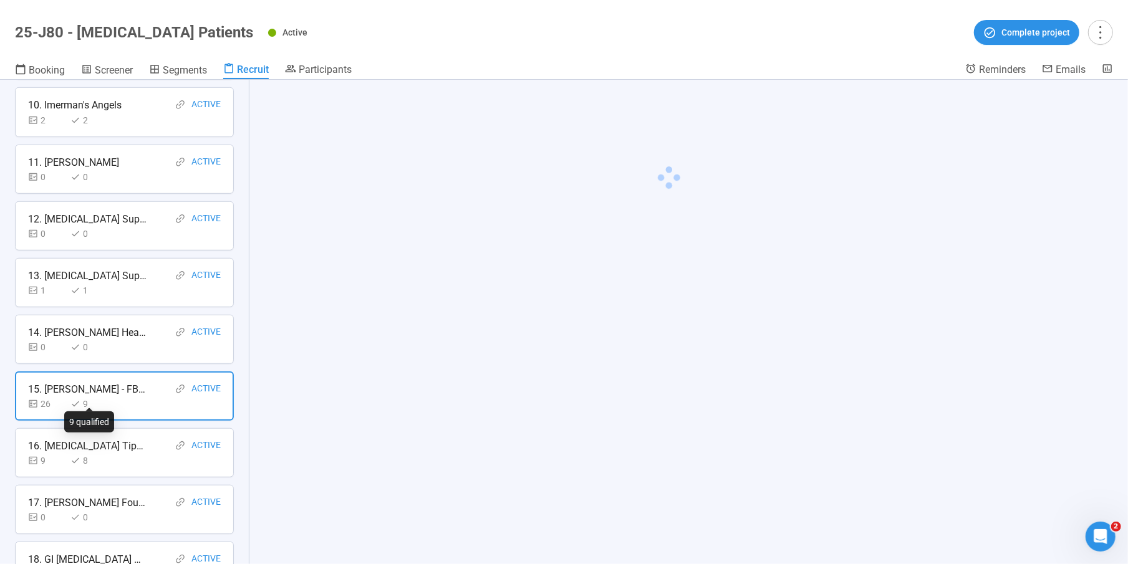
scroll to position [582, 0]
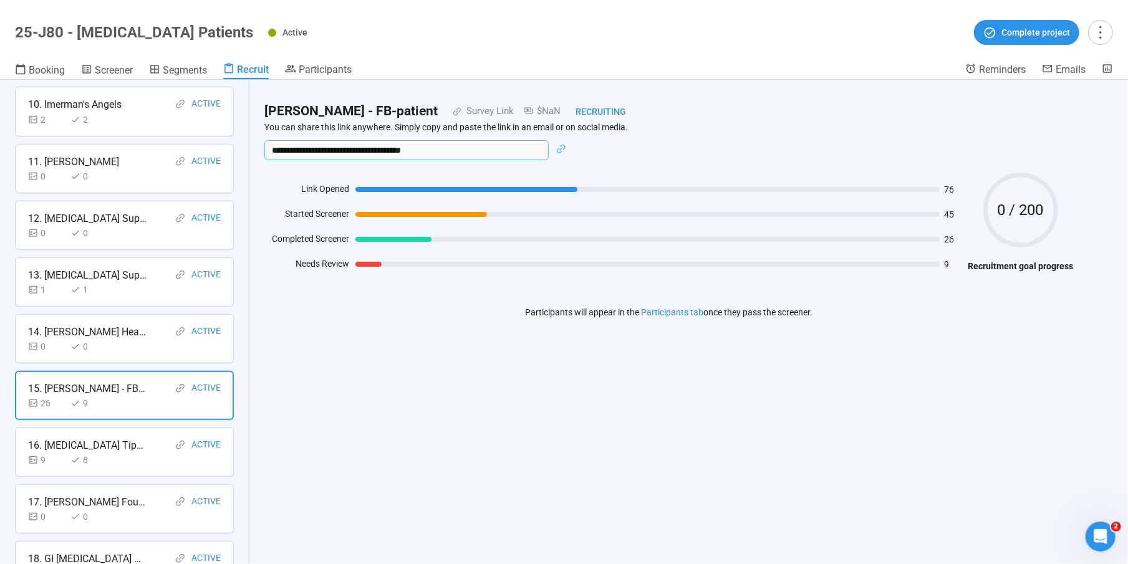
click at [350, 153] on input "**********" at bounding box center [406, 150] width 284 height 20
click at [360, 392] on div "**********" at bounding box center [668, 322] width 839 height 485
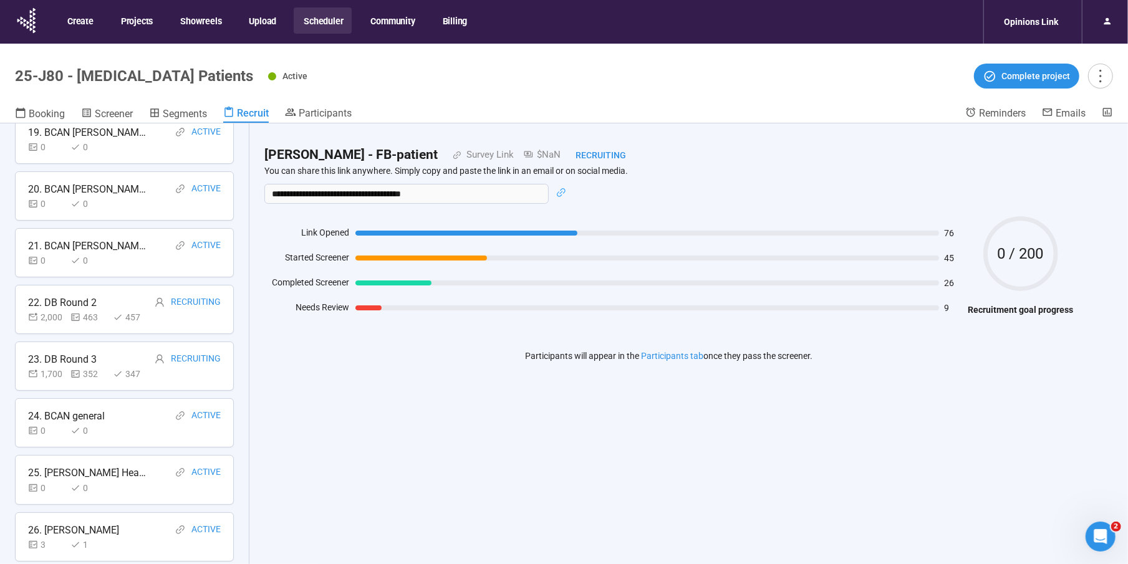
scroll to position [44, 0]
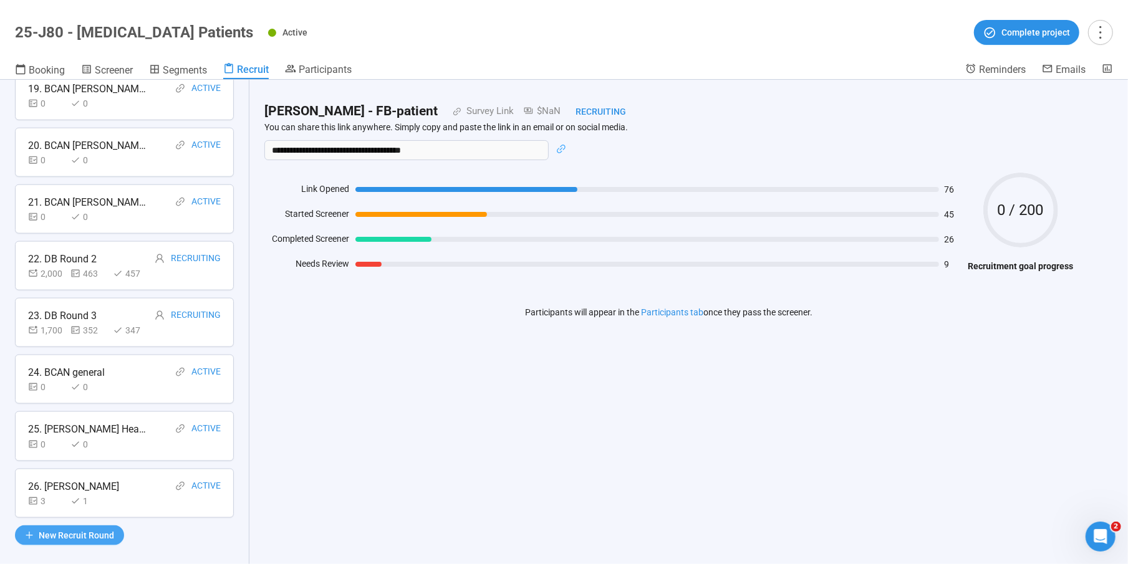
click at [67, 529] on span "New Recruit Round" at bounding box center [76, 536] width 75 height 14
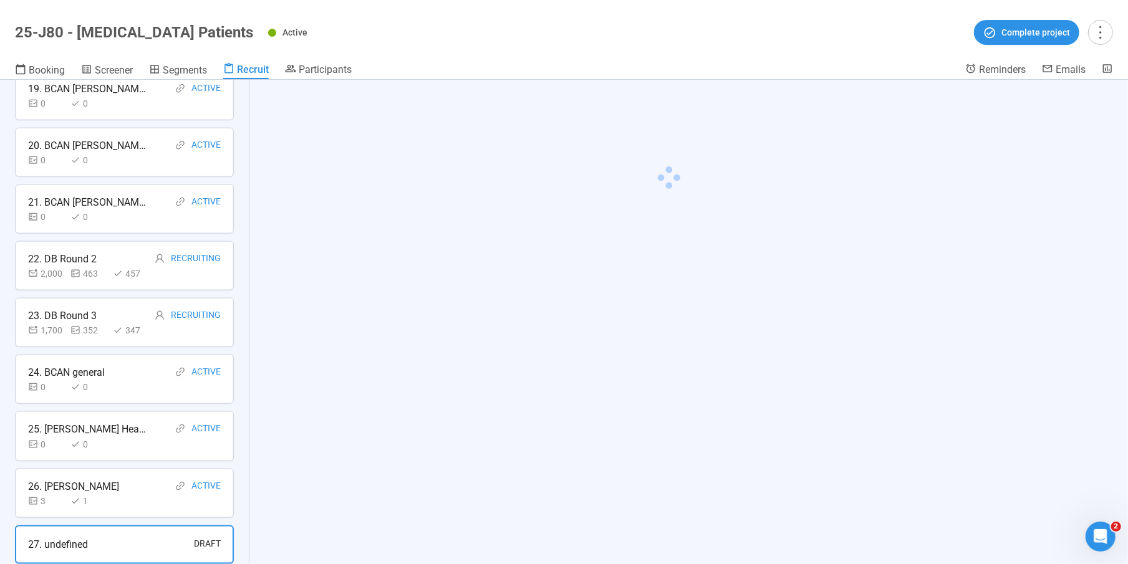
scroll to position [1109, 0]
click at [344, 134] on span "Community" at bounding box center [335, 135] width 53 height 15
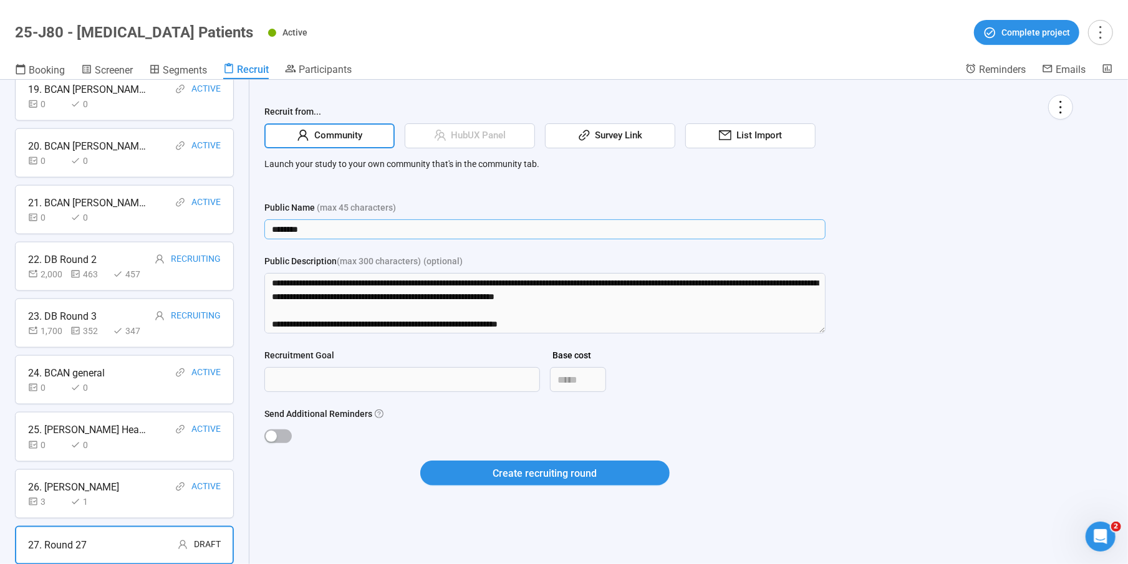
drag, startPoint x: 318, startPoint y: 232, endPoint x: 236, endPoint y: 213, distance: 83.8
click at [237, 214] on div "Recruit Recruit participants using different sources, recruitment goals, and in…" at bounding box center [564, 322] width 1128 height 485
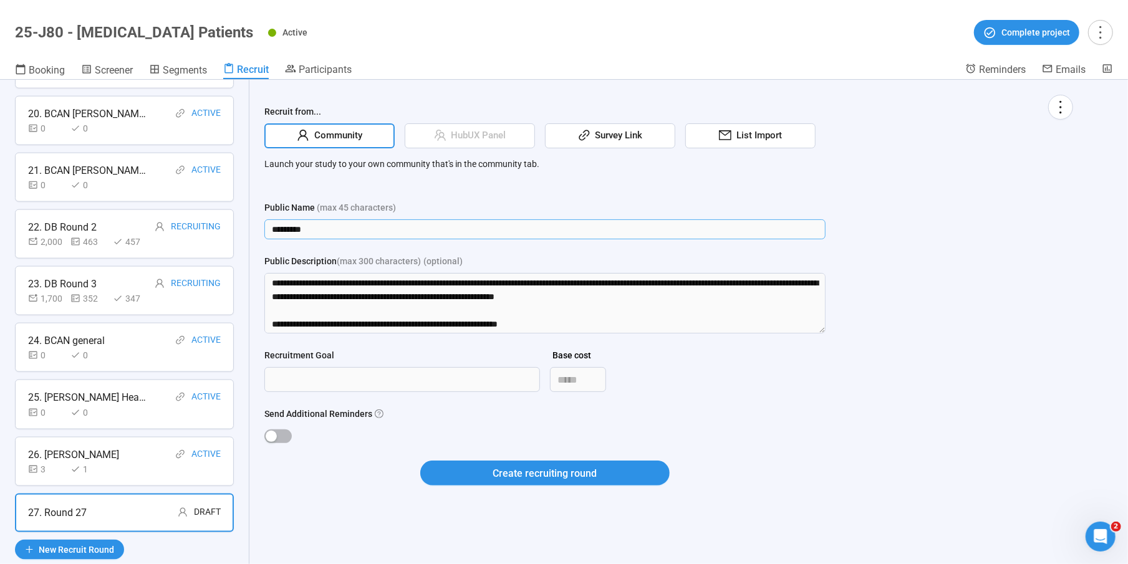
scroll to position [1142, 0]
type input "********"
click at [975, 370] on div "Recruit from... Community HubUX Panel Survey Link List Import Launch your study…" at bounding box center [668, 298] width 809 height 406
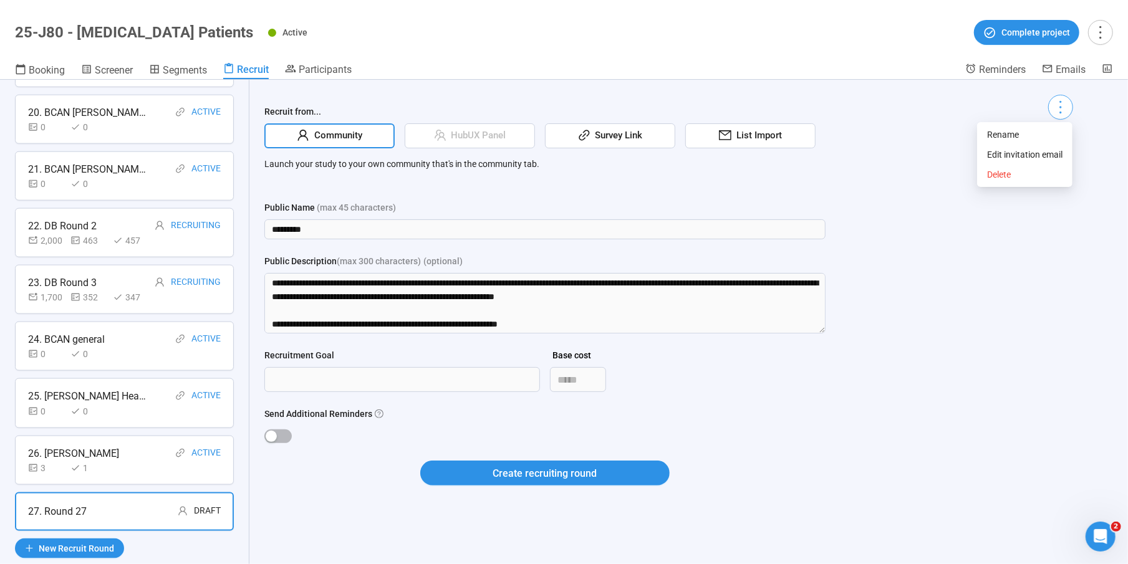
click at [1063, 107] on icon "more" at bounding box center [1060, 107] width 17 height 17
click at [1063, 100] on icon "more" at bounding box center [1060, 107] width 17 height 17
click at [1021, 173] on span "Delete" at bounding box center [1024, 175] width 75 height 14
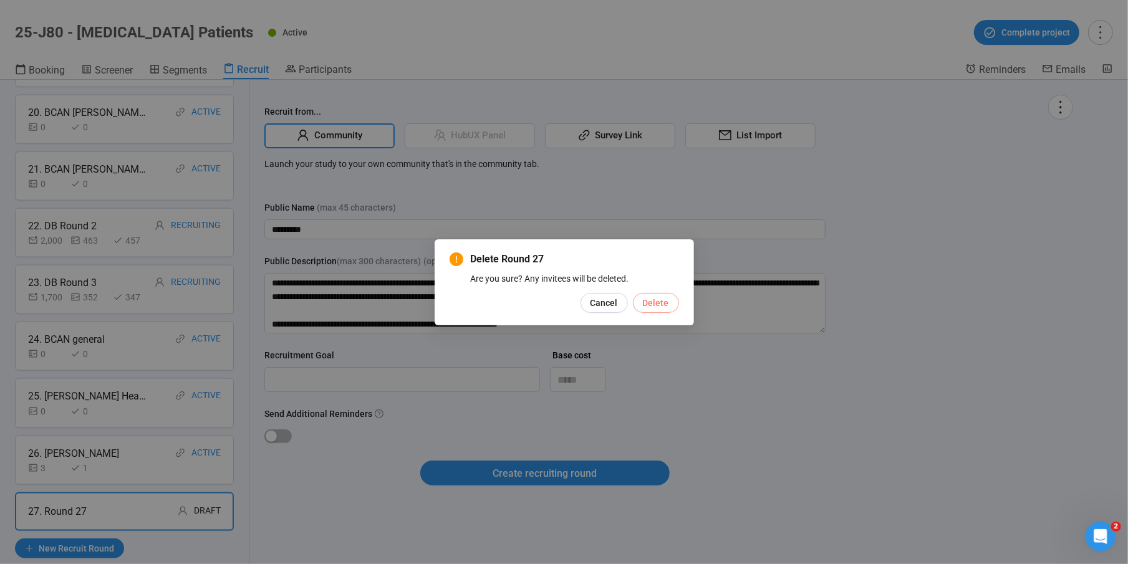
click at [664, 307] on span "Delete" at bounding box center [656, 303] width 26 height 14
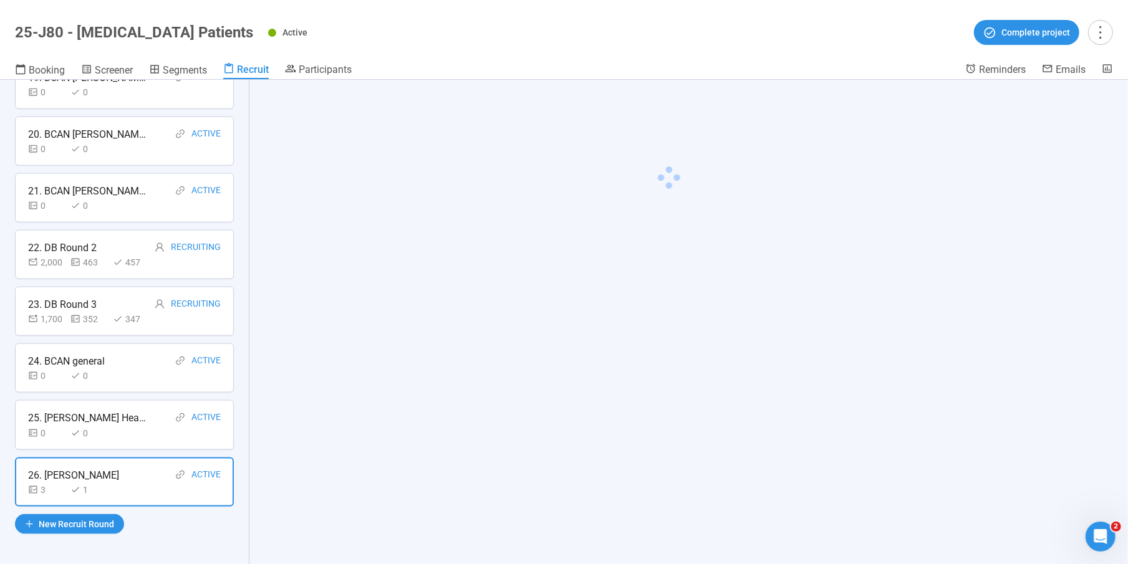
scroll to position [1109, 0]
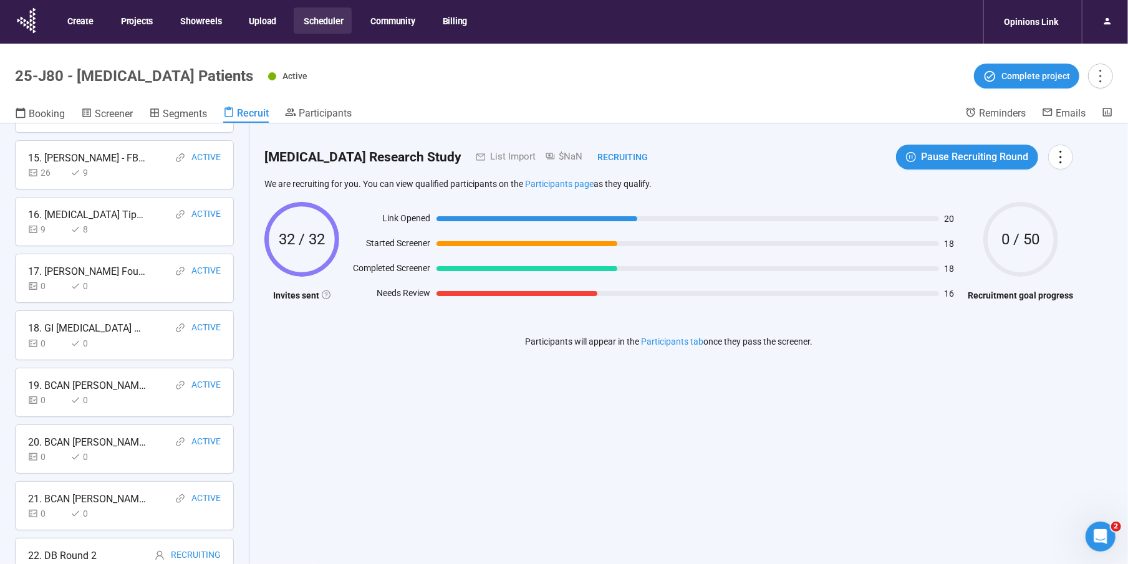
click at [118, 166] on div "26 9" at bounding box center [124, 173] width 193 height 14
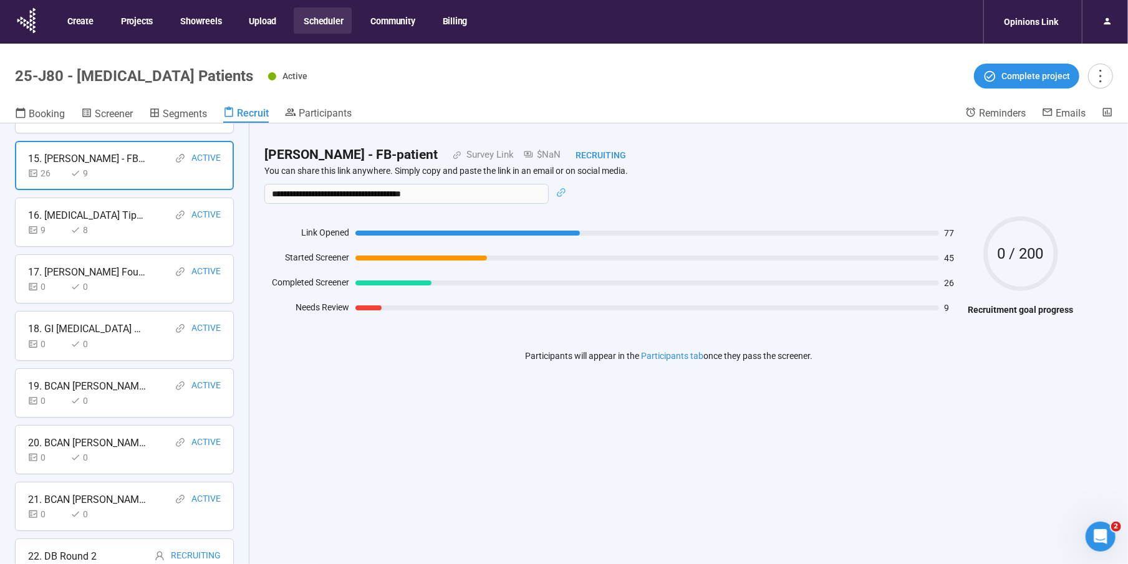
click at [326, 21] on button "Scheduler" at bounding box center [323, 20] width 58 height 26
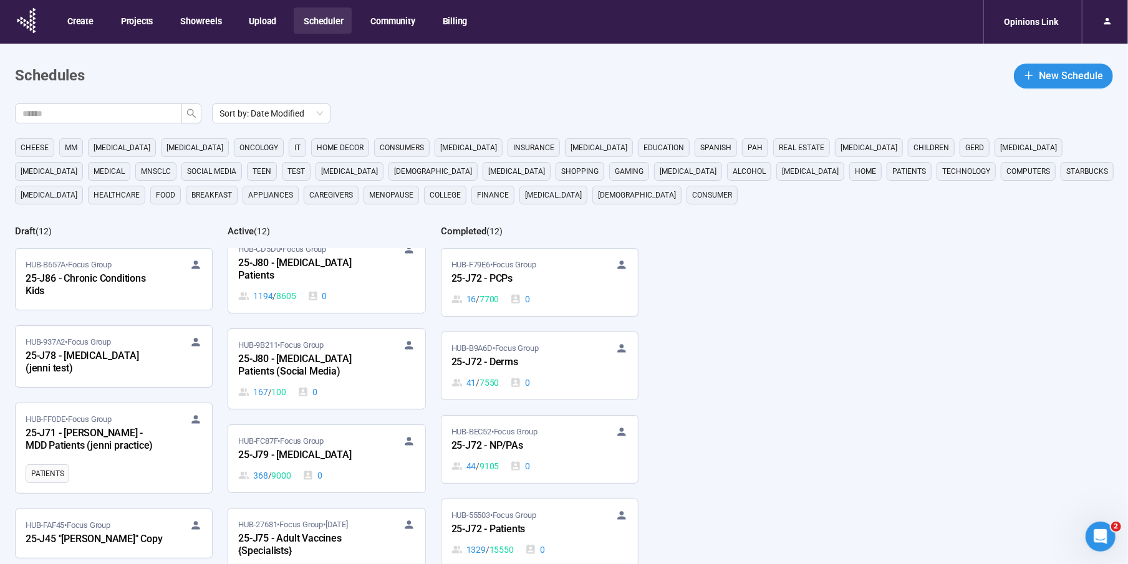
scroll to position [243, 0]
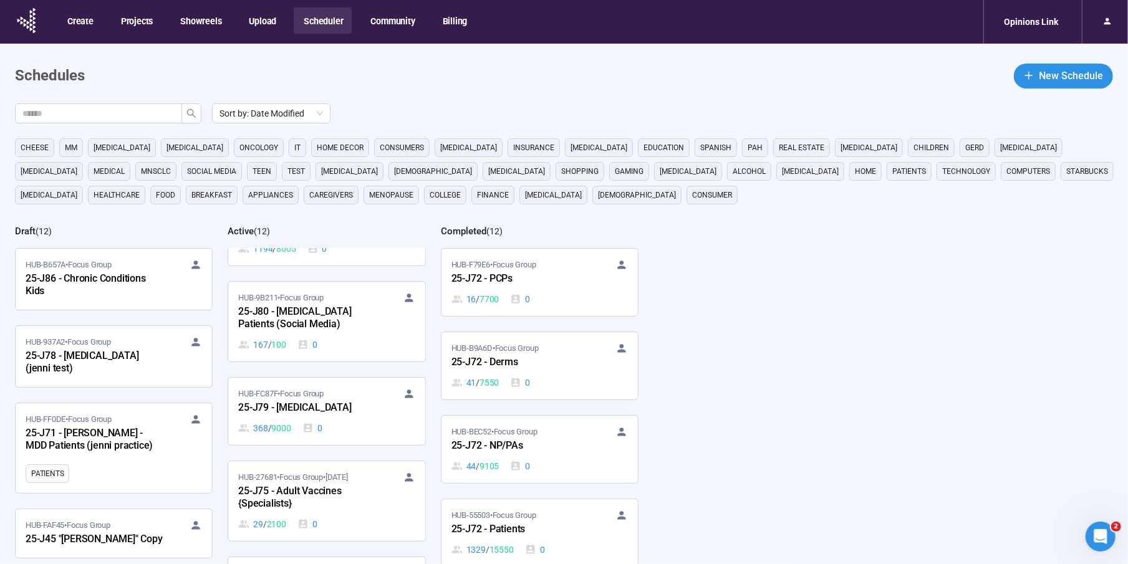
click at [326, 425] on div "368 / 9000 0" at bounding box center [326, 429] width 176 height 14
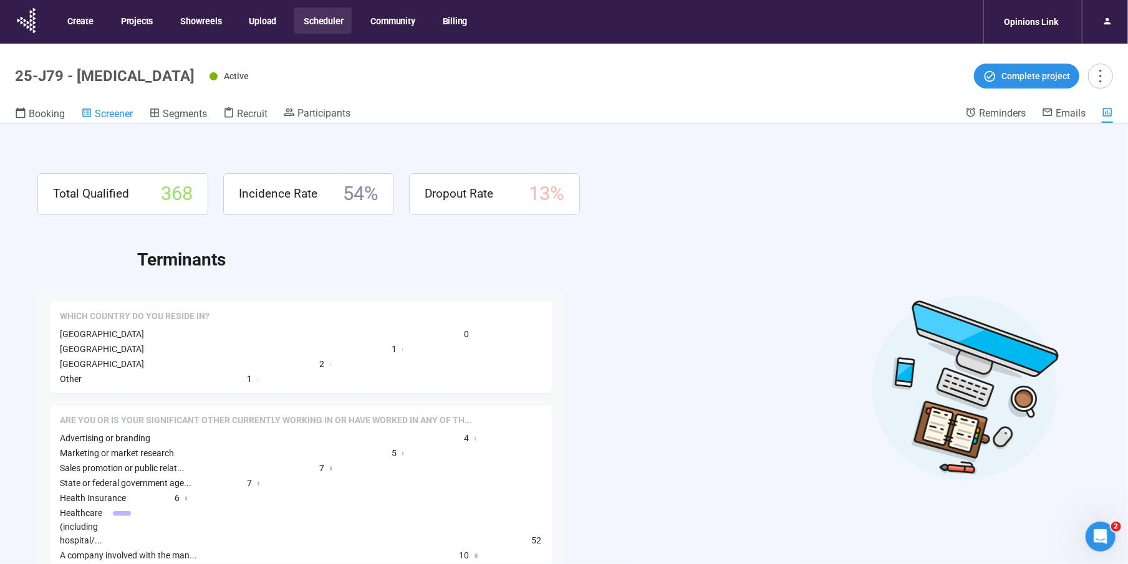
click at [109, 120] on link "Screener" at bounding box center [107, 115] width 52 height 16
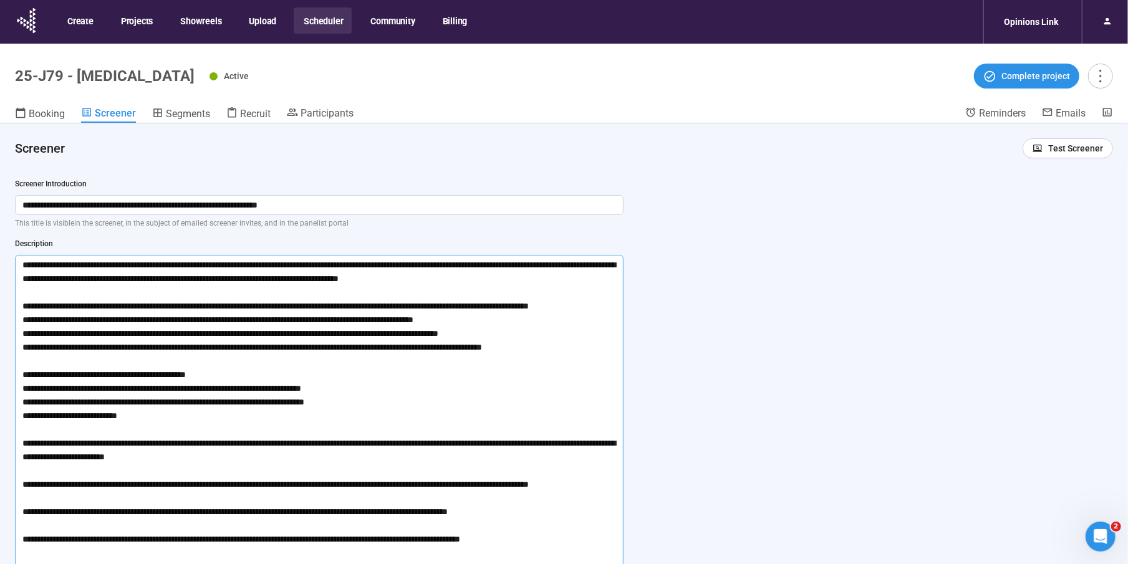
drag, startPoint x: 28, startPoint y: 332, endPoint x: 516, endPoint y: 330, distance: 488.3
click at [520, 327] on textarea at bounding box center [319, 415] width 609 height 321
drag, startPoint x: 516, startPoint y: 330, endPoint x: 26, endPoint y: 334, distance: 490.8
click at [26, 335] on textarea at bounding box center [319, 415] width 609 height 321
click at [202, 380] on textarea at bounding box center [319, 415] width 609 height 321
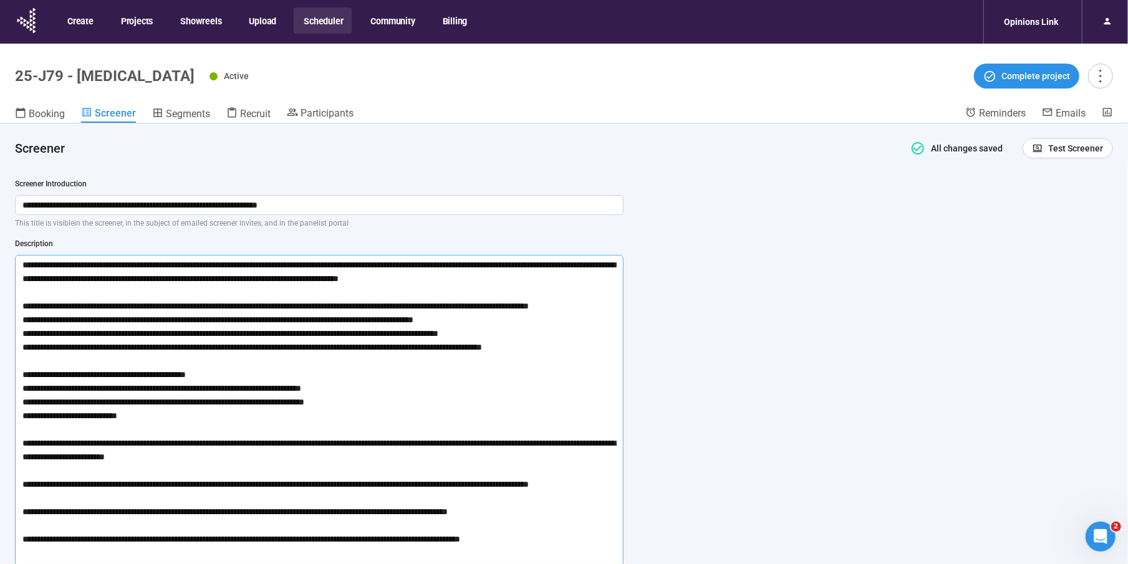
drag, startPoint x: 69, startPoint y: 402, endPoint x: 374, endPoint y: 396, distance: 305.0
click at [370, 398] on textarea at bounding box center [319, 415] width 609 height 321
click at [806, 191] on div "**********" at bounding box center [564, 365] width 1128 height 485
click at [326, 18] on button "Scheduler" at bounding box center [323, 20] width 58 height 26
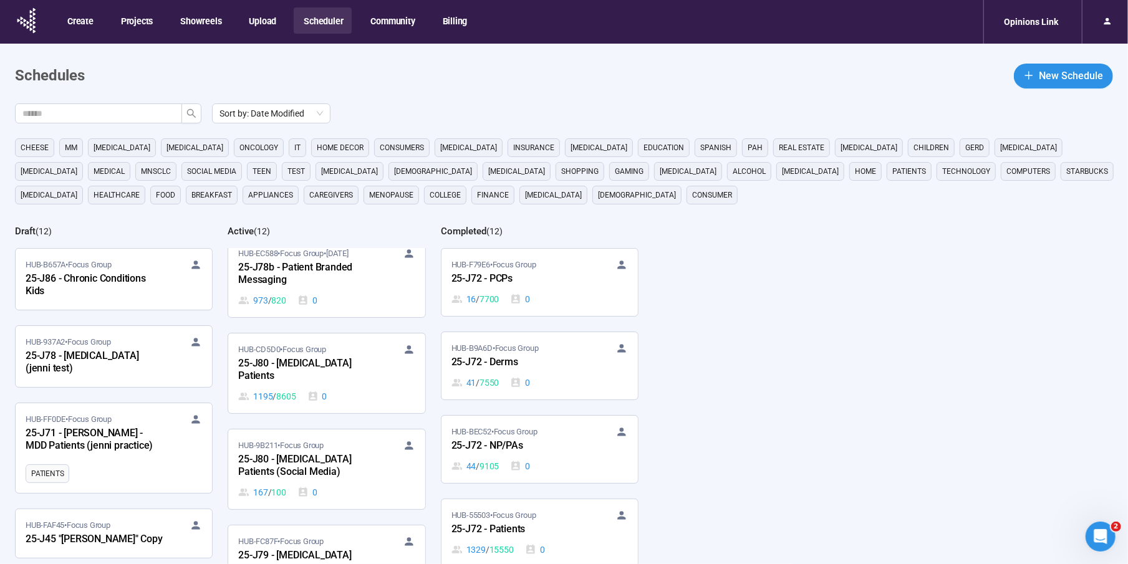
scroll to position [85, 0]
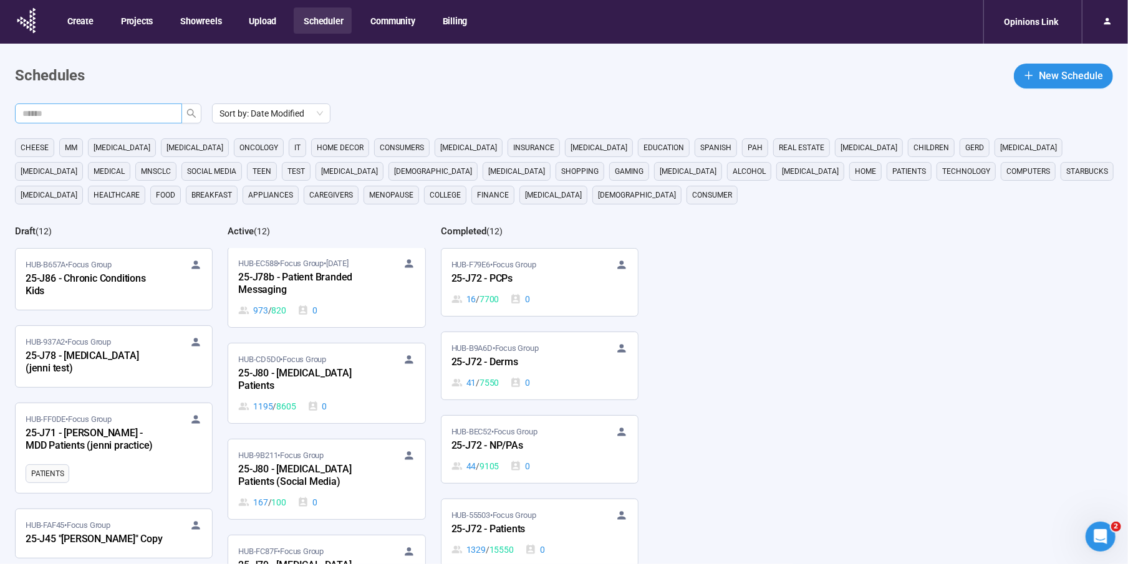
click at [108, 121] on span at bounding box center [98, 114] width 167 height 20
click at [105, 110] on input "text" at bounding box center [93, 114] width 142 height 14
type input "***"
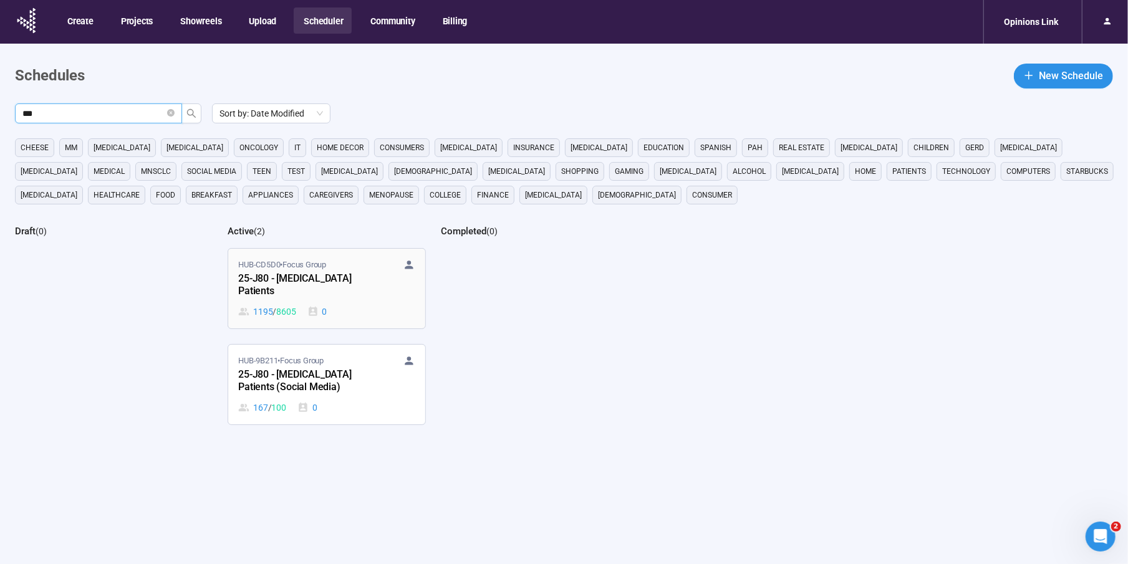
click at [330, 279] on div "25-J80 - Bladder Cancer Patients" at bounding box center [306, 285] width 137 height 29
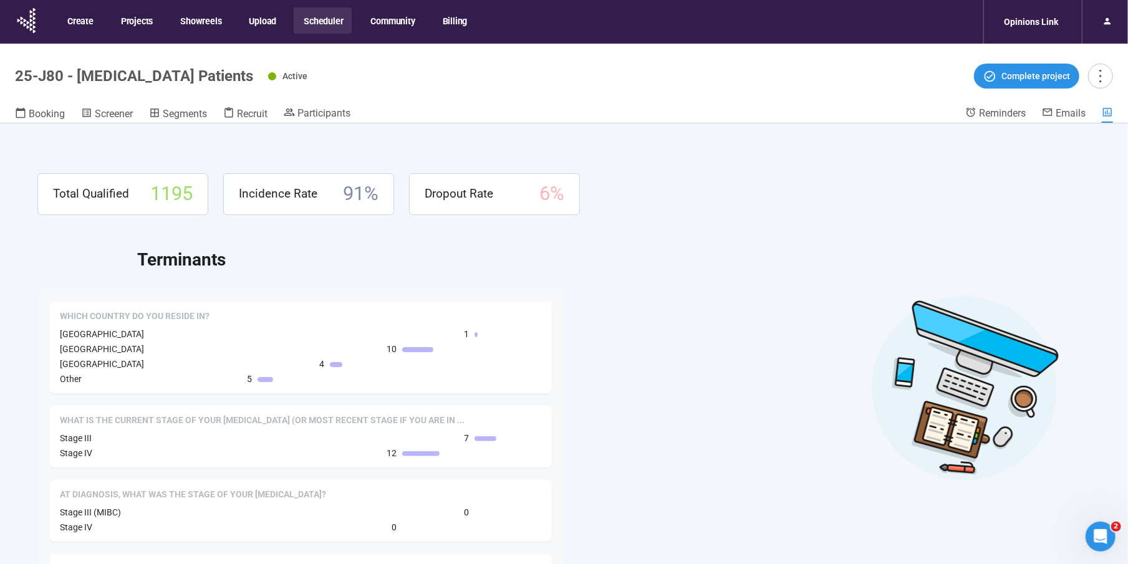
click at [327, 104] on header "25-J80 - Bladder Cancer Patients Active Complete project Booking Screener Segme…" at bounding box center [564, 84] width 1128 height 80
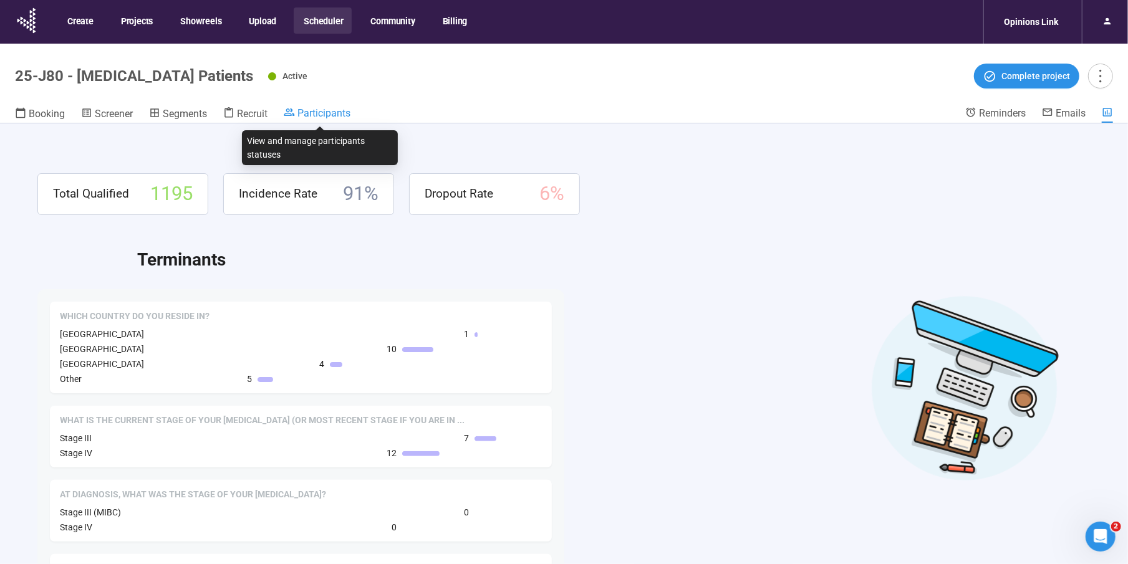
click at [329, 113] on span "Participants" at bounding box center [323, 113] width 53 height 12
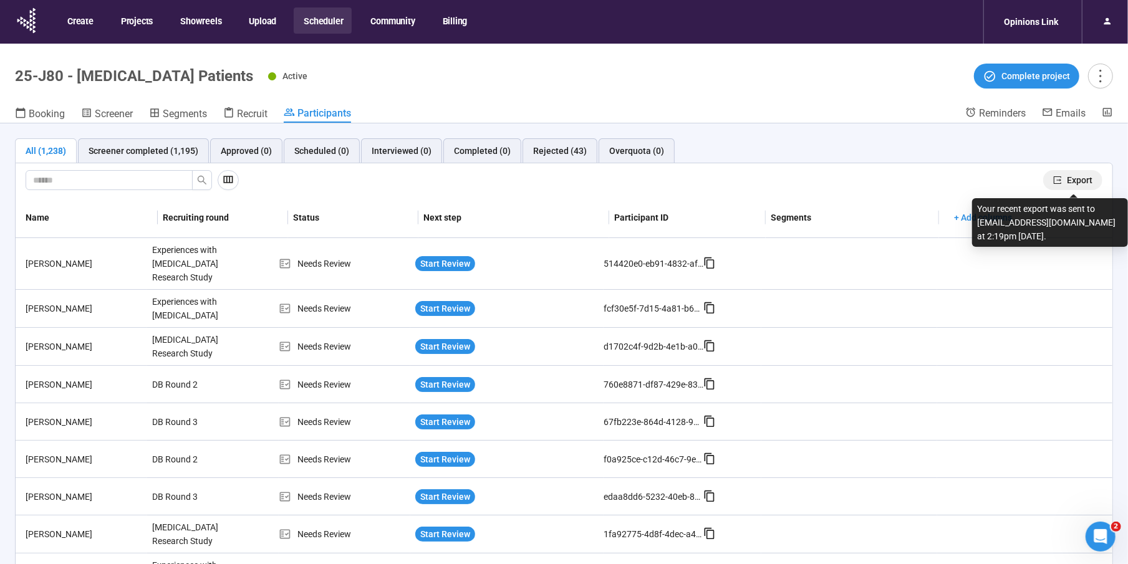
click at [1089, 176] on span "Export" at bounding box center [1080, 180] width 26 height 14
